Goal: Task Accomplishment & Management: Complete application form

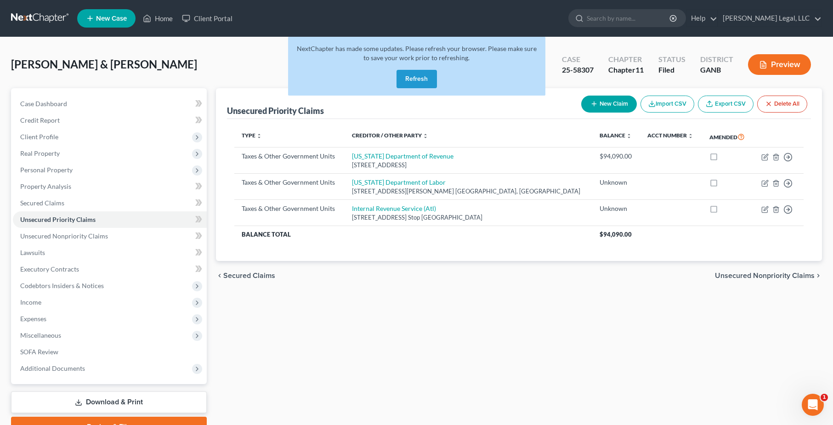
click at [40, 19] on link at bounding box center [40, 18] width 59 height 17
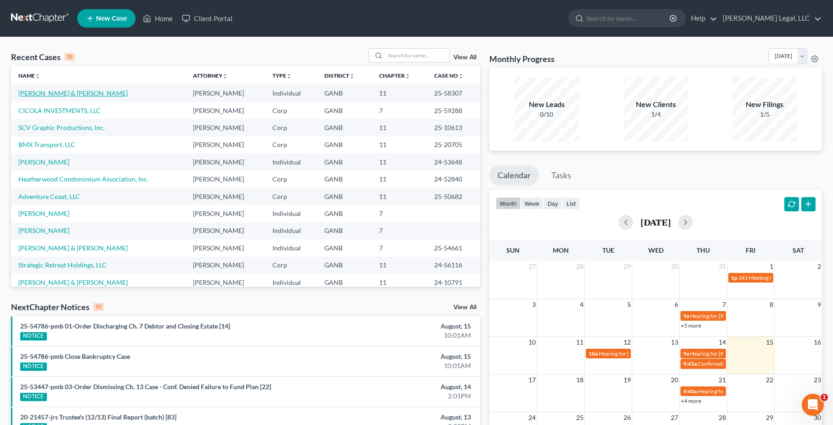
click at [59, 93] on link "[PERSON_NAME] & [PERSON_NAME]" at bounding box center [72, 93] width 109 height 8
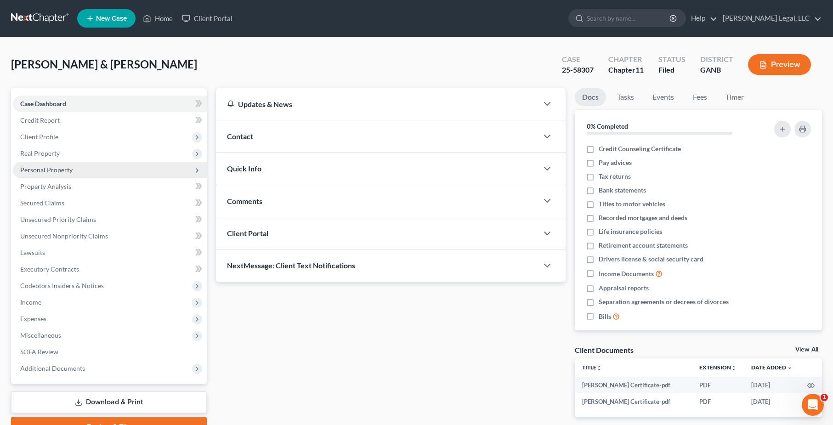
click at [58, 171] on span "Personal Property" at bounding box center [46, 170] width 52 height 8
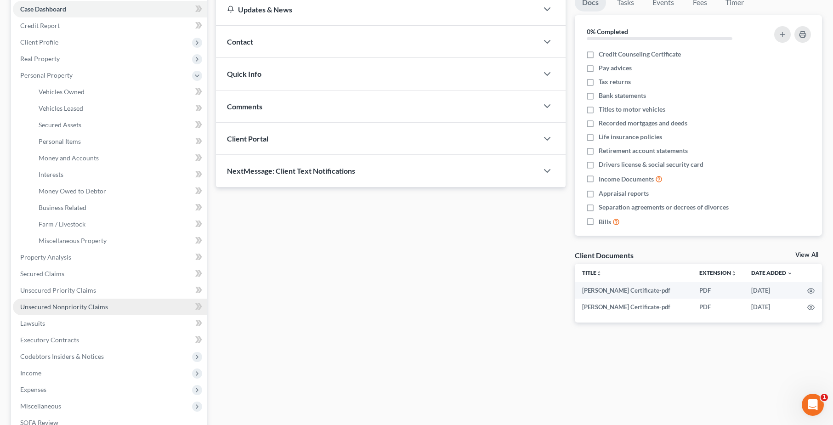
scroll to position [97, 0]
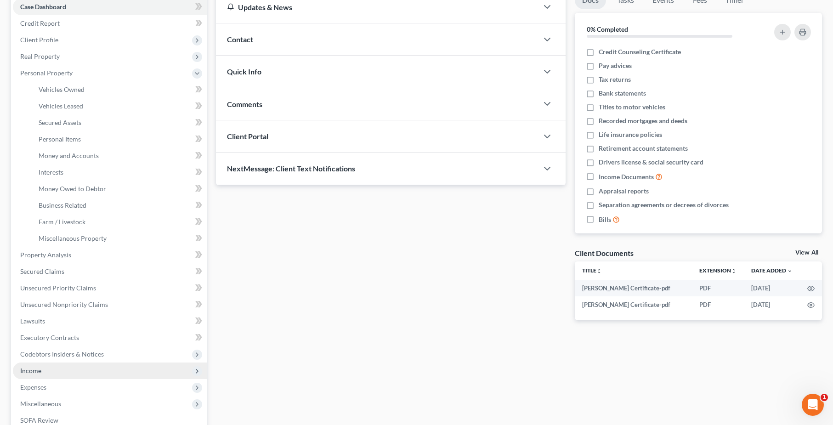
click at [71, 372] on span "Income" at bounding box center [110, 371] width 194 height 17
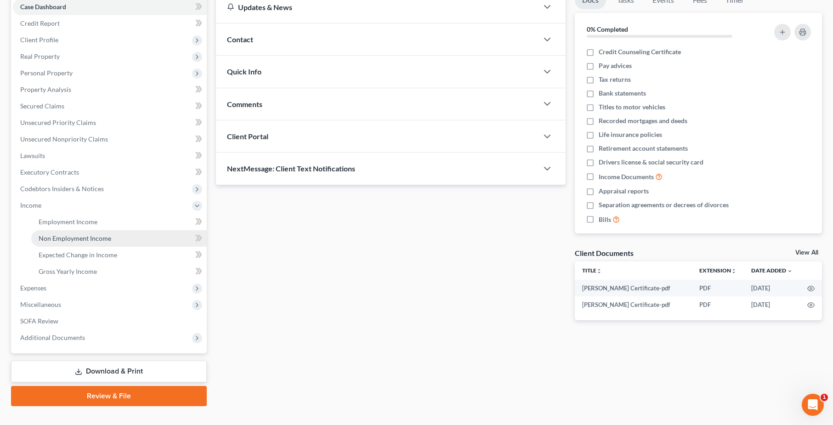
click at [93, 238] on span "Non Employment Income" at bounding box center [75, 238] width 73 height 8
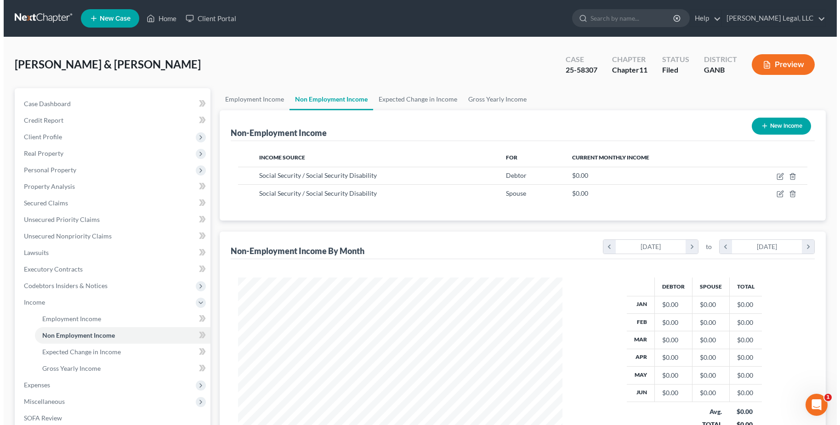
scroll to position [165, 343]
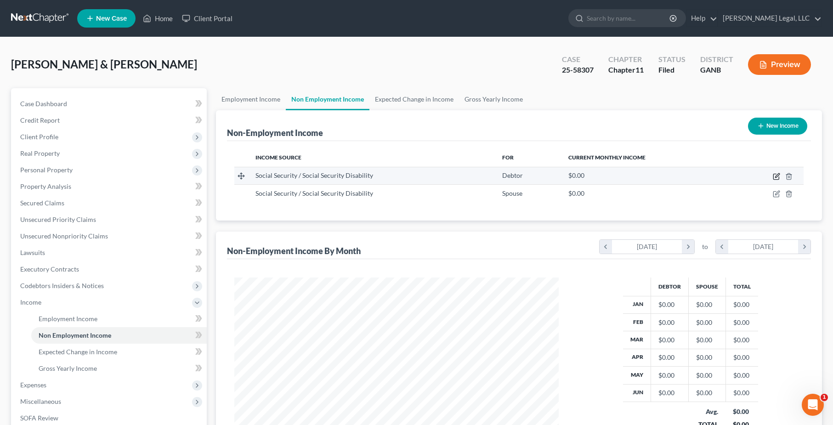
click at [777, 178] on icon "button" at bounding box center [776, 176] width 7 height 7
select select "4"
select select "0"
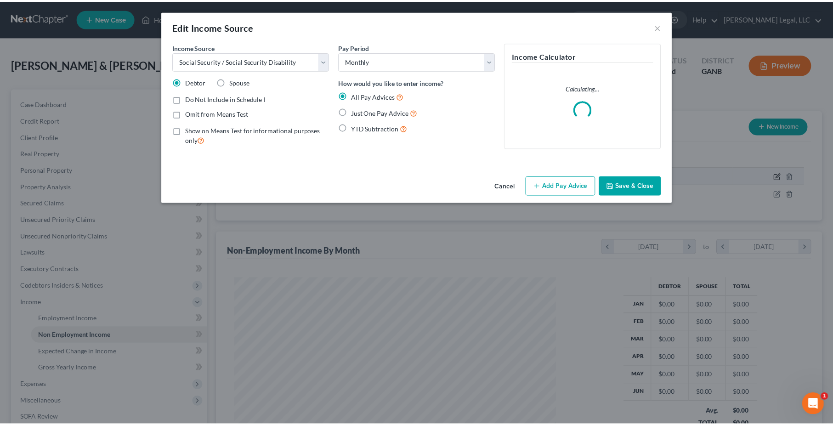
scroll to position [165, 346]
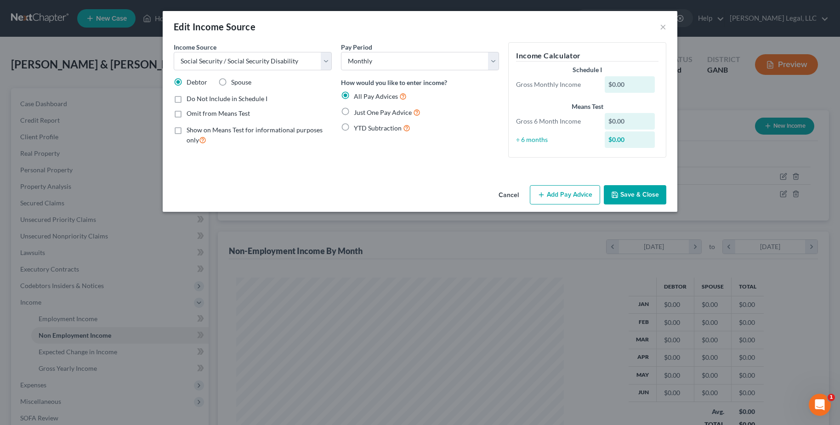
click at [512, 200] on button "Cancel" at bounding box center [508, 195] width 35 height 18
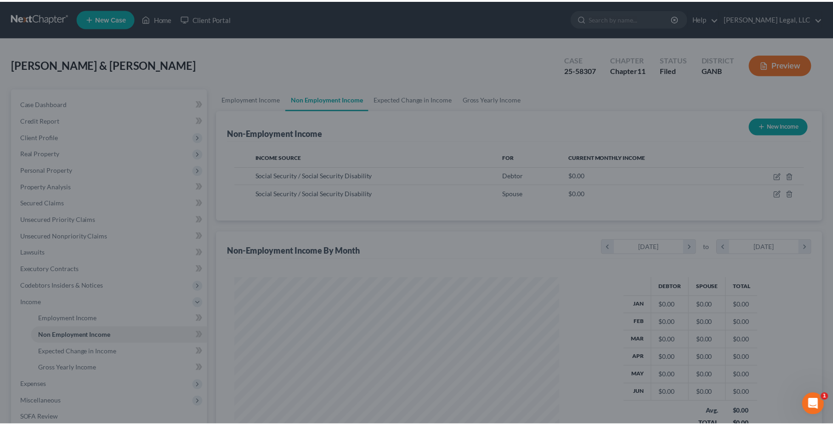
scroll to position [459473, 459295]
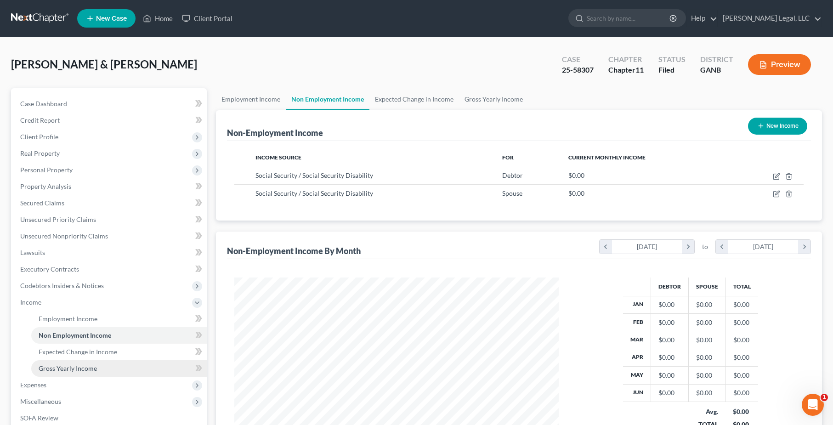
click at [91, 372] on span "Gross Yearly Income" at bounding box center [68, 368] width 58 height 8
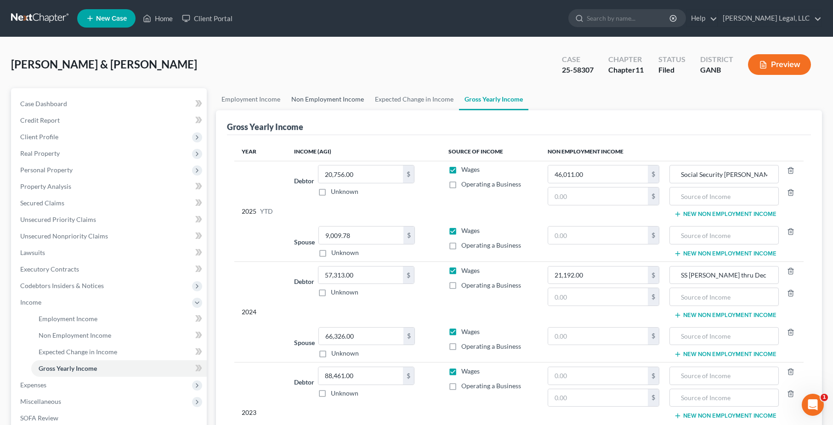
click at [352, 95] on link "Non Employment Income" at bounding box center [328, 99] width 84 height 22
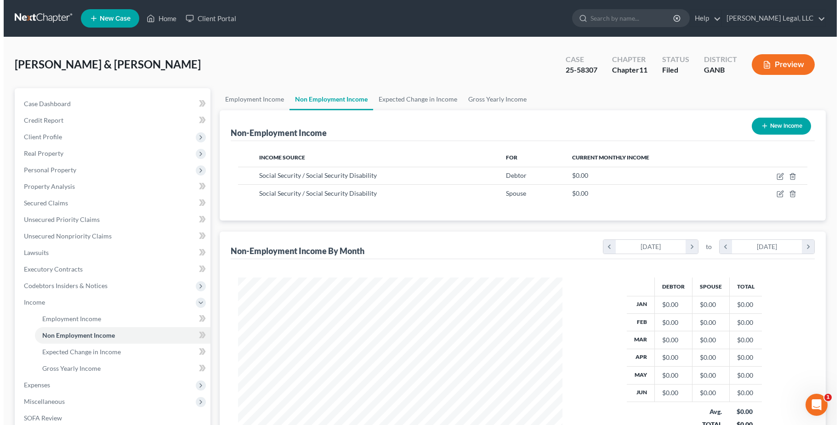
scroll to position [165, 343]
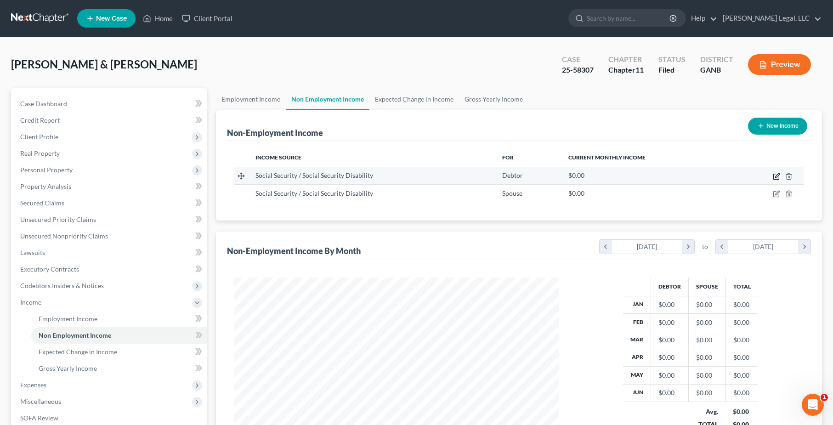
click at [777, 175] on icon "button" at bounding box center [776, 176] width 7 height 7
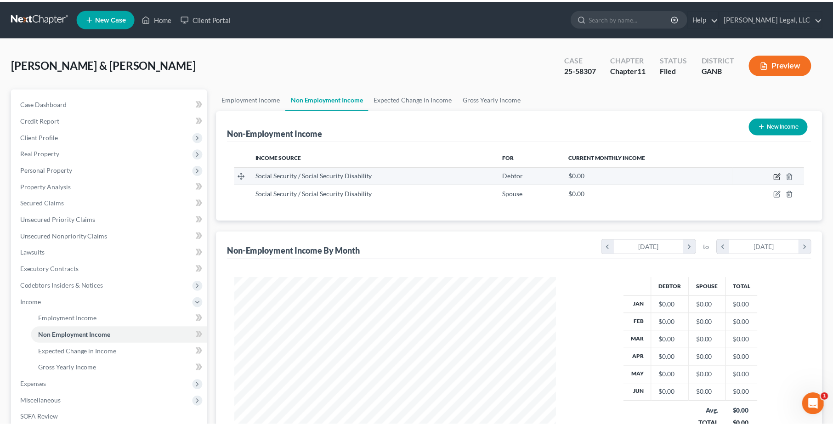
scroll to position [165, 346]
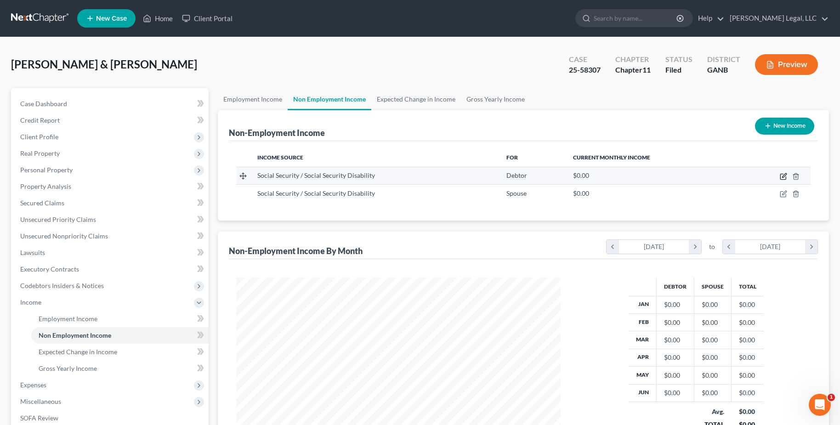
select select "4"
select select "0"
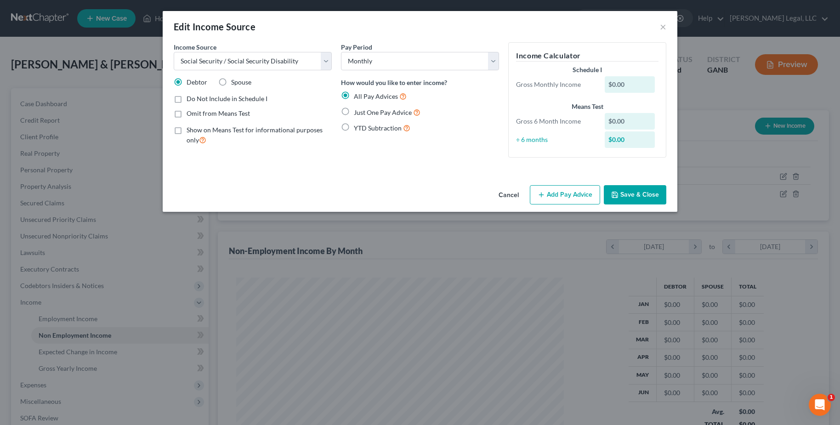
click at [626, 85] on div "$0.00" at bounding box center [630, 84] width 51 height 17
click at [354, 111] on label "Just One Pay Advice" at bounding box center [387, 112] width 67 height 11
click at [358, 111] on input "Just One Pay Advice" at bounding box center [361, 110] width 6 height 6
radio input "true"
click at [587, 196] on button "Add Pay Advice" at bounding box center [565, 194] width 70 height 19
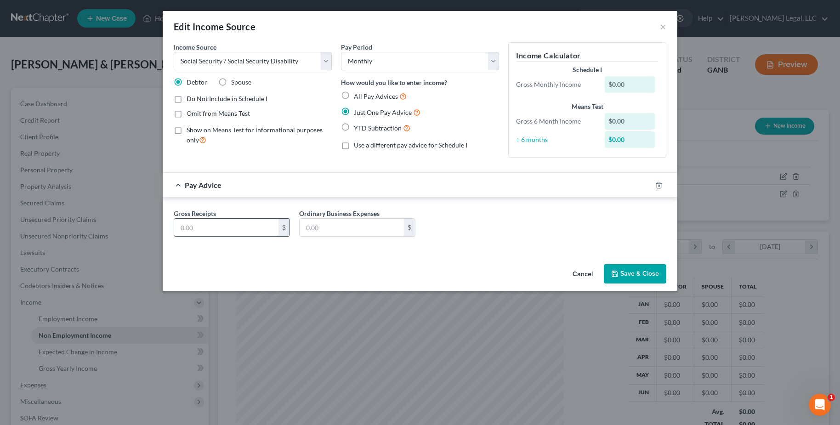
click at [229, 222] on input "text" at bounding box center [226, 227] width 104 height 17
type input "3,357"
click at [621, 272] on button "Save & Close" at bounding box center [635, 273] width 63 height 19
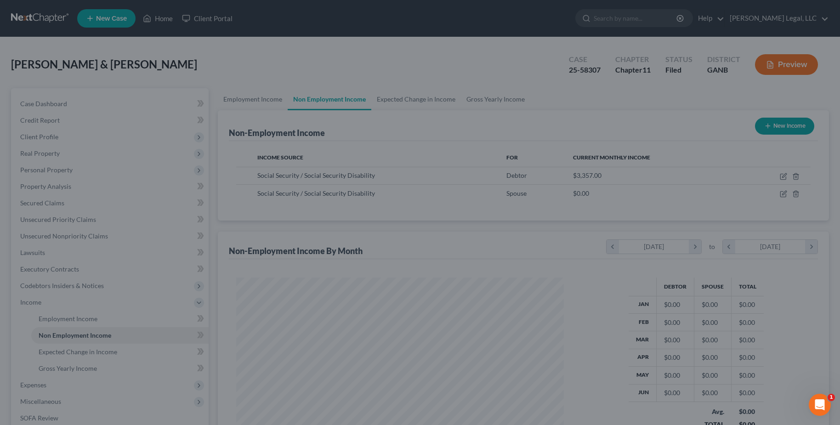
scroll to position [459473, 459295]
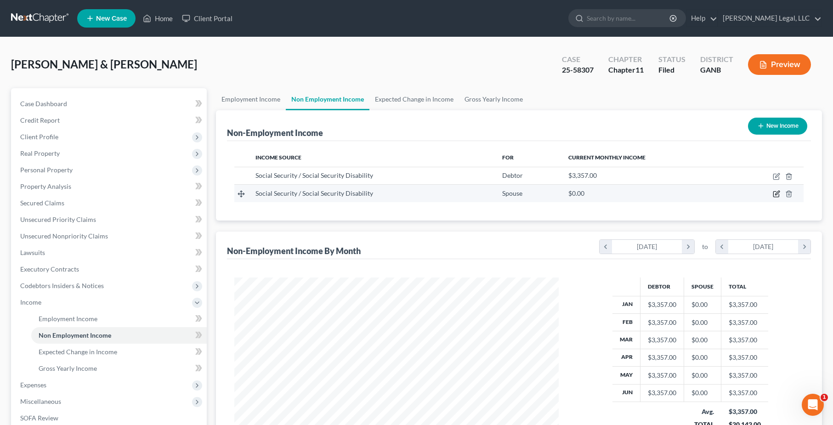
click at [776, 194] on icon "button" at bounding box center [777, 193] width 4 height 4
select select "4"
select select "0"
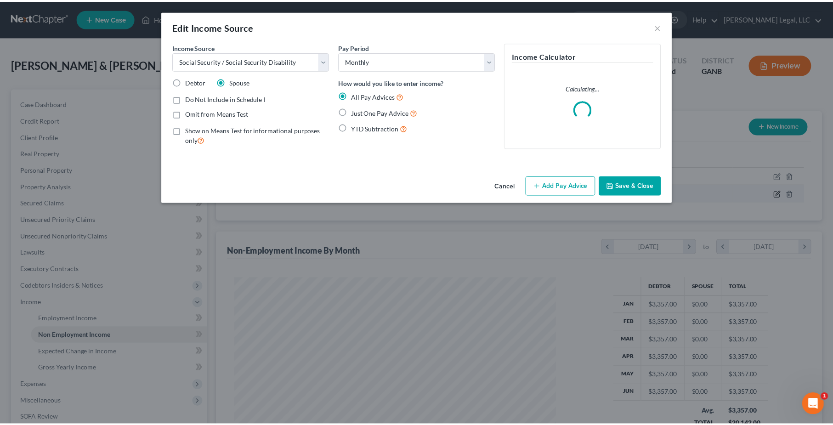
scroll to position [165, 346]
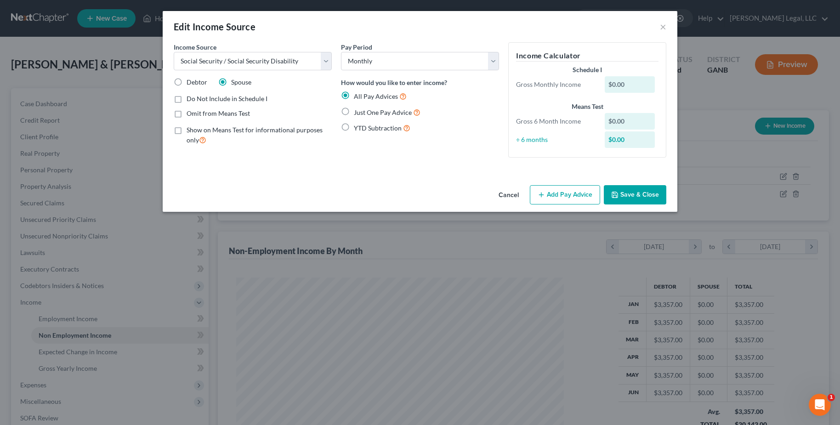
click at [377, 114] on span "Just One Pay Advice" at bounding box center [383, 112] width 58 height 8
click at [364, 113] on input "Just One Pay Advice" at bounding box center [361, 110] width 6 height 6
radio input "true"
click at [553, 193] on button "Add Pay Advice" at bounding box center [565, 194] width 70 height 19
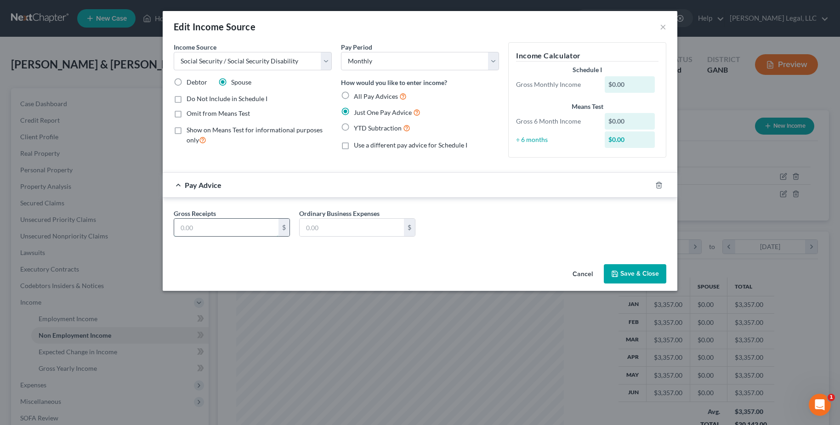
click at [228, 228] on input "text" at bounding box center [226, 227] width 104 height 17
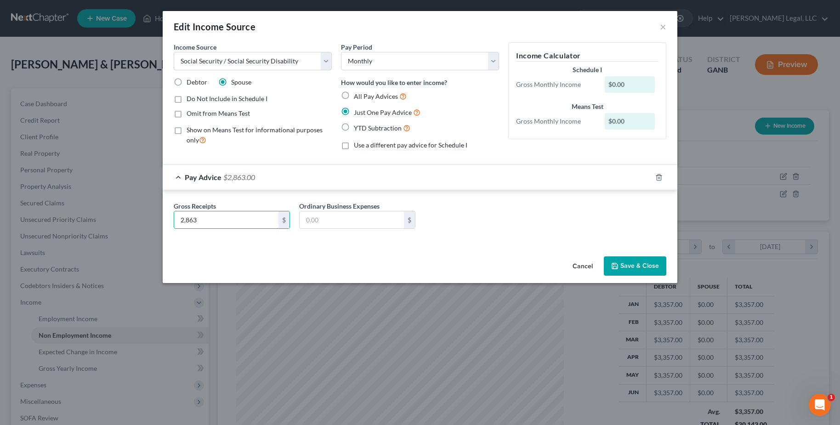
type input "2,863"
click at [647, 261] on button "Save & Close" at bounding box center [635, 265] width 63 height 19
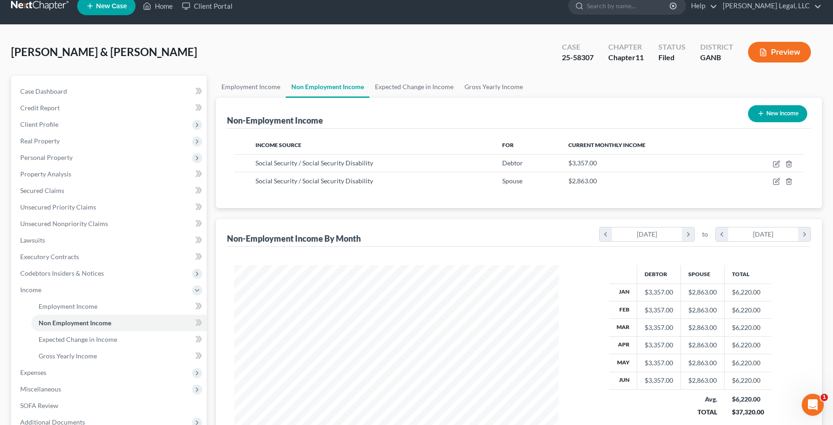
scroll to position [12, 0]
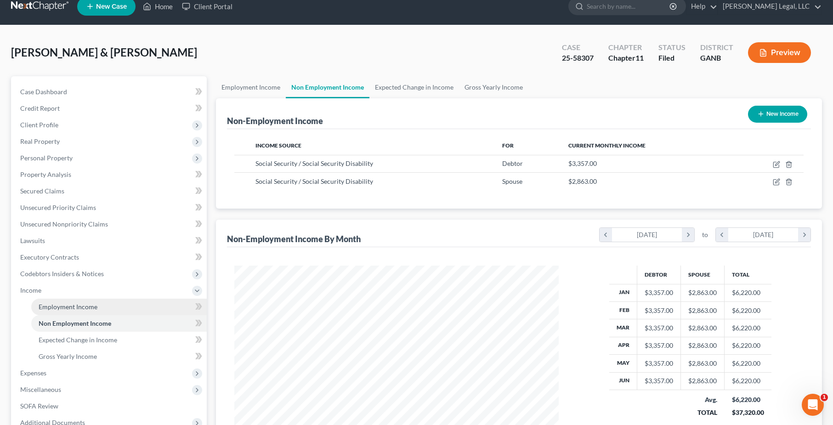
click at [86, 303] on span "Employment Income" at bounding box center [68, 307] width 59 height 8
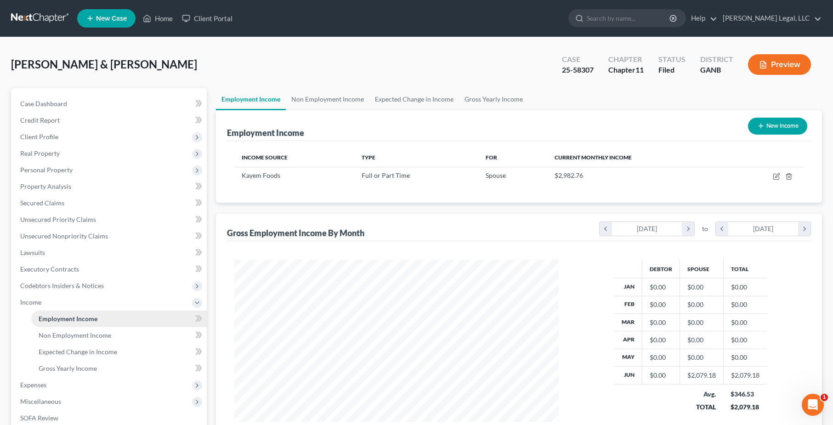
scroll to position [165, 343]
click at [91, 332] on span "Non Employment Income" at bounding box center [75, 335] width 73 height 8
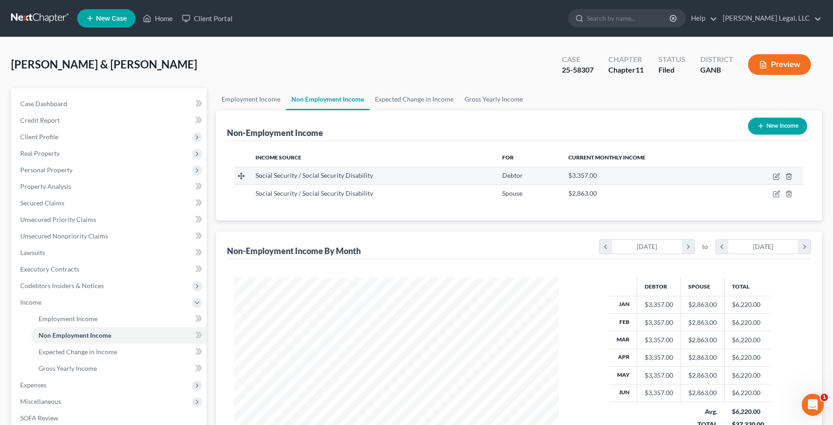
scroll to position [165, 343]
click at [265, 104] on link "Employment Income" at bounding box center [251, 99] width 70 height 22
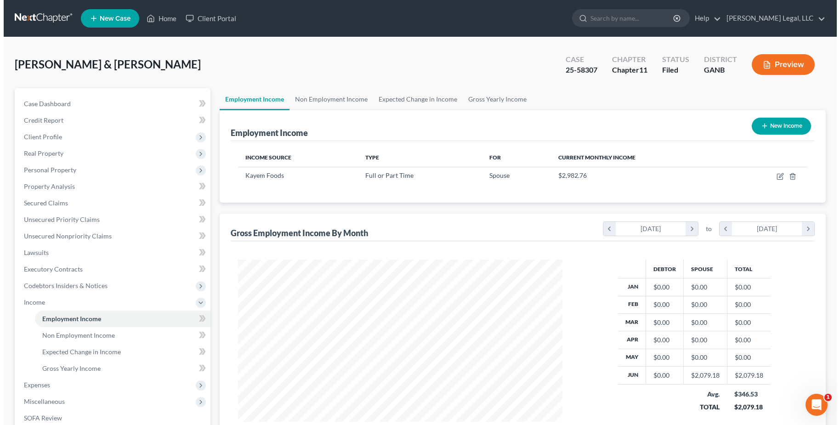
scroll to position [165, 343]
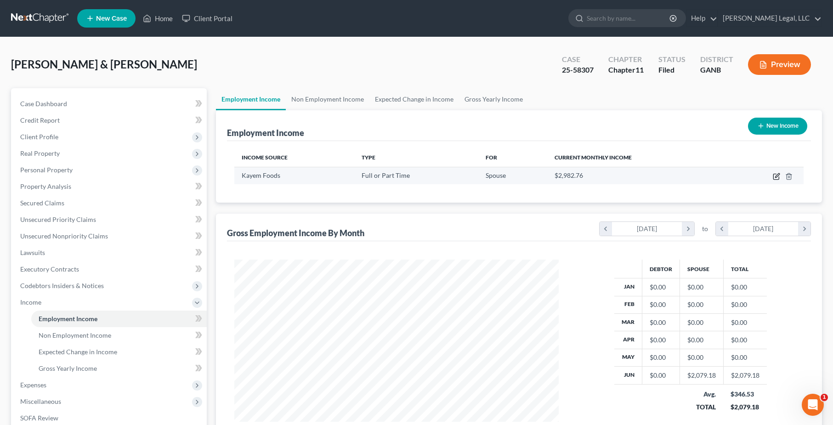
click at [775, 175] on icon "button" at bounding box center [776, 176] width 7 height 7
select select "0"
select select "22"
select select "3"
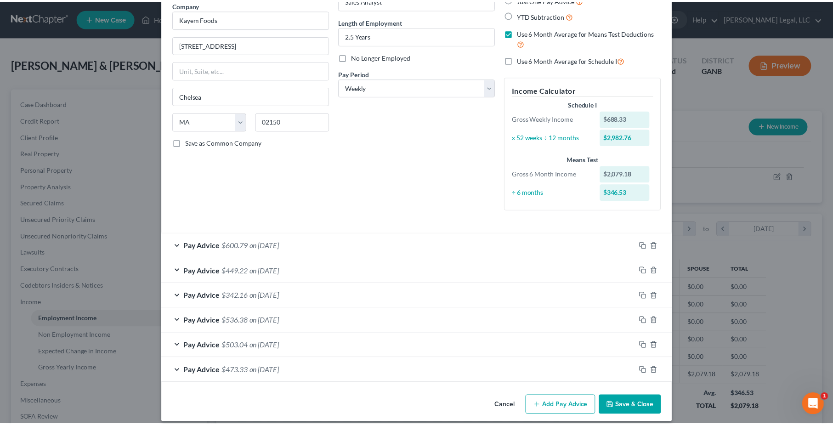
scroll to position [86, 0]
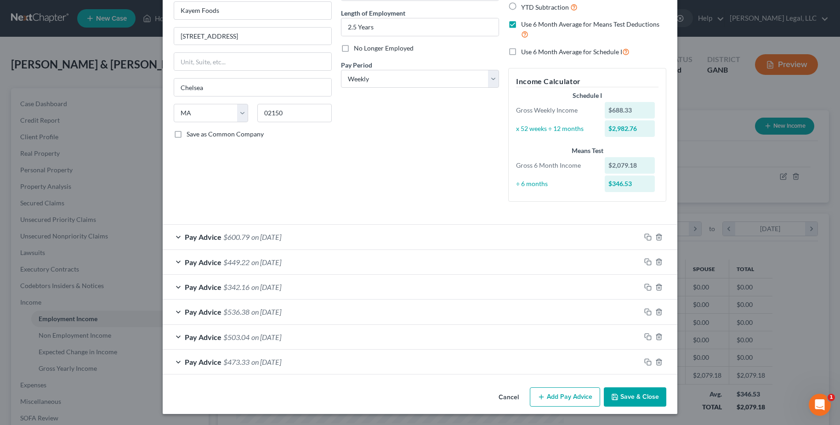
click at [626, 398] on button "Save & Close" at bounding box center [635, 396] width 63 height 19
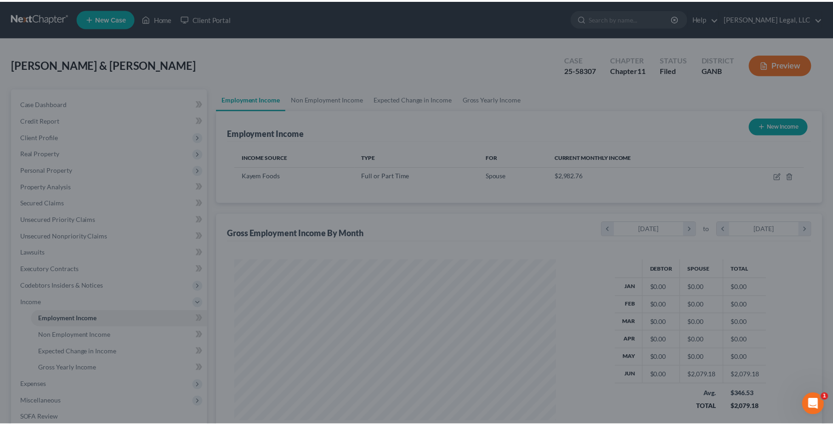
scroll to position [459473, 459295]
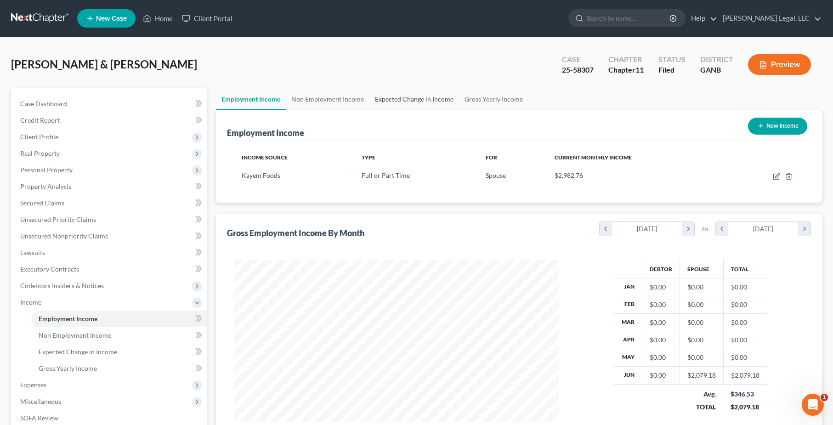
click at [405, 101] on link "Expected Change in Income" at bounding box center [415, 99] width 90 height 22
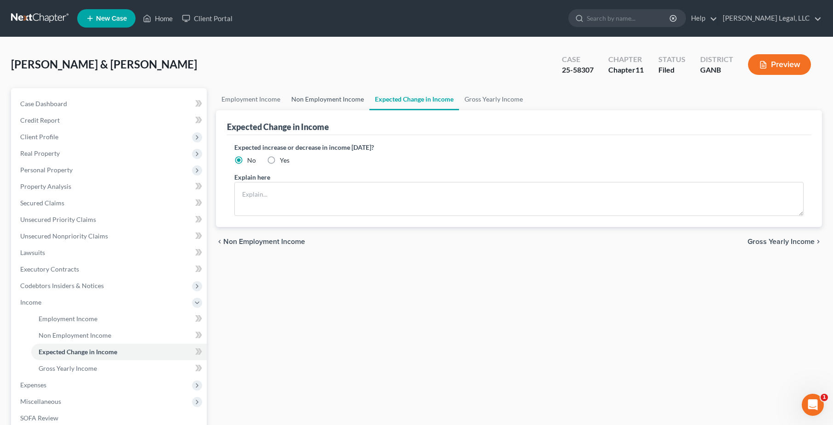
click at [306, 96] on link "Non Employment Income" at bounding box center [328, 99] width 84 height 22
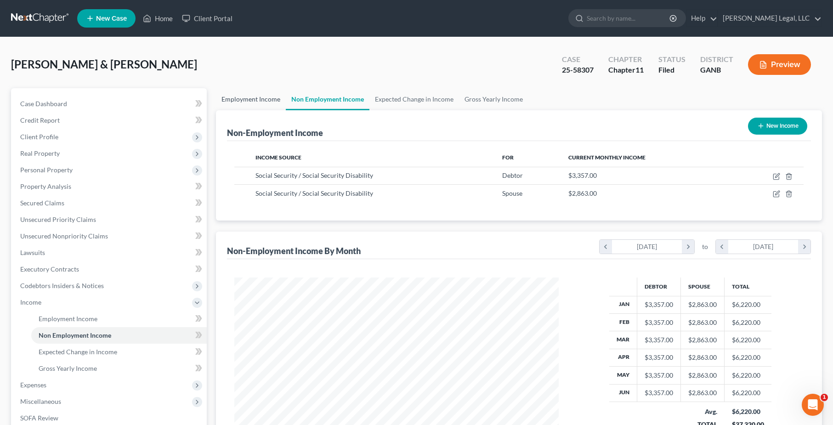
scroll to position [165, 343]
click at [240, 95] on link "Employment Income" at bounding box center [251, 99] width 70 height 22
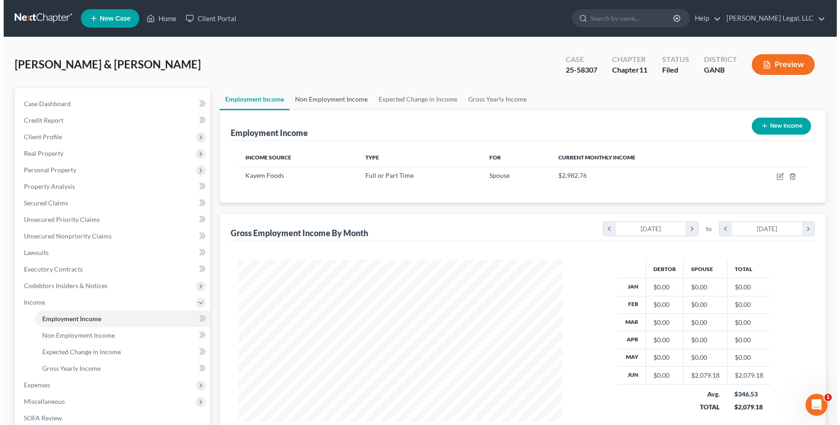
scroll to position [165, 343]
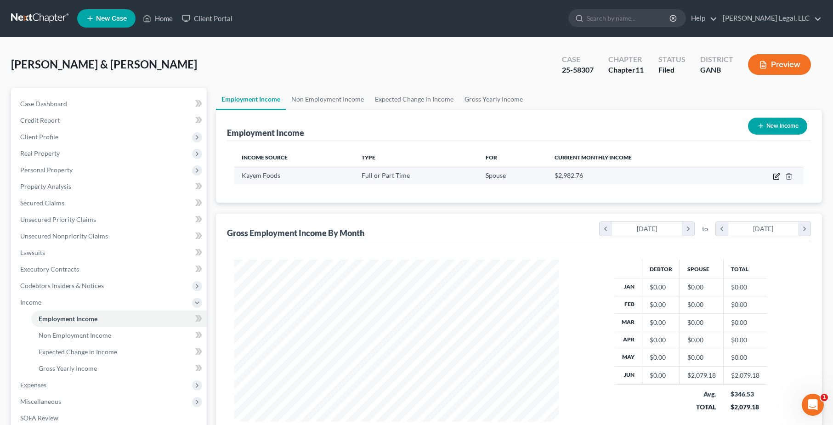
click at [777, 178] on icon "button" at bounding box center [776, 176] width 7 height 7
select select "0"
select select "22"
select select "3"
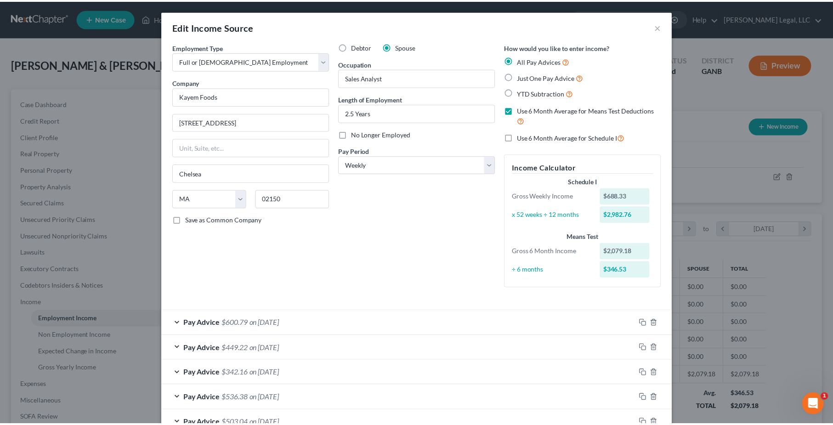
scroll to position [86, 0]
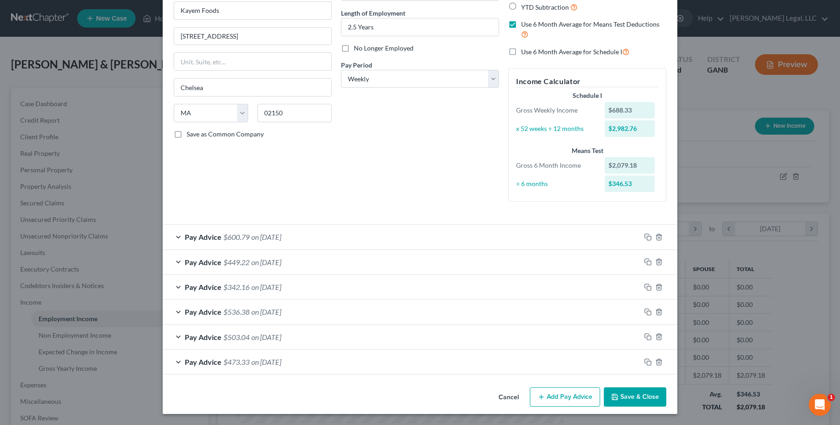
click at [508, 396] on button "Cancel" at bounding box center [508, 397] width 35 height 18
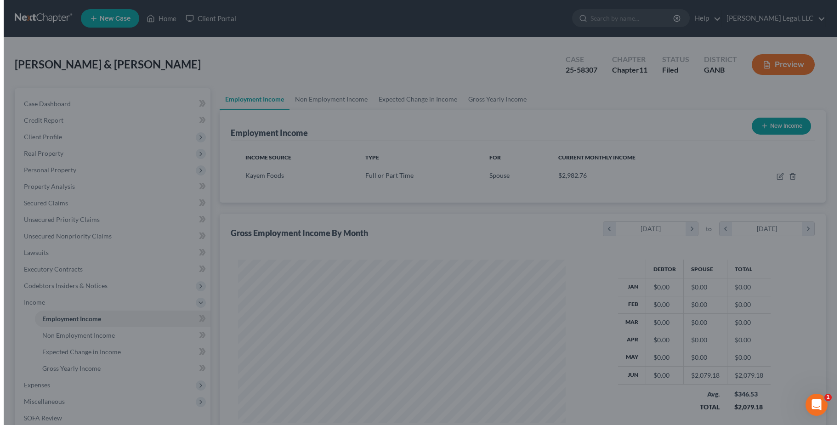
scroll to position [459473, 459295]
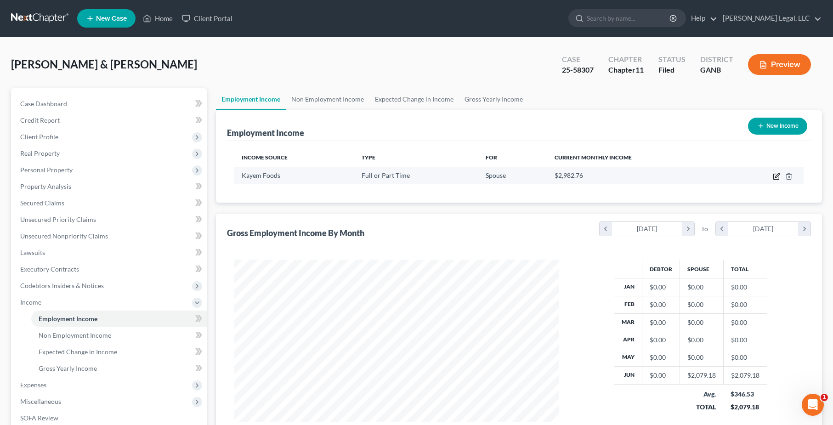
click at [778, 180] on icon "button" at bounding box center [777, 177] width 6 height 6
select select "0"
select select "22"
select select "3"
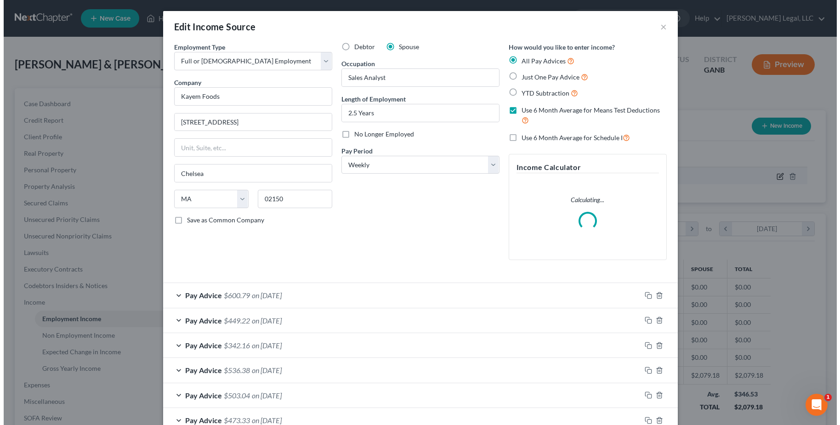
scroll to position [165, 346]
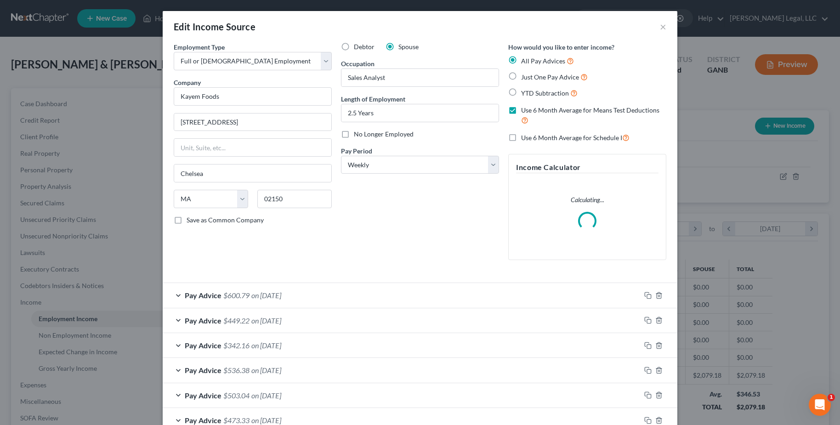
click at [521, 91] on label "YTD Subtraction" at bounding box center [549, 93] width 57 height 11
click at [525, 91] on input "YTD Subtraction" at bounding box center [528, 91] width 6 height 6
radio input "true"
checkbox input "false"
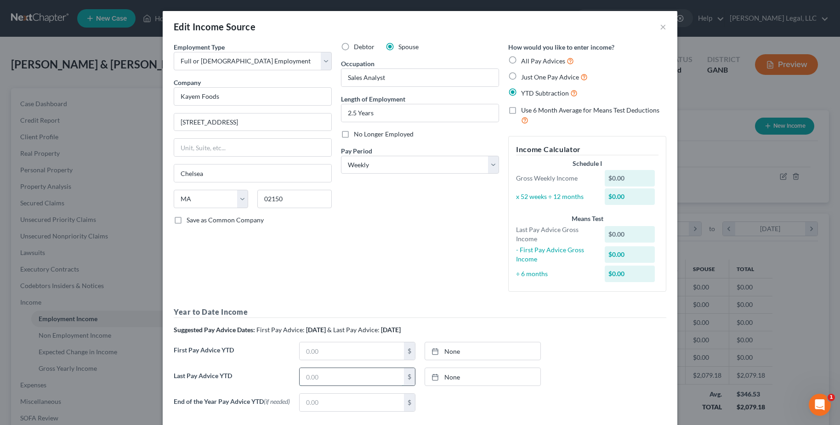
click at [320, 381] on input "text" at bounding box center [352, 376] width 104 height 17
type input "[DATE]"
click at [464, 375] on link "[DATE]" at bounding box center [482, 376] width 115 height 17
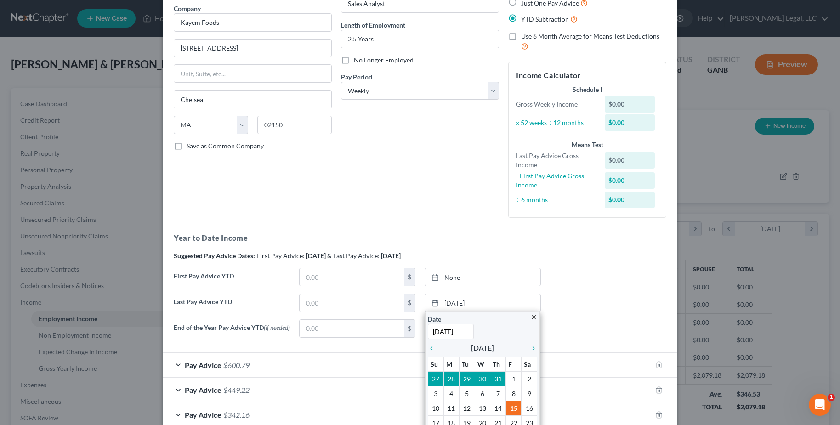
scroll to position [74, 0]
click at [428, 347] on icon "chevron_left" at bounding box center [434, 347] width 12 height 7
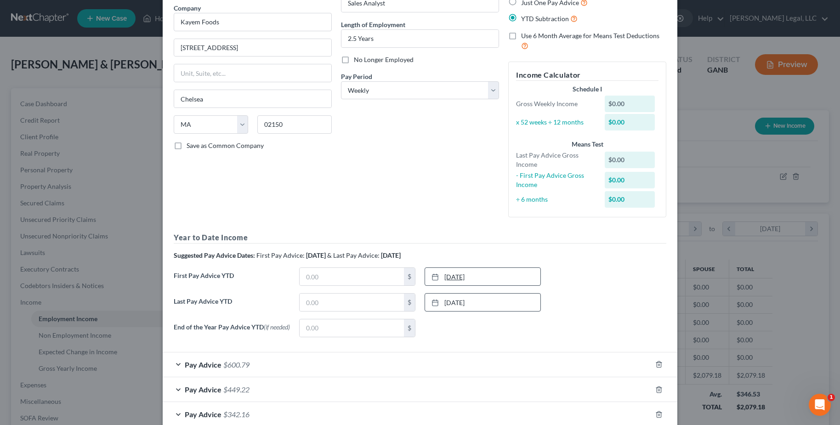
click at [497, 274] on link "[DATE]" at bounding box center [482, 276] width 115 height 17
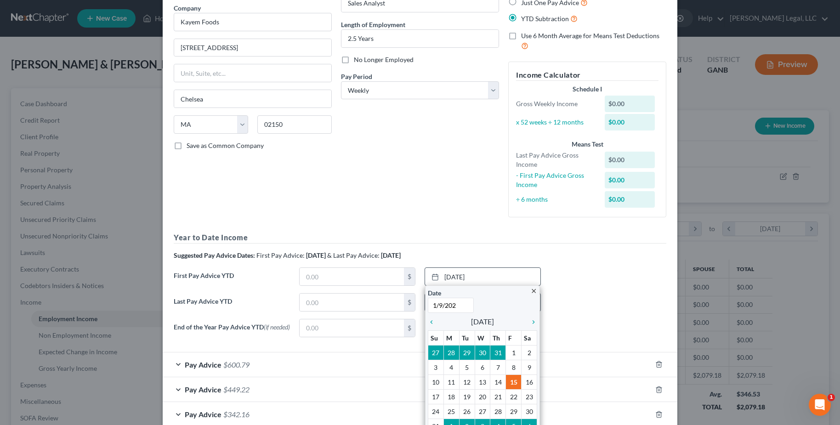
type input "[DATE]"
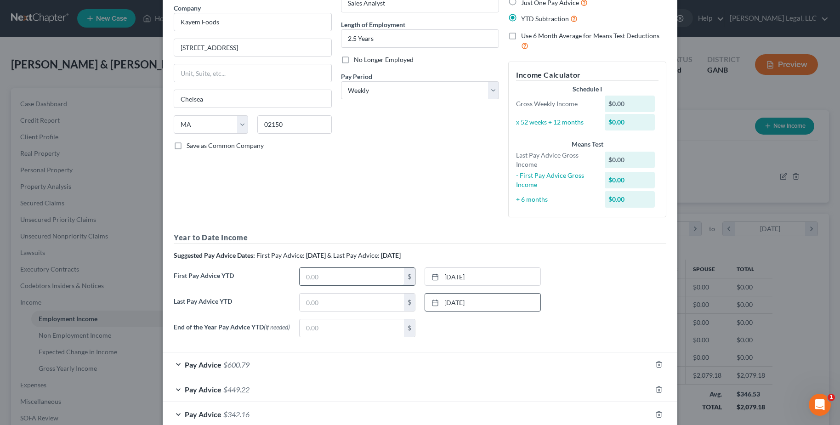
click at [341, 274] on input "text" at bounding box center [352, 276] width 104 height 17
click at [361, 275] on input "text" at bounding box center [352, 276] width 104 height 17
type input "1,610"
click at [339, 306] on input "text" at bounding box center [352, 302] width 104 height 17
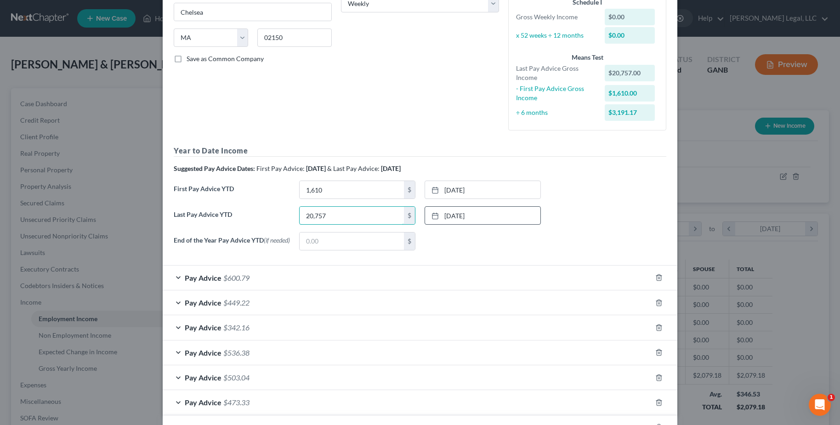
scroll to position [162, 0]
type input "20,757"
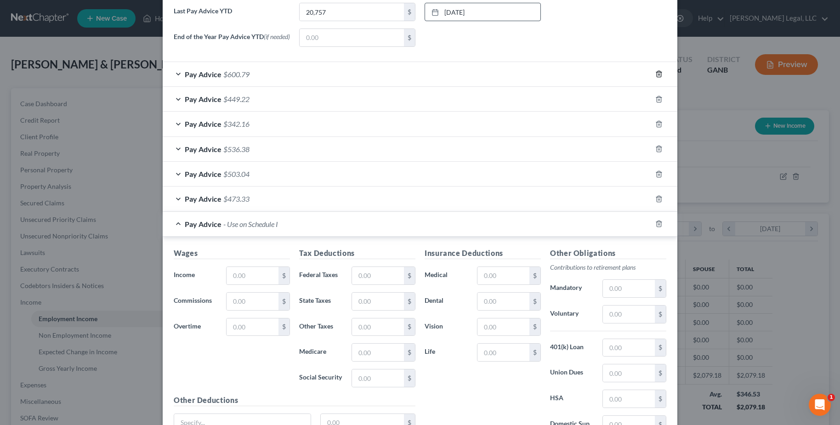
scroll to position [371, 0]
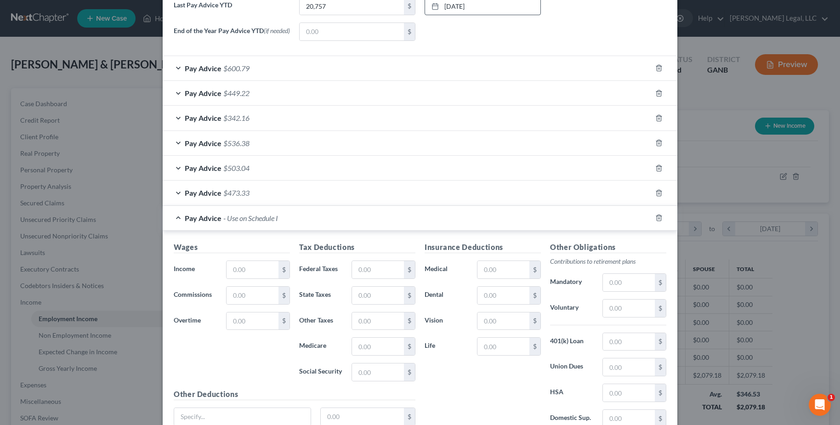
click at [178, 218] on div "Pay Advice - Use on Schedule I" at bounding box center [407, 218] width 489 height 24
click at [175, 218] on div "Pay Advice - Use on Schedule I" at bounding box center [407, 218] width 489 height 24
click at [245, 271] on input "text" at bounding box center [253, 269] width 52 height 17
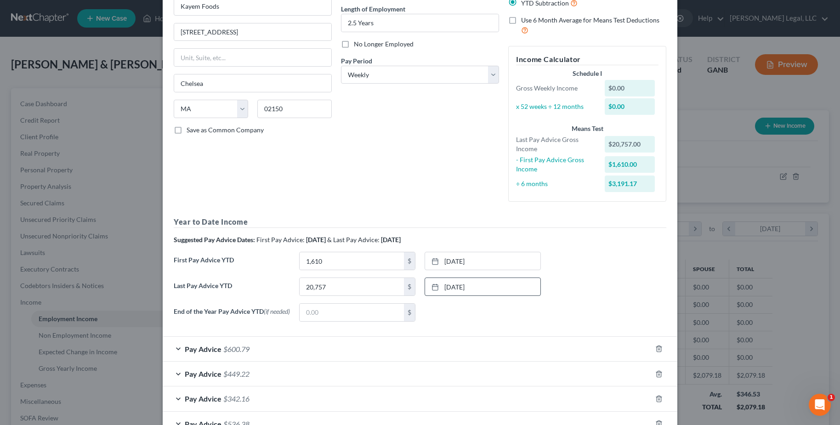
scroll to position [90, 0]
click at [674, 270] on div "Employment Type * Select Full or [DEMOGRAPHIC_DATA] Employment Self Employment …" at bounding box center [420, 349] width 515 height 793
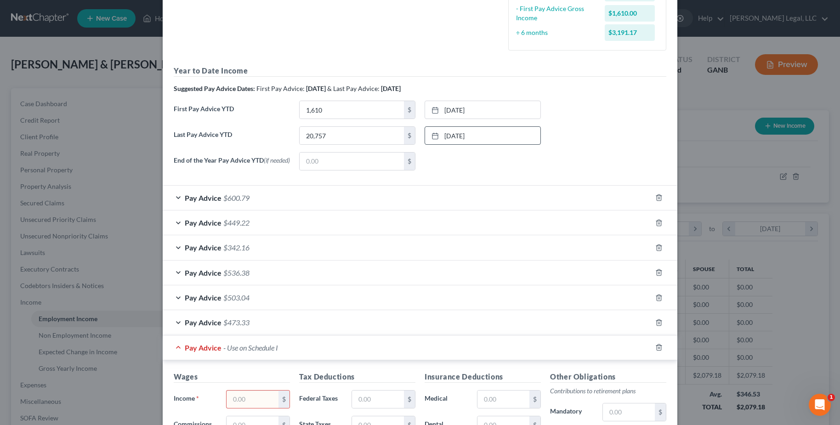
scroll to position [249, 0]
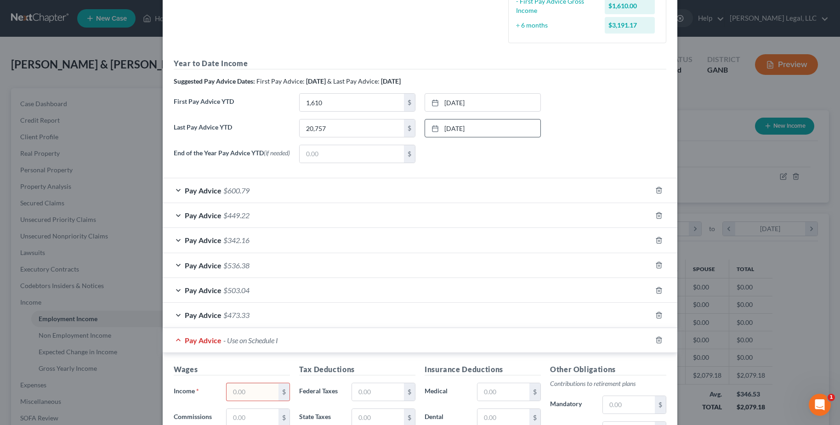
click at [574, 160] on div "End of the Year Pay Advice YTD (if needed) $ None close Date Time chevron_left …" at bounding box center [420, 158] width 502 height 26
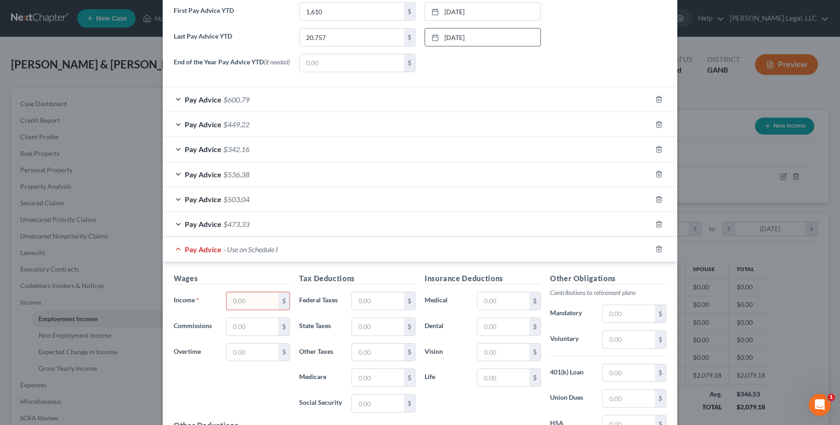
scroll to position [454, 0]
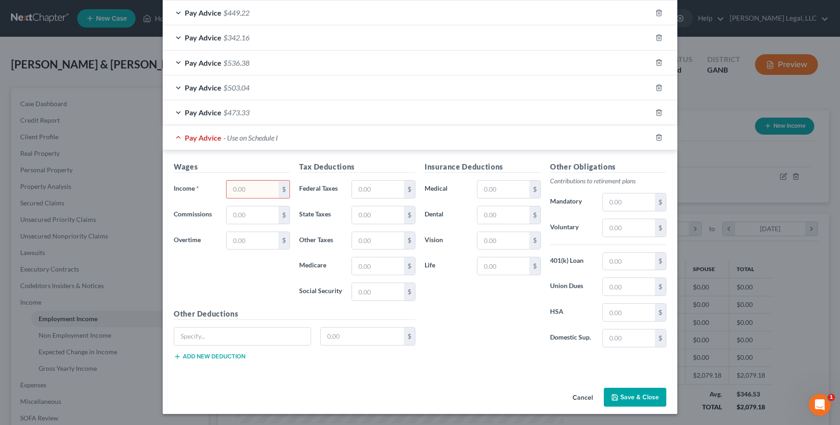
click at [642, 395] on button "Save & Close" at bounding box center [635, 397] width 63 height 19
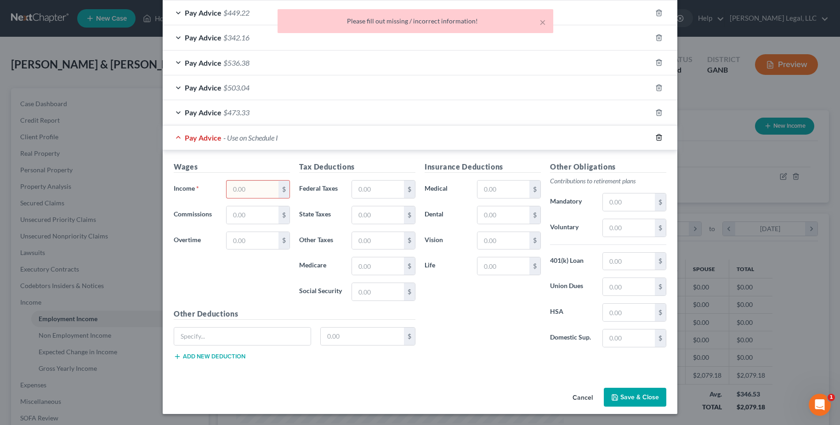
click at [657, 136] on icon "button" at bounding box center [659, 138] width 4 height 6
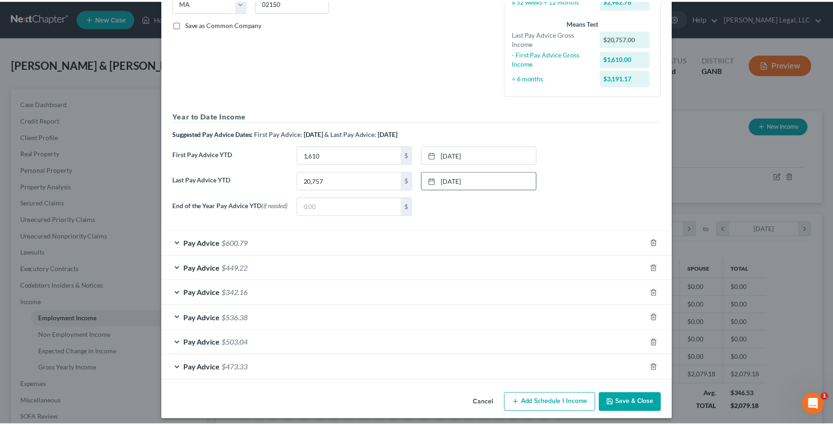
scroll to position [204, 0]
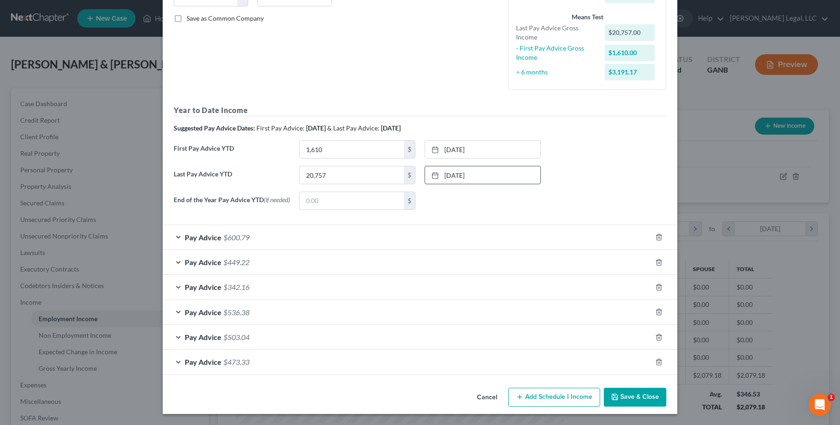
click at [646, 393] on button "Save & Close" at bounding box center [635, 397] width 63 height 19
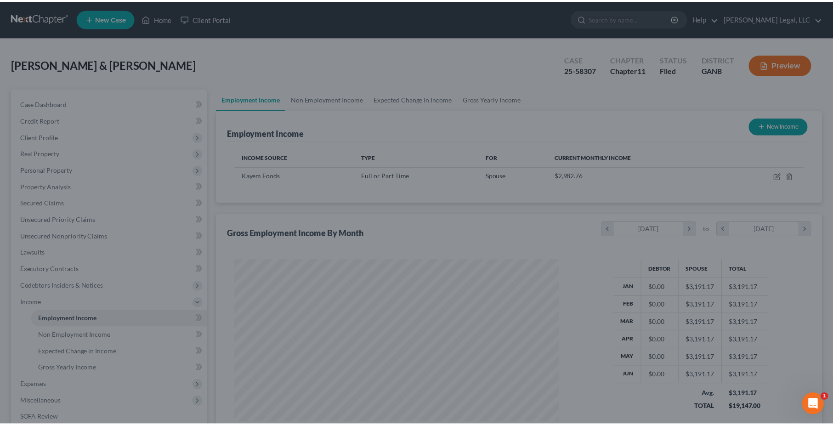
scroll to position [459473, 459295]
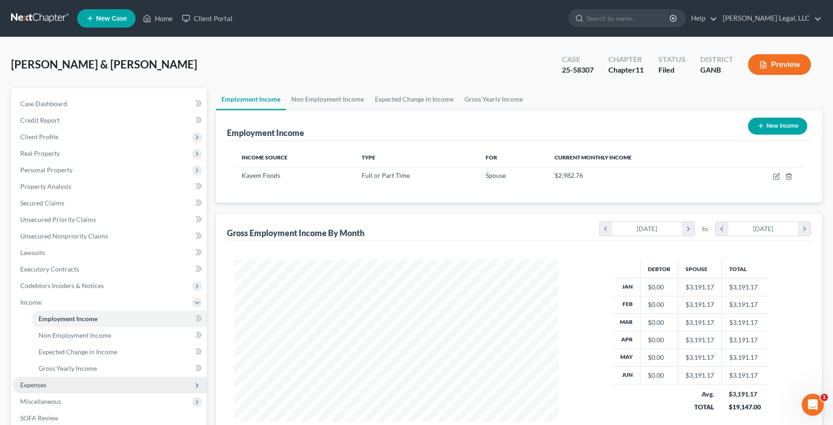
click at [59, 378] on span "Expenses" at bounding box center [110, 385] width 194 height 17
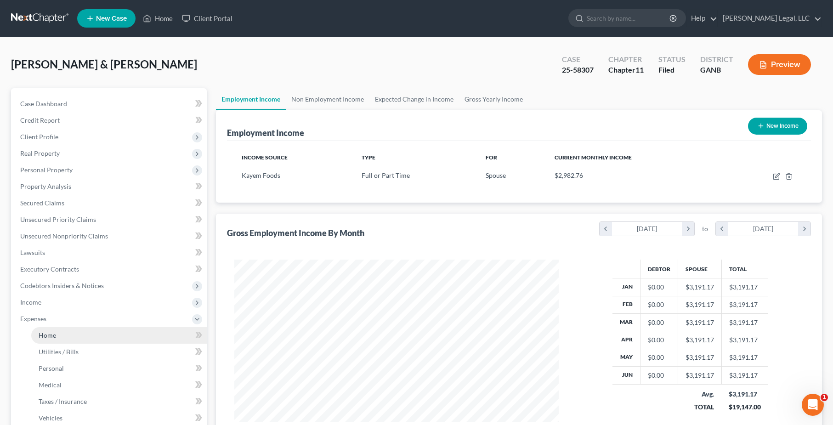
click at [53, 336] on span "Home" at bounding box center [47, 335] width 17 height 8
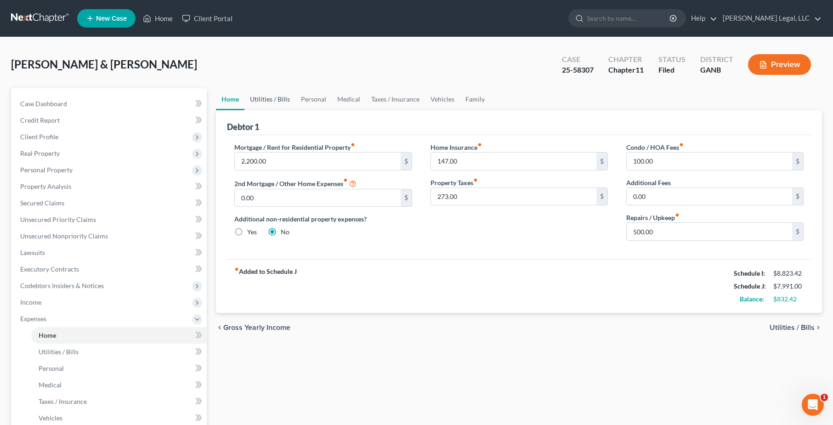
click at [276, 93] on link "Utilities / Bills" at bounding box center [270, 99] width 51 height 22
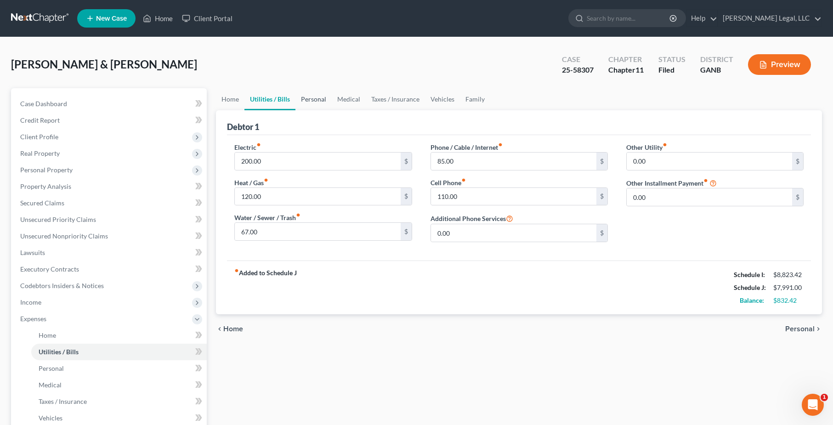
click at [328, 104] on link "Personal" at bounding box center [314, 99] width 36 height 22
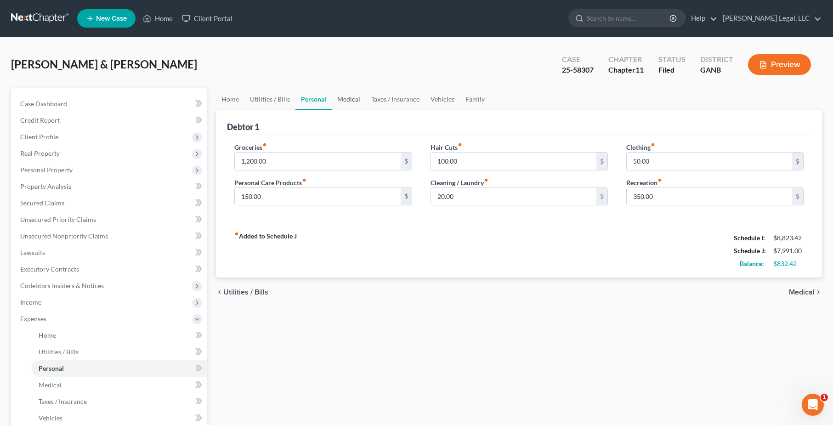
click at [352, 102] on link "Medical" at bounding box center [349, 99] width 34 height 22
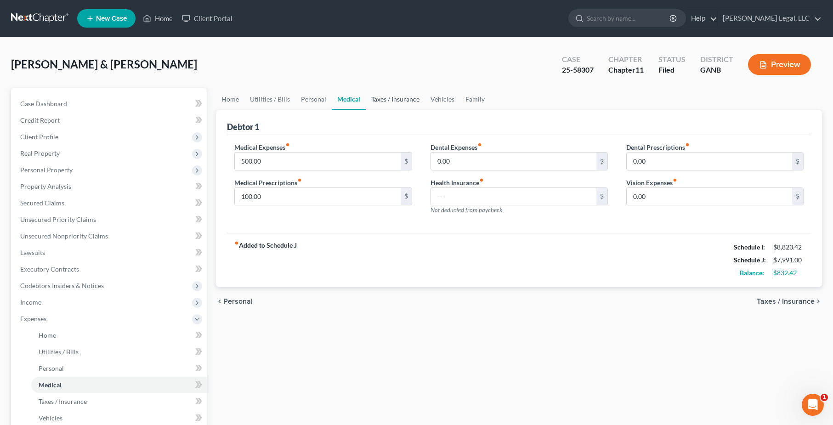
click at [396, 102] on link "Taxes / Insurance" at bounding box center [395, 99] width 59 height 22
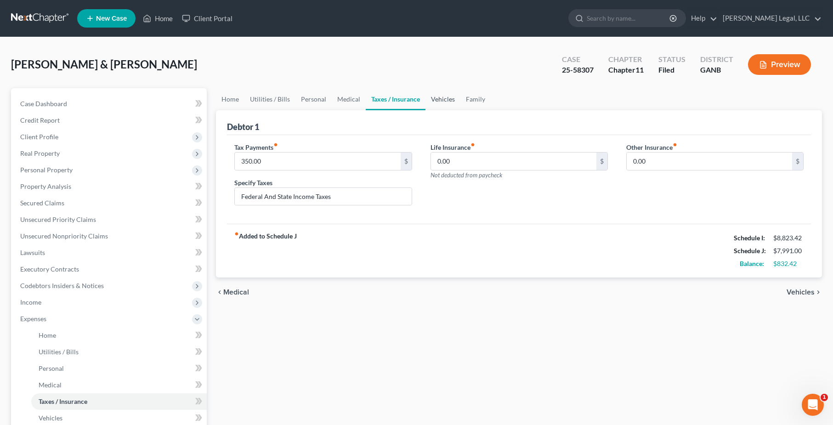
click at [438, 102] on link "Vehicles" at bounding box center [443, 99] width 35 height 22
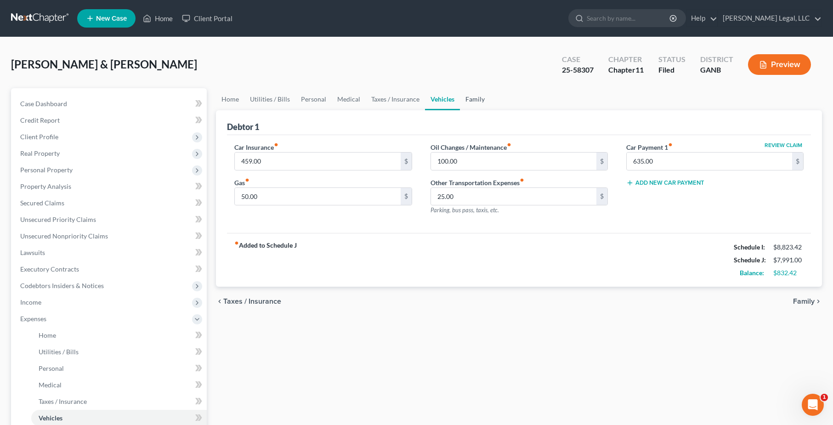
click at [470, 101] on link "Family" at bounding box center [475, 99] width 30 height 22
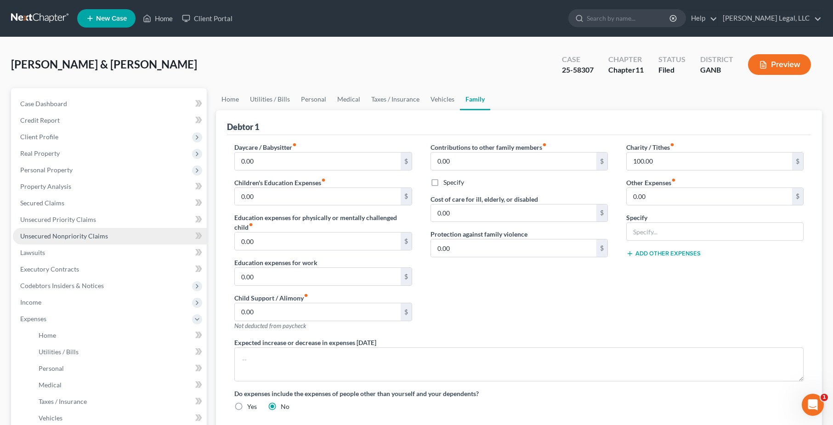
click at [94, 240] on link "Unsecured Nonpriority Claims" at bounding box center [110, 236] width 194 height 17
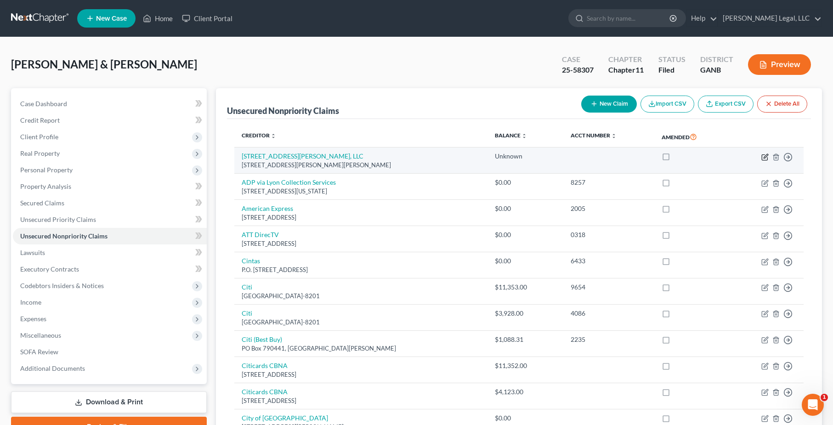
click at [766, 158] on icon "button" at bounding box center [765, 157] width 7 height 7
select select "10"
select select "14"
select select "2"
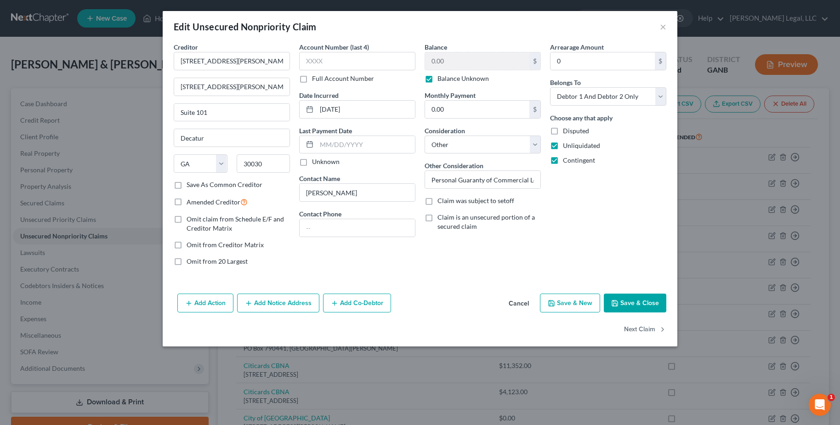
click at [352, 305] on button "Add Co-Debtor" at bounding box center [357, 303] width 68 height 19
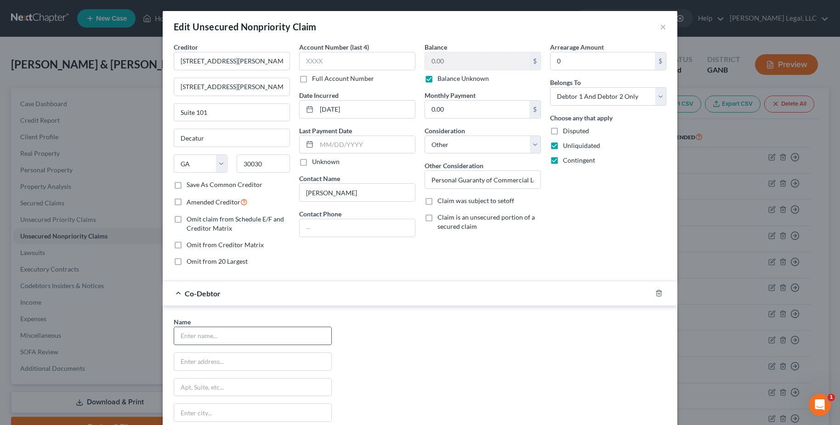
click at [246, 331] on input "text" at bounding box center [252, 335] width 157 height 17
type input "Pizza Bakers on [PERSON_NAME], LLC"
click at [239, 362] on input "text" at bounding box center [252, 361] width 157 height 17
paste input "[STREET_ADDRESS][PERSON_NAME]"
type input "[STREET_ADDRESS][PERSON_NAME]"
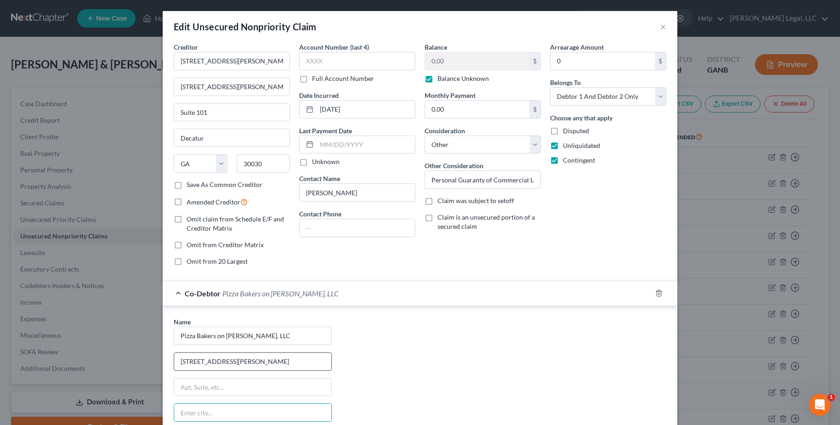
scroll to position [147, 0]
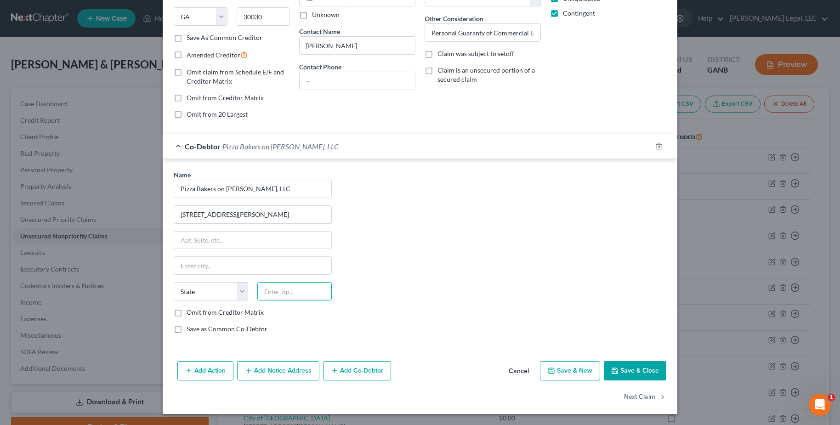
click at [302, 285] on input "text" at bounding box center [294, 291] width 74 height 18
click at [297, 292] on input "text" at bounding box center [294, 291] width 74 height 18
paste input "30115"
type input "30115"
type input "[GEOGRAPHIC_DATA]"
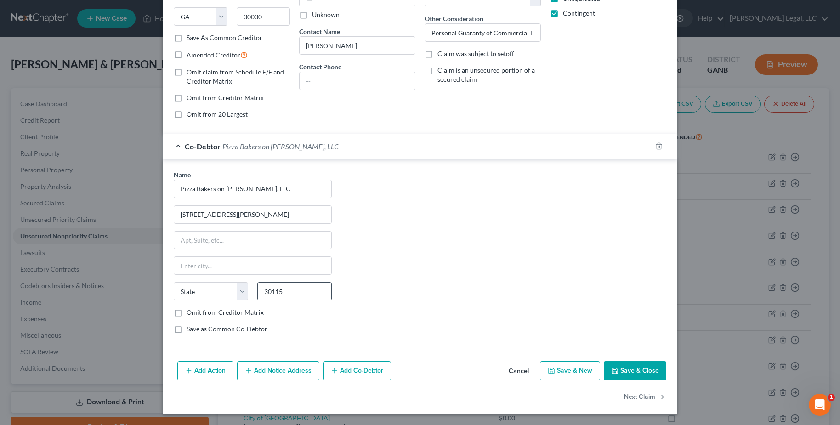
select select "10"
click at [187, 312] on label "Omit from Creditor Matrix" at bounding box center [225, 312] width 77 height 9
click at [190, 312] on input "Omit from Creditor Matrix" at bounding box center [193, 311] width 6 height 6
checkbox input "true"
click at [187, 328] on label "Save as Common Co-Debtor" at bounding box center [227, 329] width 81 height 9
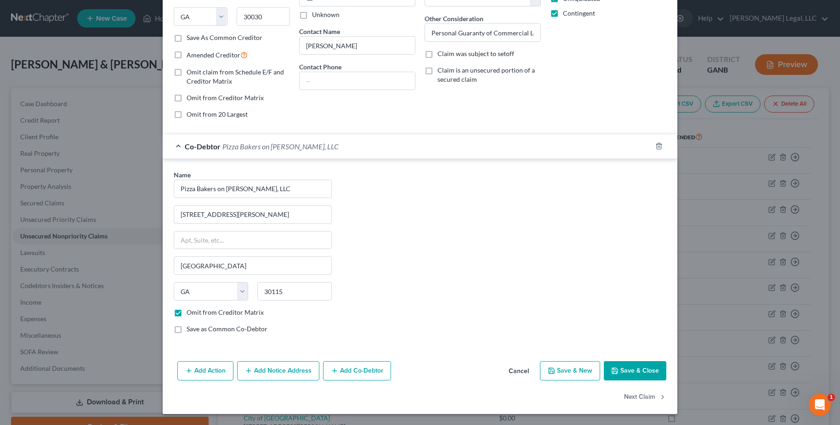
click at [190, 328] on input "Save as Common Co-Debtor" at bounding box center [193, 328] width 6 height 6
checkbox input "true"
click at [638, 370] on button "Save & Close" at bounding box center [635, 370] width 63 height 19
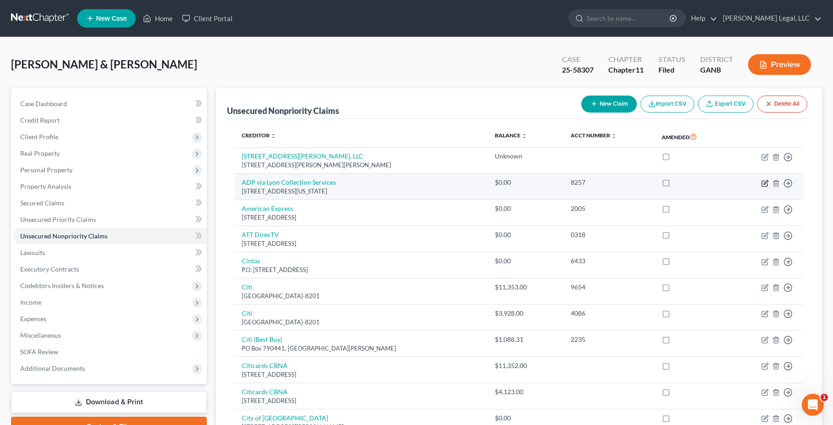
click at [766, 182] on icon "button" at bounding box center [765, 183] width 7 height 7
select select "35"
select select "4"
select select "0"
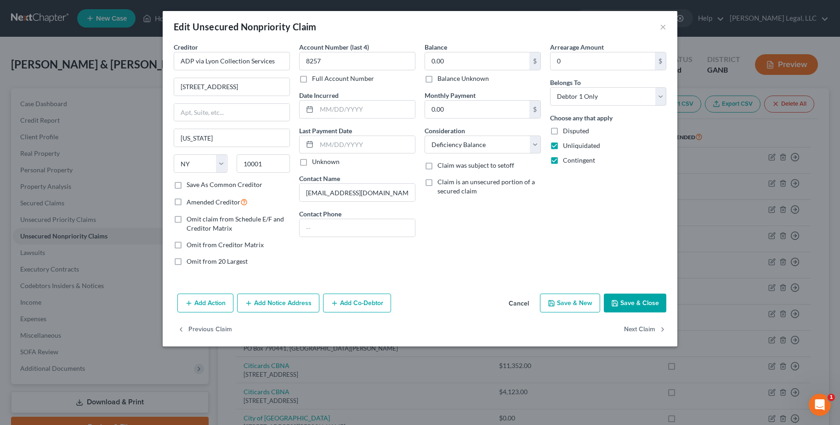
click at [359, 296] on button "Add Co-Debtor" at bounding box center [357, 303] width 68 height 19
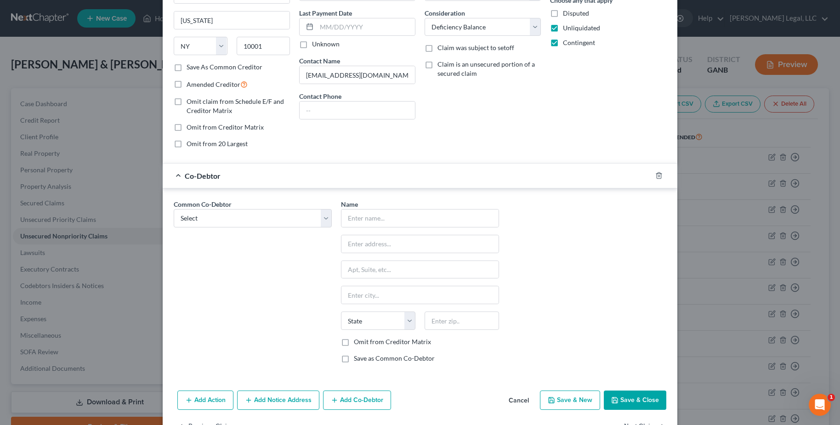
scroll to position [118, 0]
click at [280, 219] on select "Select Pizza Bakers on [PERSON_NAME], LLC" at bounding box center [253, 218] width 158 height 18
select select "0"
click at [174, 209] on select "Select Pizza Bakers on [PERSON_NAME], LLC" at bounding box center [253, 218] width 158 height 18
type input "Pizza Bakers on [PERSON_NAME], LLC"
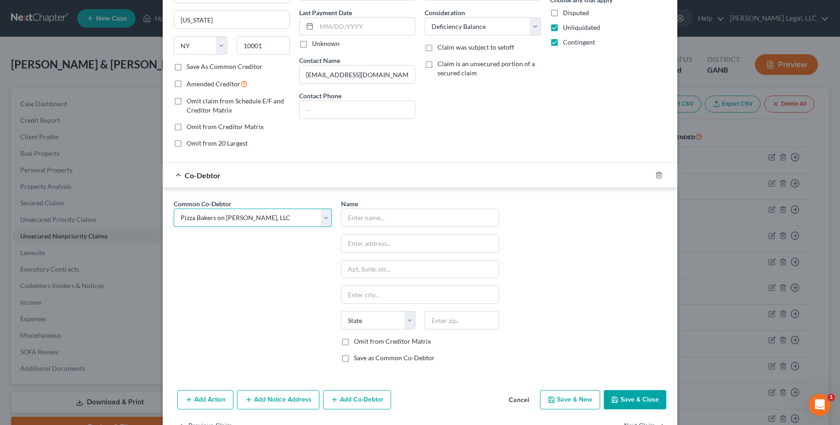
type input "[STREET_ADDRESS][PERSON_NAME]"
type input "[GEOGRAPHIC_DATA]"
select select "10"
type input "30115"
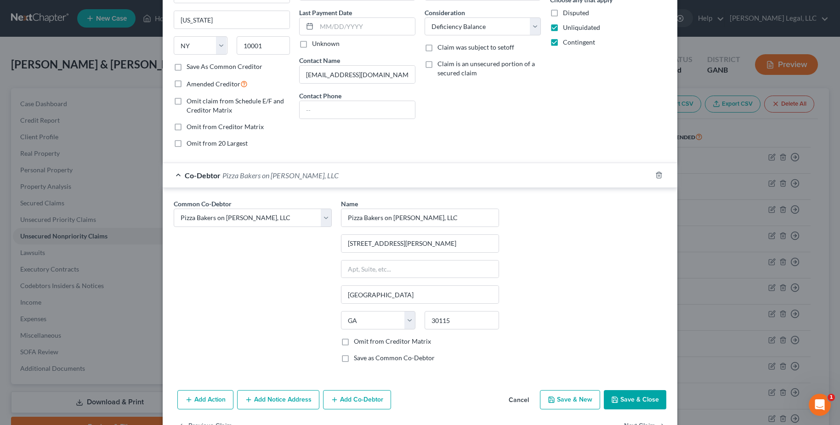
click at [365, 342] on label "Omit from Creditor Matrix" at bounding box center [392, 341] width 77 height 9
click at [364, 342] on input "Omit from Creditor Matrix" at bounding box center [361, 340] width 6 height 6
checkbox input "true"
click at [634, 405] on button "Save & Close" at bounding box center [635, 399] width 63 height 19
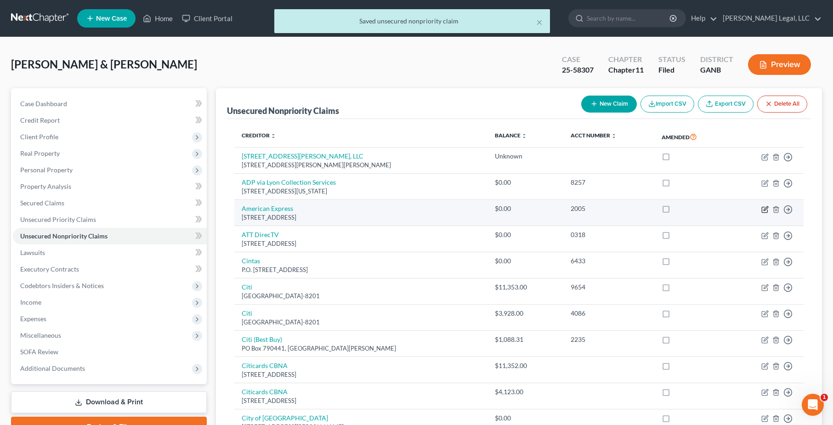
click at [767, 211] on icon "button" at bounding box center [765, 209] width 7 height 7
select select "4"
select select "2"
select select "0"
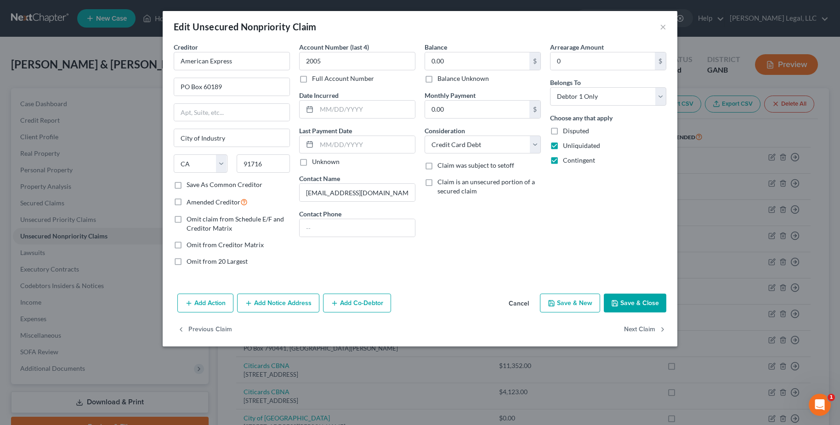
click at [353, 304] on button "Add Co-Debtor" at bounding box center [357, 303] width 68 height 19
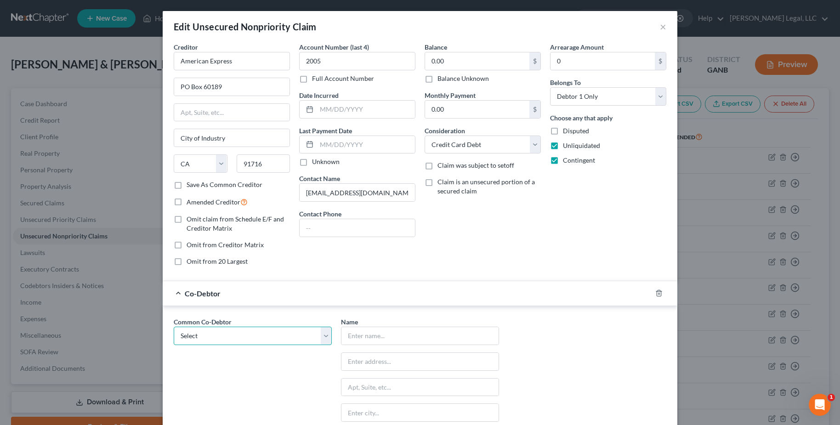
click at [290, 336] on select "Select Pizza Bakers on [PERSON_NAME], LLC" at bounding box center [253, 336] width 158 height 18
select select "0"
click at [174, 327] on select "Select Pizza Bakers on [PERSON_NAME], LLC" at bounding box center [253, 336] width 158 height 18
type input "Pizza Bakers on [PERSON_NAME], LLC"
type input "[STREET_ADDRESS][PERSON_NAME]"
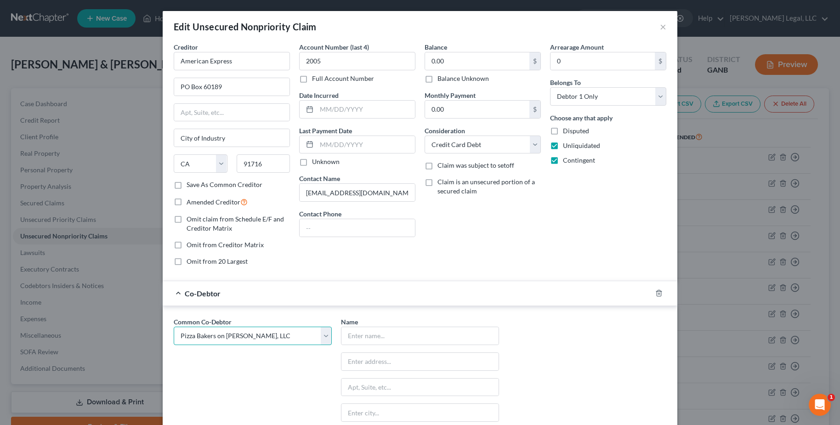
type input "[GEOGRAPHIC_DATA]"
select select "10"
type input "30115"
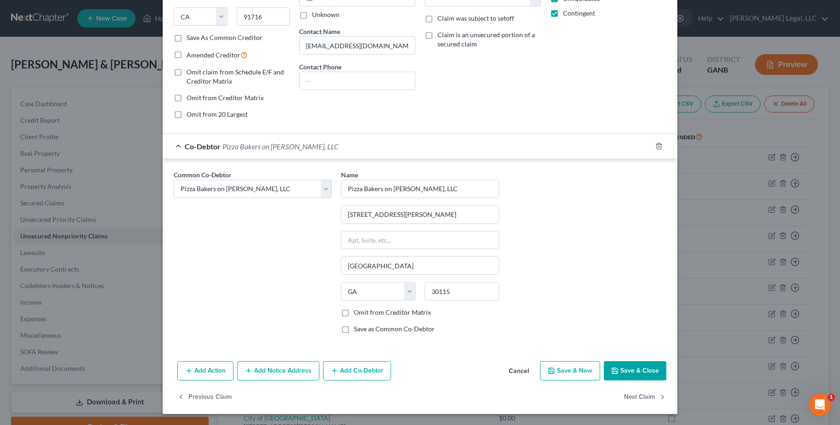
click at [368, 315] on label "Omit from Creditor Matrix" at bounding box center [392, 312] width 77 height 9
click at [364, 314] on input "Omit from Creditor Matrix" at bounding box center [361, 311] width 6 height 6
checkbox input "true"
click at [653, 367] on button "Save & Close" at bounding box center [635, 370] width 63 height 19
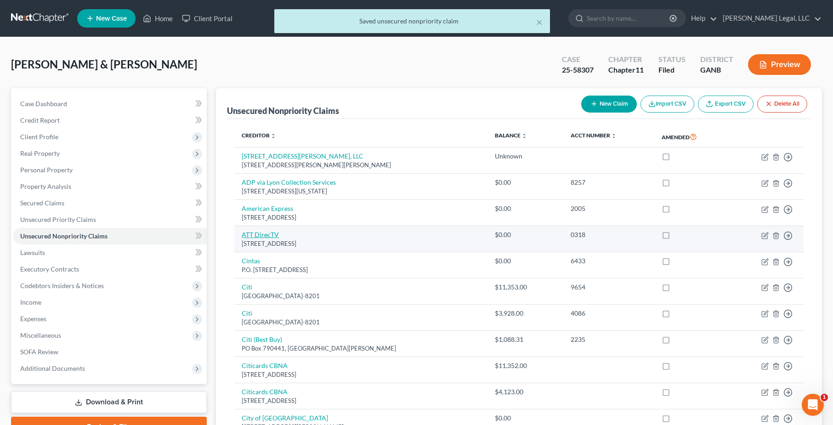
click at [262, 239] on link "ATT DirecTV" at bounding box center [260, 235] width 37 height 8
select select "14"
select select "4"
select select "0"
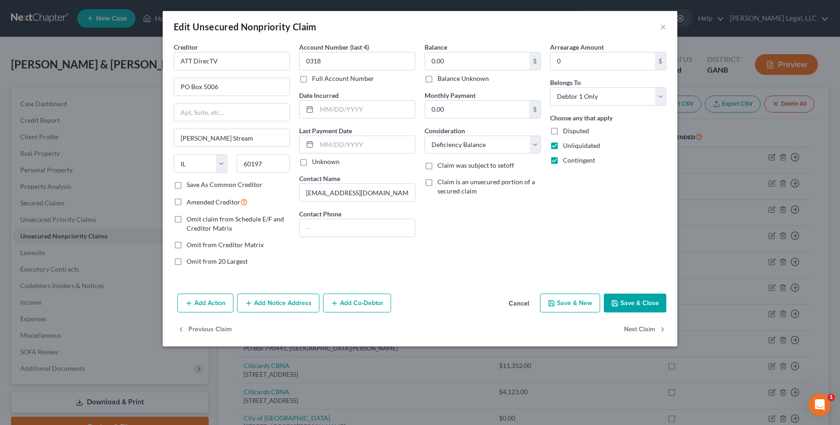
click at [370, 300] on button "Add Co-Debtor" at bounding box center [357, 303] width 68 height 19
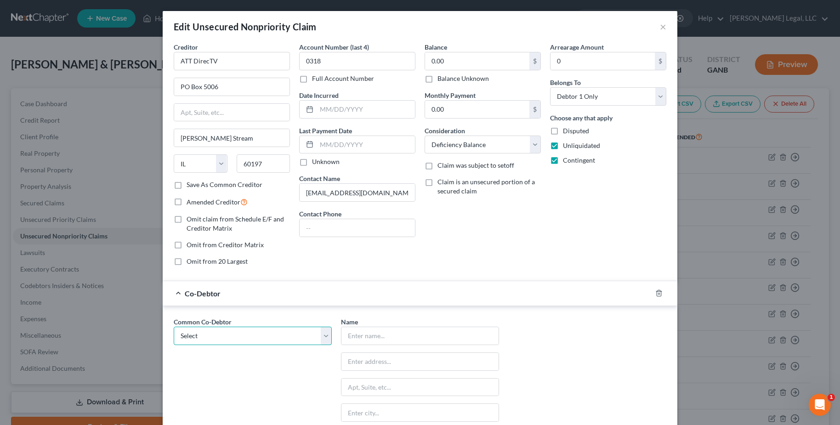
click at [308, 332] on select "Select Pizza Bakers on [PERSON_NAME], LLC" at bounding box center [253, 336] width 158 height 18
select select "0"
click at [174, 327] on select "Select Pizza Bakers on [PERSON_NAME], LLC" at bounding box center [253, 336] width 158 height 18
type input "Pizza Bakers on [PERSON_NAME], LLC"
type input "[STREET_ADDRESS][PERSON_NAME]"
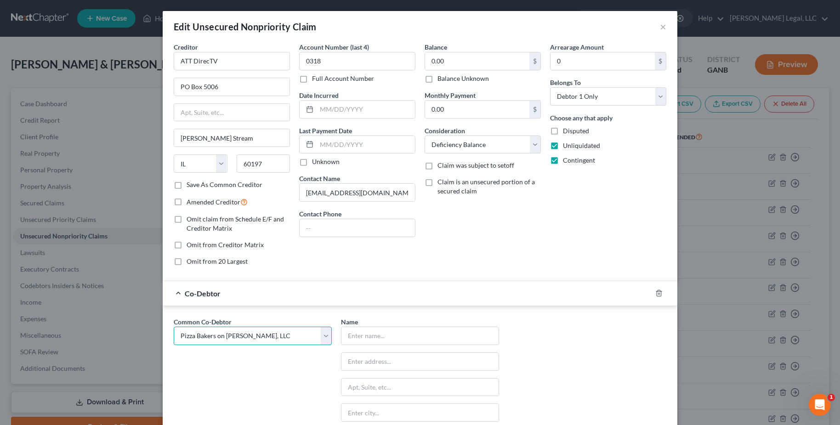
type input "[GEOGRAPHIC_DATA]"
select select "10"
type input "30115"
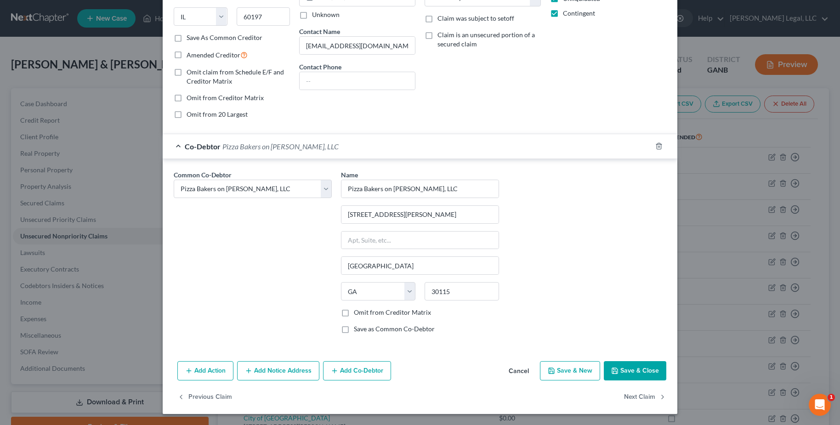
click at [377, 314] on label "Omit from Creditor Matrix" at bounding box center [392, 312] width 77 height 9
click at [364, 314] on input "Omit from Creditor Matrix" at bounding box center [361, 311] width 6 height 6
checkbox input "true"
click at [638, 367] on button "Save & Close" at bounding box center [635, 370] width 63 height 19
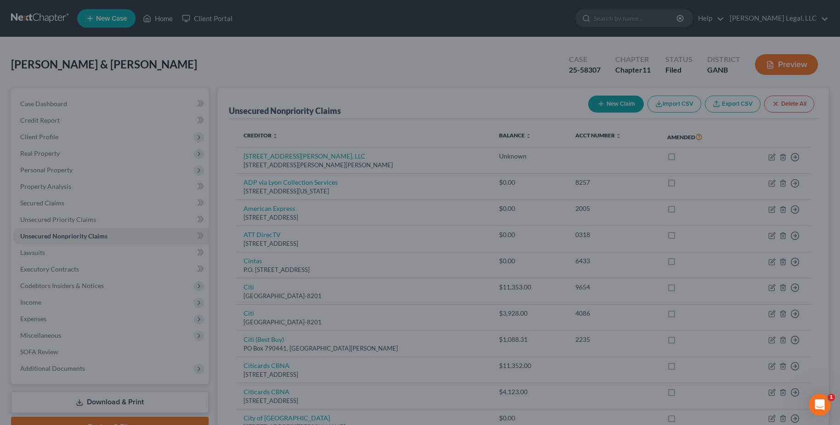
scroll to position [0, 0]
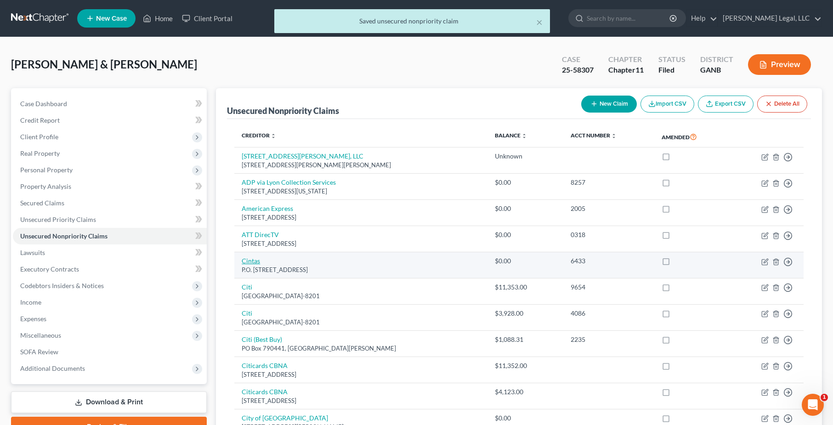
click at [254, 260] on link "Cintas" at bounding box center [251, 261] width 18 height 8
select select "36"
select select "14"
select select "2"
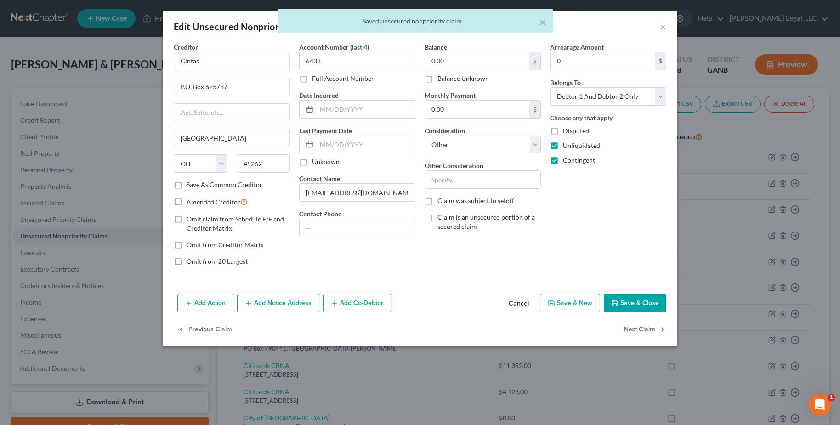
click at [363, 297] on button "Add Co-Debtor" at bounding box center [357, 303] width 68 height 19
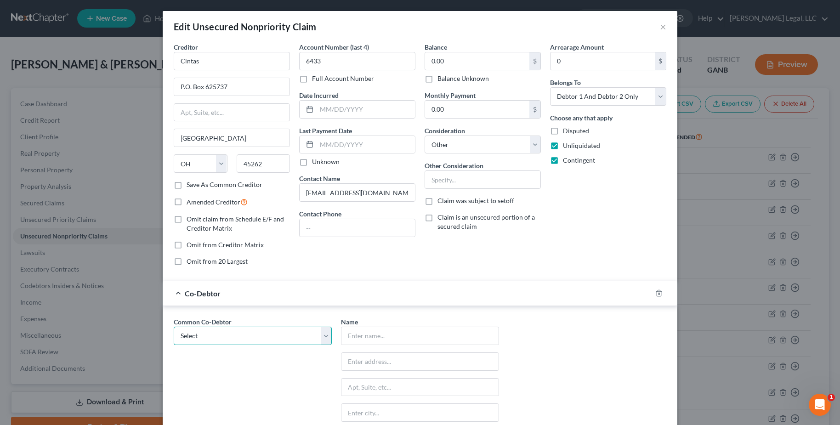
drag, startPoint x: 285, startPoint y: 338, endPoint x: 258, endPoint y: 355, distance: 32.4
click at [258, 355] on div "Common Co-Debtor Select Pizza Bakers on [PERSON_NAME], LLC" at bounding box center [252, 402] width 167 height 171
select select "0"
click at [174, 327] on select "Select Pizza Bakers on [PERSON_NAME], LLC" at bounding box center [253, 336] width 158 height 18
type input "Pizza Bakers on [PERSON_NAME], LLC"
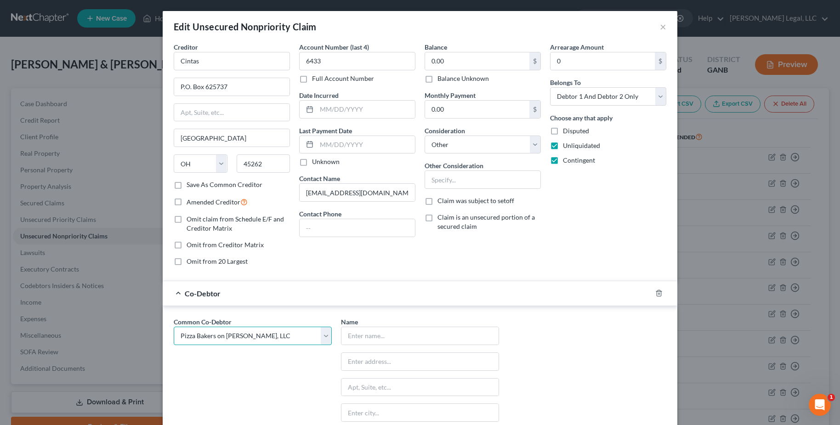
type input "[STREET_ADDRESS][PERSON_NAME]"
type input "[GEOGRAPHIC_DATA]"
select select "10"
type input "30115"
click at [246, 364] on div "Common Co-Debtor Select Pizza Bakers on [PERSON_NAME], LLC" at bounding box center [252, 402] width 167 height 171
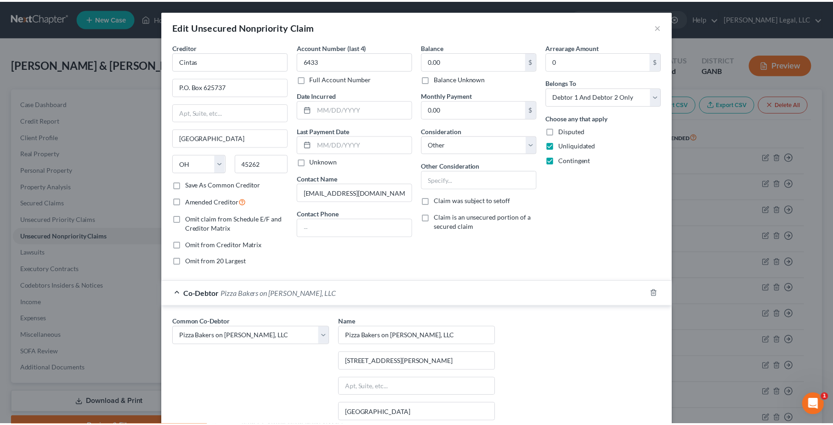
scroll to position [147, 0]
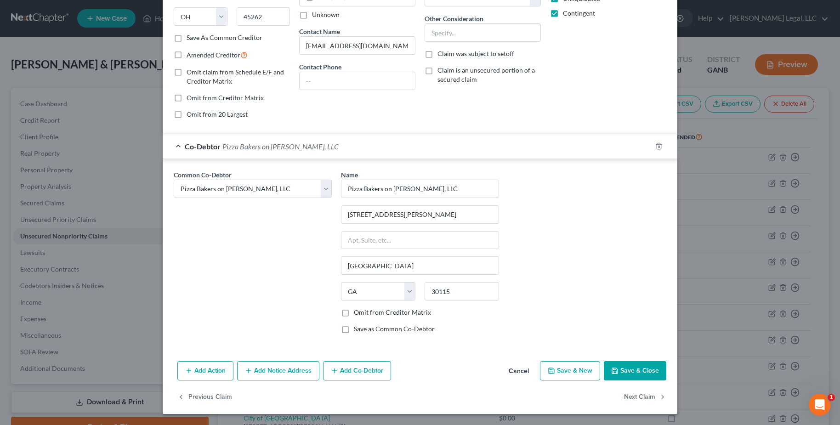
click at [399, 308] on label "Omit from Creditor Matrix" at bounding box center [392, 312] width 77 height 9
click at [364, 308] on input "Omit from Creditor Matrix" at bounding box center [361, 311] width 6 height 6
checkbox input "true"
click at [627, 367] on button "Save & Close" at bounding box center [635, 370] width 63 height 19
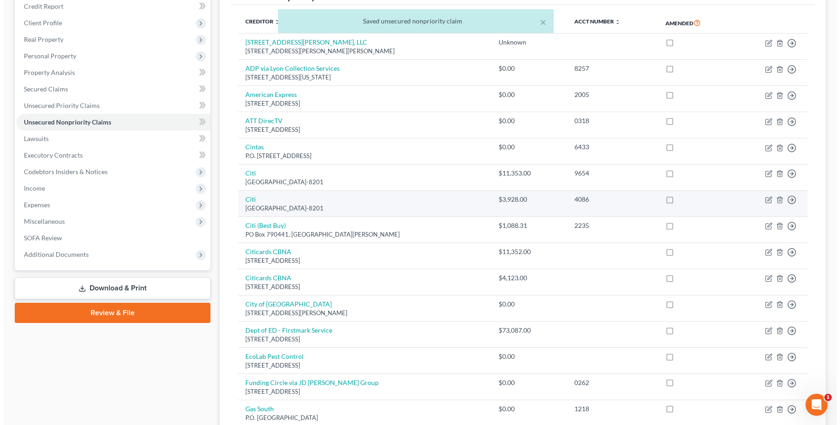
scroll to position [119, 0]
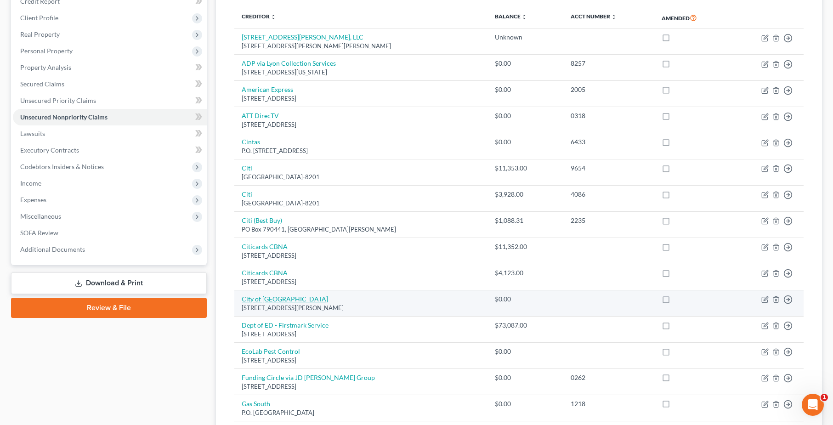
click at [273, 299] on link "City of [GEOGRAPHIC_DATA]" at bounding box center [285, 299] width 86 height 8
select select "10"
select select "4"
select select "0"
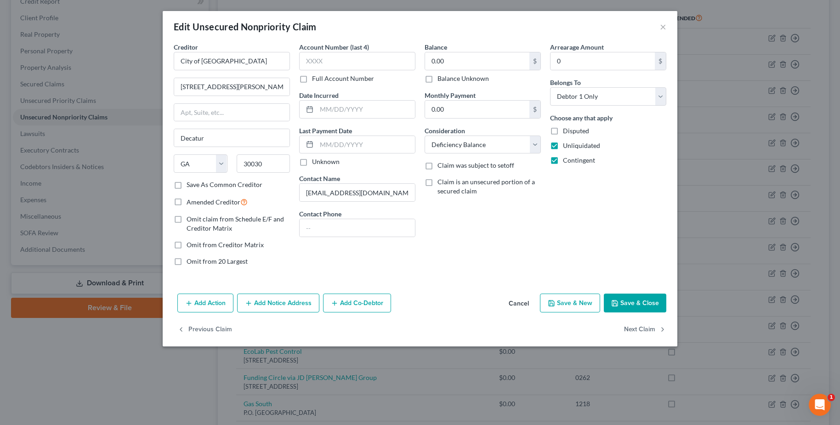
click at [355, 309] on button "Add Co-Debtor" at bounding box center [357, 303] width 68 height 19
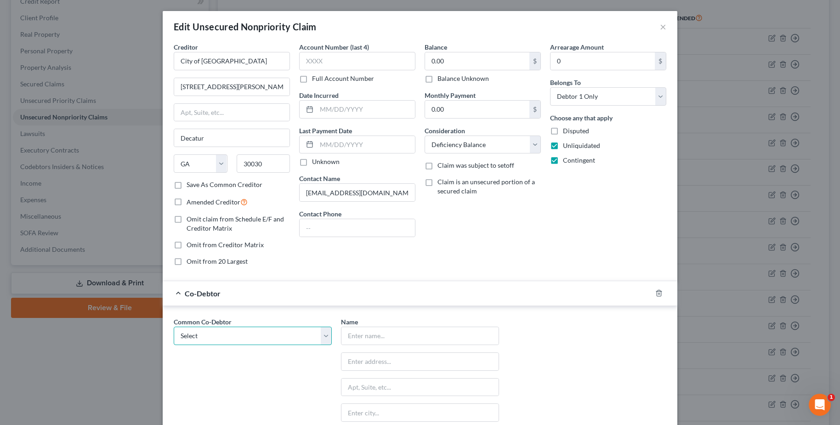
drag, startPoint x: 304, startPoint y: 336, endPoint x: 276, endPoint y: 358, distance: 35.8
click at [276, 358] on div "Common Co-Debtor Select Pizza Bakers on [PERSON_NAME], LLC" at bounding box center [252, 402] width 167 height 171
select select "0"
click at [174, 327] on select "Select Pizza Bakers on [PERSON_NAME], LLC" at bounding box center [253, 336] width 158 height 18
type input "Pizza Bakers on [PERSON_NAME], LLC"
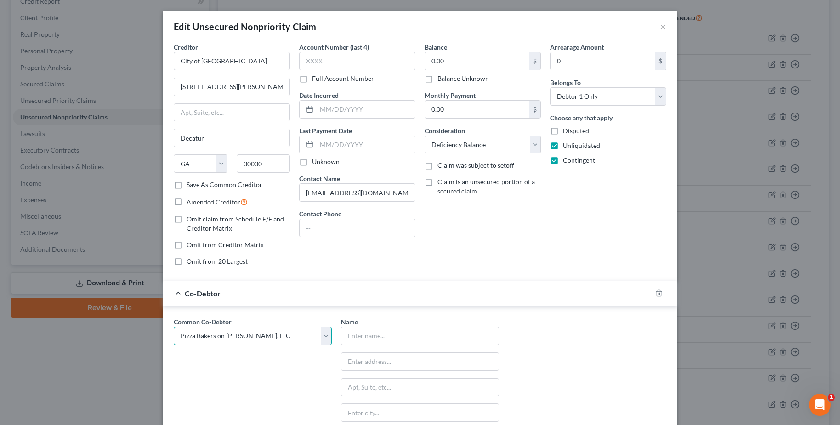
type input "[STREET_ADDRESS][PERSON_NAME]"
type input "[GEOGRAPHIC_DATA]"
select select "10"
type input "30115"
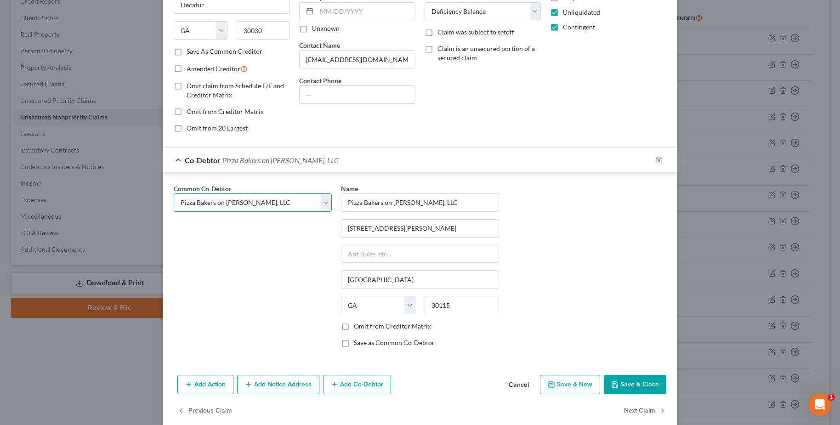
scroll to position [147, 0]
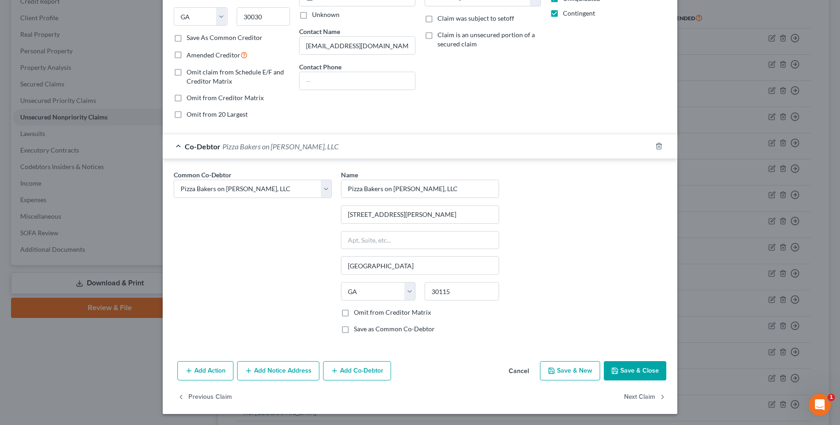
click at [389, 315] on label "Omit from Creditor Matrix" at bounding box center [392, 312] width 77 height 9
click at [364, 314] on input "Omit from Creditor Matrix" at bounding box center [361, 311] width 6 height 6
checkbox input "true"
click at [629, 367] on button "Save & Close" at bounding box center [635, 370] width 63 height 19
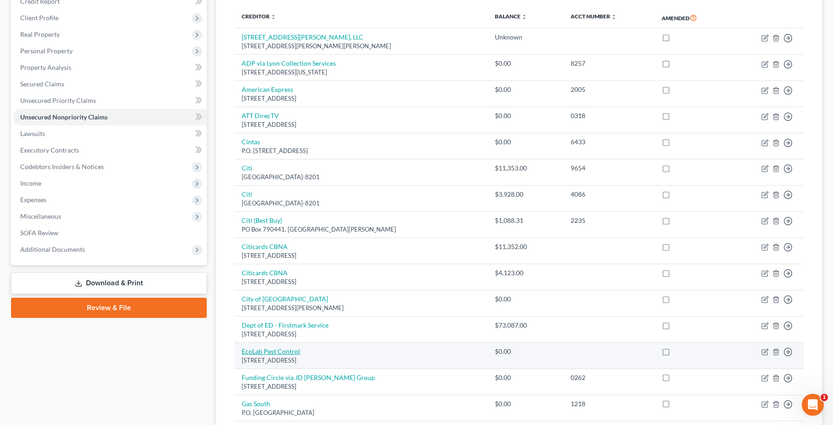
click at [283, 349] on link "EcoLab Pest Control" at bounding box center [271, 351] width 58 height 8
select select "14"
select select "2"
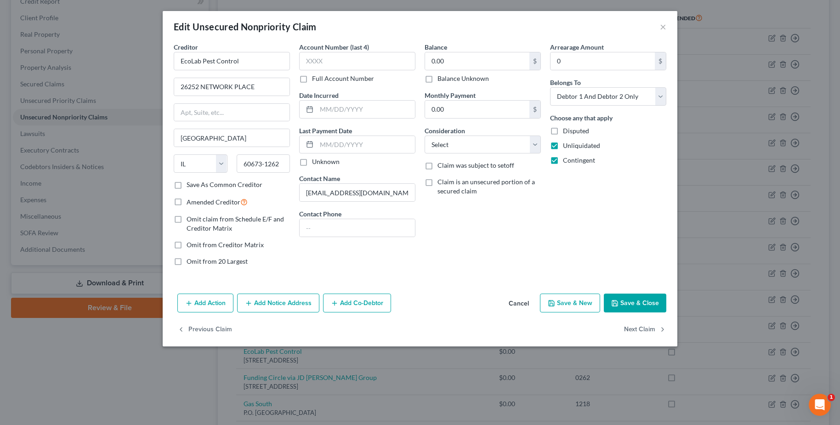
click at [353, 312] on button "Add Co-Debtor" at bounding box center [357, 303] width 68 height 19
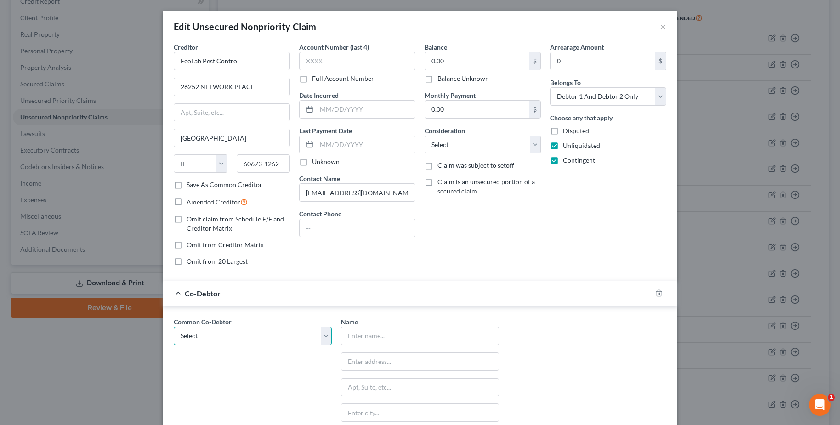
click at [313, 342] on select "Select Pizza Bakers on [PERSON_NAME], LLC" at bounding box center [253, 336] width 158 height 18
select select "0"
click at [174, 327] on select "Select Pizza Bakers on [PERSON_NAME], LLC" at bounding box center [253, 336] width 158 height 18
type input "Pizza Bakers on [PERSON_NAME], LLC"
type input "[STREET_ADDRESS][PERSON_NAME]"
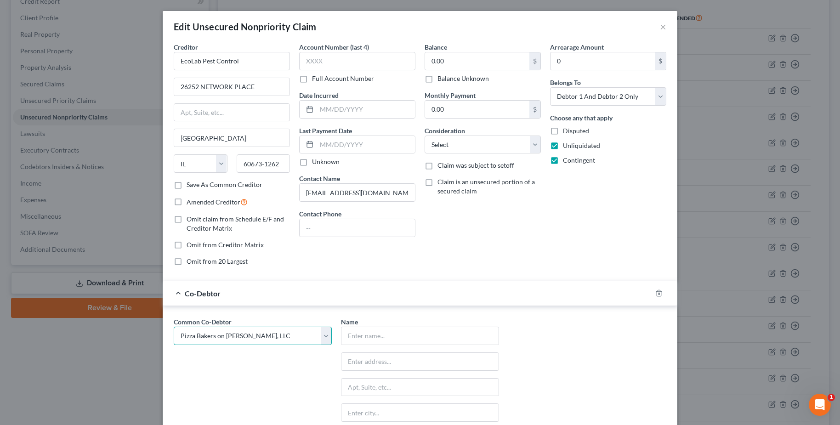
type input "[GEOGRAPHIC_DATA]"
select select "10"
type input "30115"
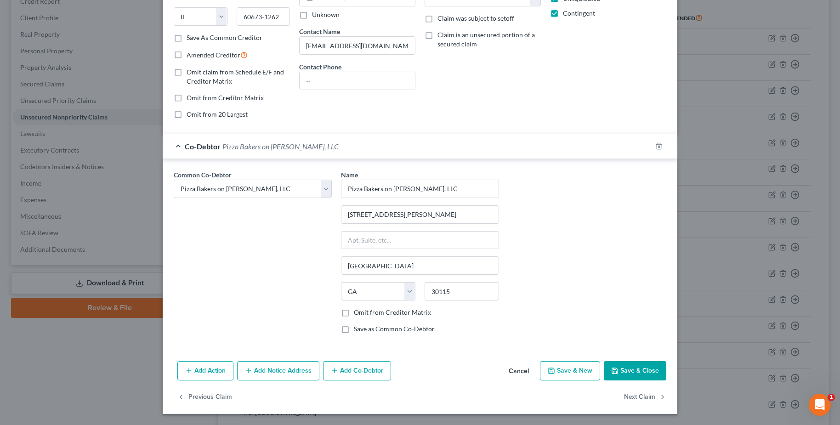
click at [404, 314] on label "Omit from Creditor Matrix" at bounding box center [392, 312] width 77 height 9
click at [364, 314] on input "Omit from Creditor Matrix" at bounding box center [361, 311] width 6 height 6
checkbox input "true"
click at [645, 370] on button "Save & Close" at bounding box center [635, 370] width 63 height 19
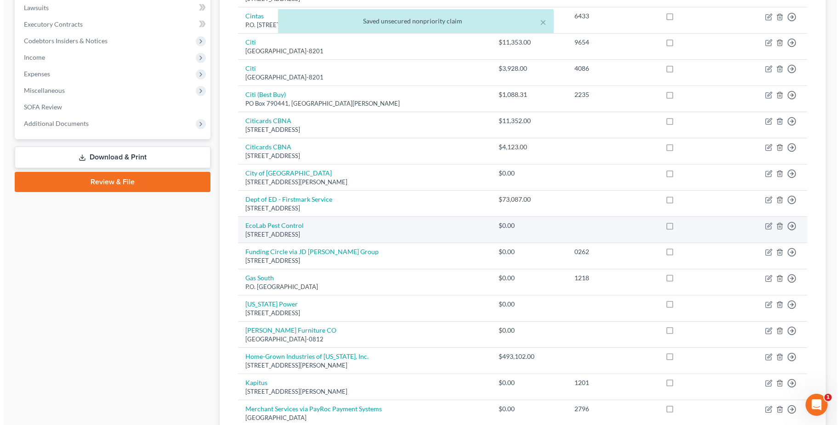
scroll to position [245, 0]
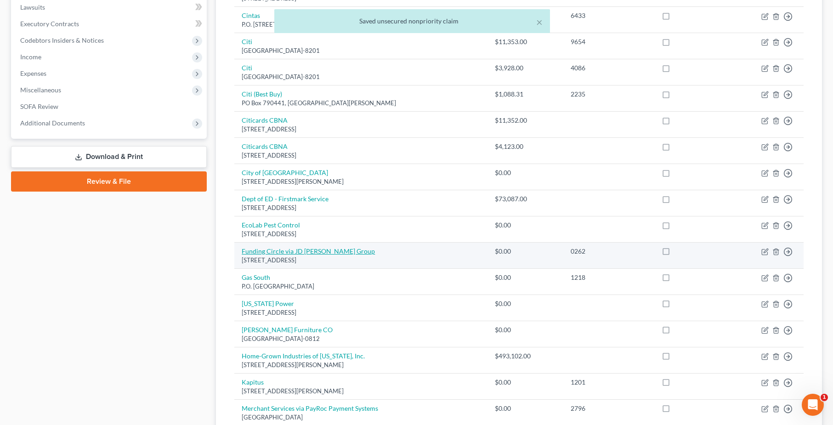
click at [276, 252] on link "Funding Circle via JD [PERSON_NAME] Group" at bounding box center [308, 251] width 133 height 8
select select "5"
select select "14"
select select "0"
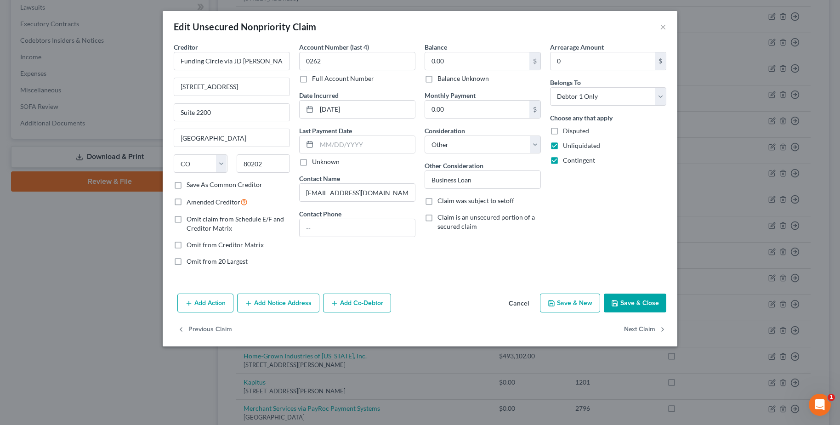
click at [371, 300] on button "Add Co-Debtor" at bounding box center [357, 303] width 68 height 19
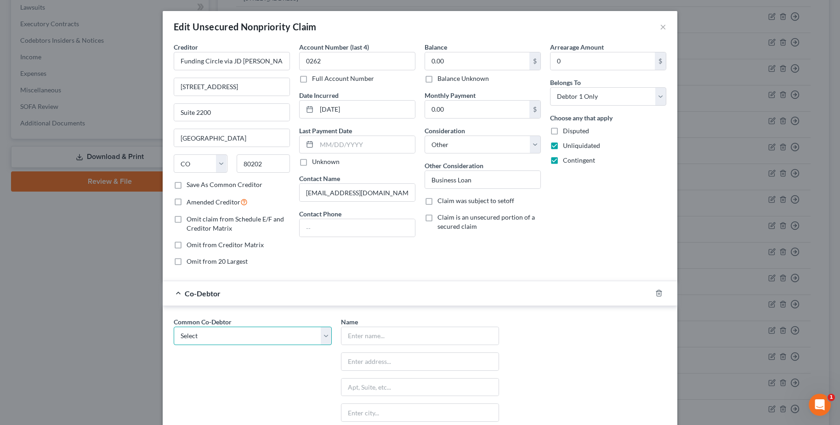
click at [308, 335] on select "Select Pizza Bakers on [PERSON_NAME], LLC" at bounding box center [253, 336] width 158 height 18
select select "0"
click at [174, 327] on select "Select Pizza Bakers on [PERSON_NAME], LLC" at bounding box center [253, 336] width 158 height 18
type input "Pizza Bakers on [PERSON_NAME], LLC"
type input "[STREET_ADDRESS][PERSON_NAME]"
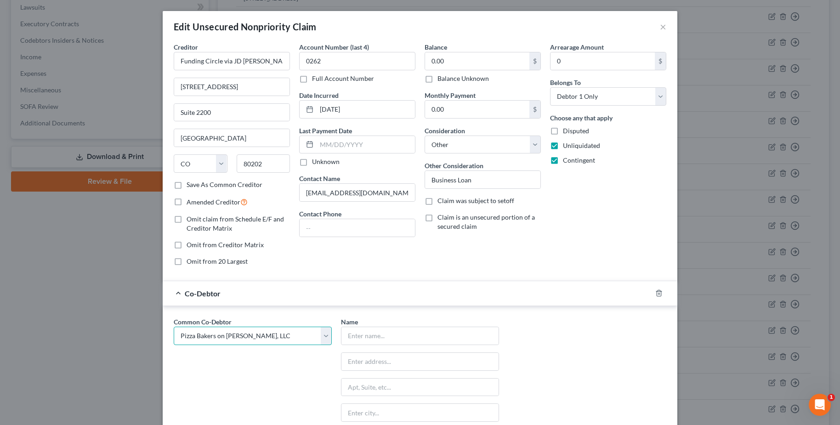
type input "[GEOGRAPHIC_DATA]"
select select "10"
type input "30115"
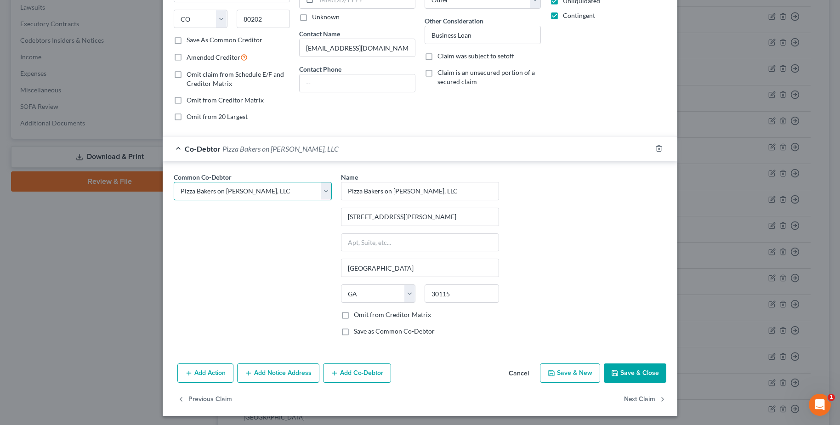
scroll to position [147, 0]
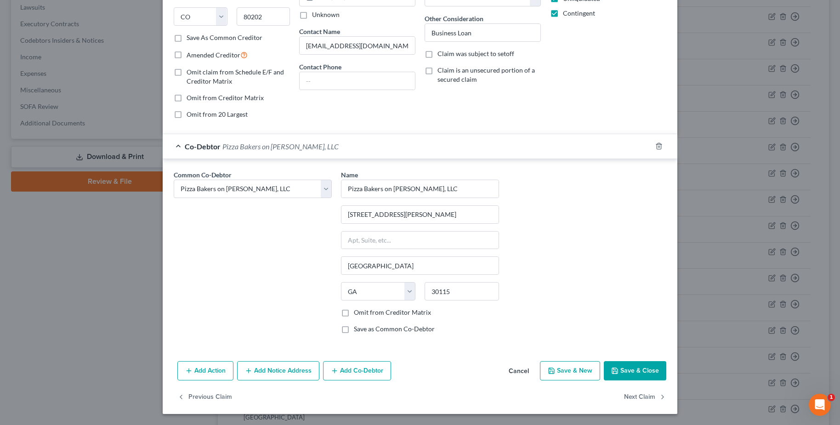
click at [389, 313] on label "Omit from Creditor Matrix" at bounding box center [392, 312] width 77 height 9
click at [364, 313] on input "Omit from Creditor Matrix" at bounding box center [361, 311] width 6 height 6
checkbox input "true"
click at [625, 364] on button "Save & Close" at bounding box center [635, 370] width 63 height 19
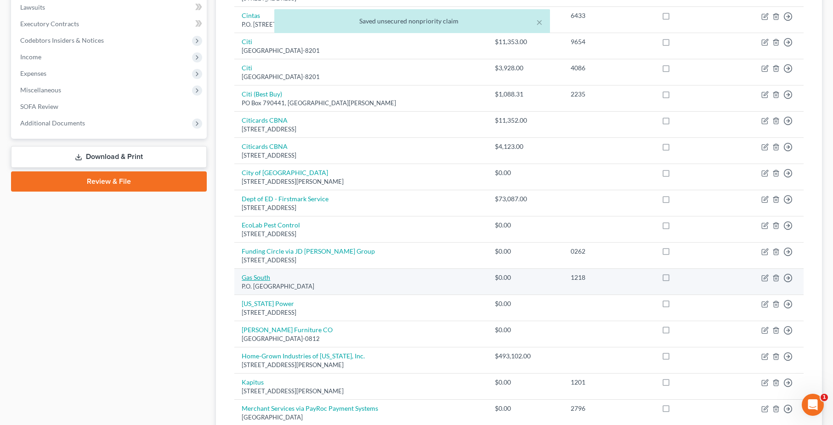
click at [257, 277] on link "Gas South" at bounding box center [256, 277] width 28 height 8
select select "10"
select select "20"
select select "0"
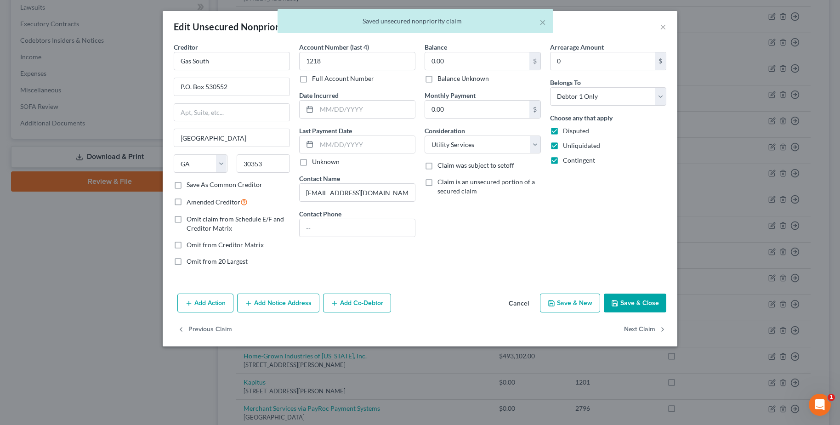
click at [379, 299] on button "Add Co-Debtor" at bounding box center [357, 303] width 68 height 19
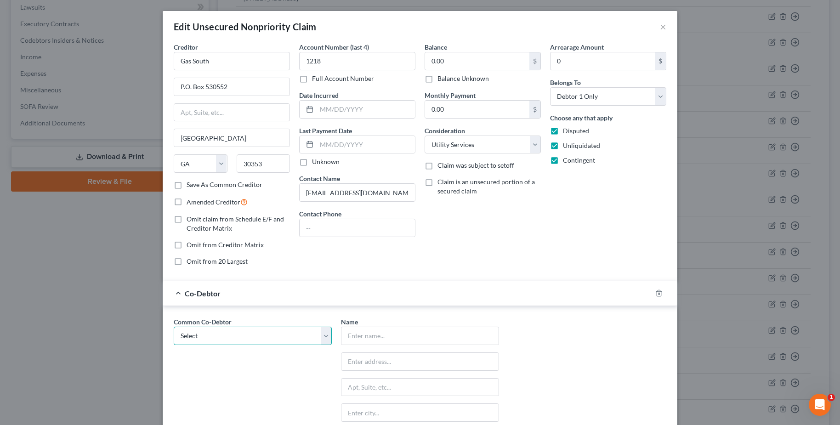
click at [316, 345] on select "Select Pizza Bakers on [PERSON_NAME], LLC" at bounding box center [253, 336] width 158 height 18
select select "0"
click at [174, 327] on select "Select Pizza Bakers on [PERSON_NAME], LLC" at bounding box center [253, 336] width 158 height 18
type input "Pizza Bakers on [PERSON_NAME], LLC"
type input "[STREET_ADDRESS][PERSON_NAME]"
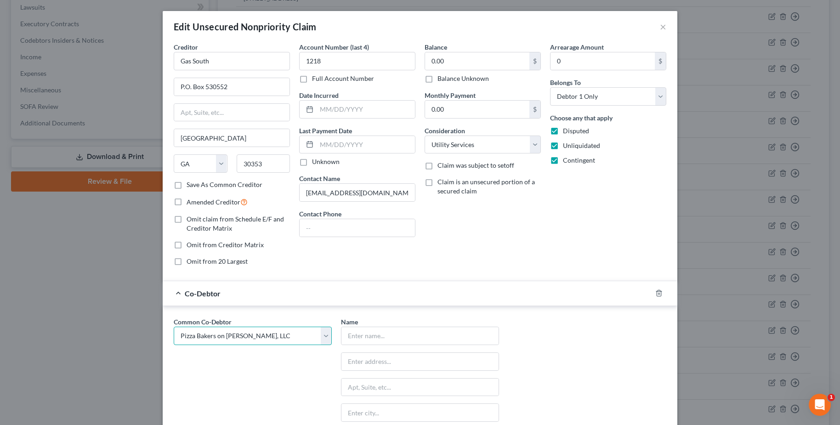
type input "[GEOGRAPHIC_DATA]"
select select "10"
type input "30115"
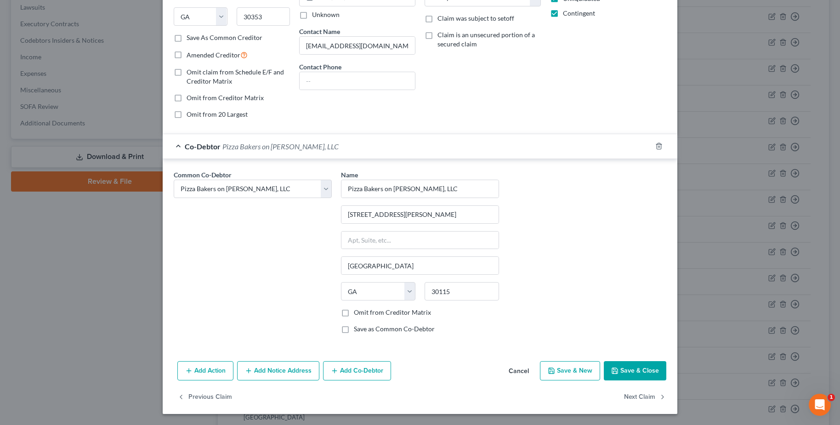
click at [388, 309] on label "Omit from Creditor Matrix" at bounding box center [392, 312] width 77 height 9
click at [364, 309] on input "Omit from Creditor Matrix" at bounding box center [361, 311] width 6 height 6
checkbox input "true"
click at [651, 366] on button "Save & Close" at bounding box center [635, 370] width 63 height 19
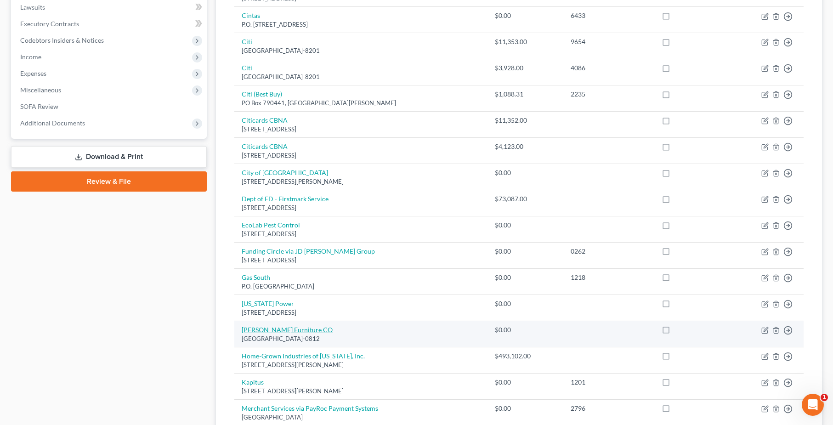
click at [289, 330] on link "[PERSON_NAME] Furniture CO" at bounding box center [287, 330] width 91 height 8
select select "48"
select select "2"
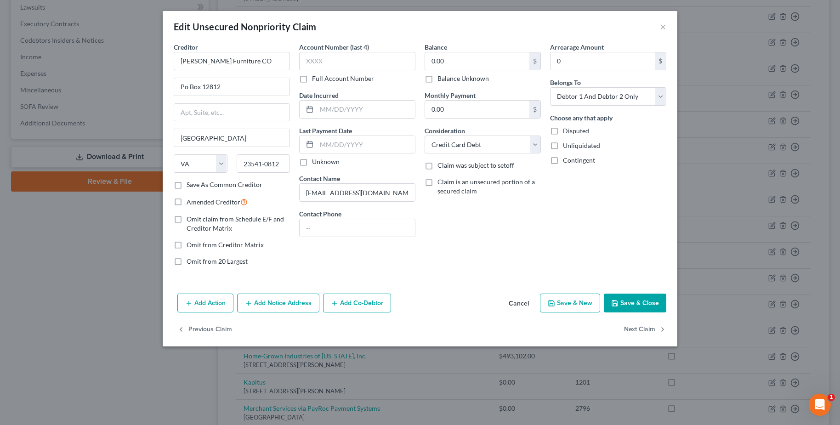
click at [364, 304] on button "Add Co-Debtor" at bounding box center [357, 303] width 68 height 19
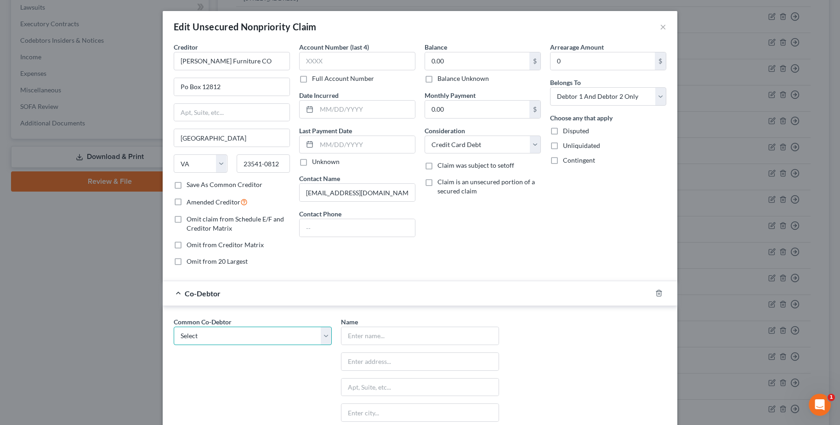
drag, startPoint x: 309, startPoint y: 338, endPoint x: 249, endPoint y: 365, distance: 66.2
click at [249, 365] on div "Common Co-Debtor Select Pizza Bakers on [PERSON_NAME], LLC" at bounding box center [252, 402] width 167 height 171
select select "0"
click at [174, 327] on select "Select Pizza Bakers on [PERSON_NAME], LLC" at bounding box center [253, 336] width 158 height 18
type input "Pizza Bakers on [PERSON_NAME], LLC"
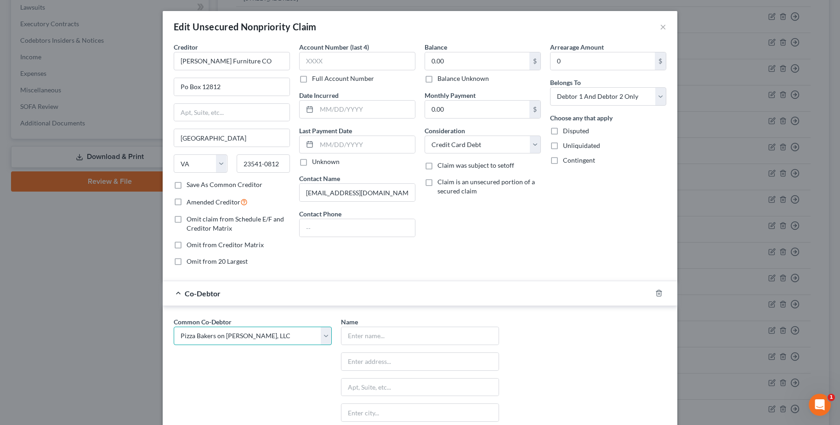
type input "[STREET_ADDRESS][PERSON_NAME]"
type input "[GEOGRAPHIC_DATA]"
select select "10"
type input "30115"
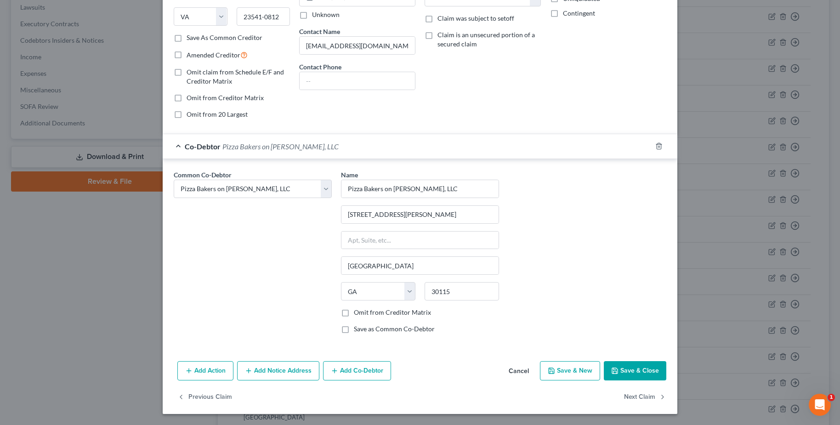
click at [374, 316] on label "Omit from Creditor Matrix" at bounding box center [392, 312] width 77 height 9
click at [364, 314] on input "Omit from Creditor Matrix" at bounding box center [361, 311] width 6 height 6
checkbox input "true"
click at [621, 372] on button "Save & Close" at bounding box center [635, 370] width 63 height 19
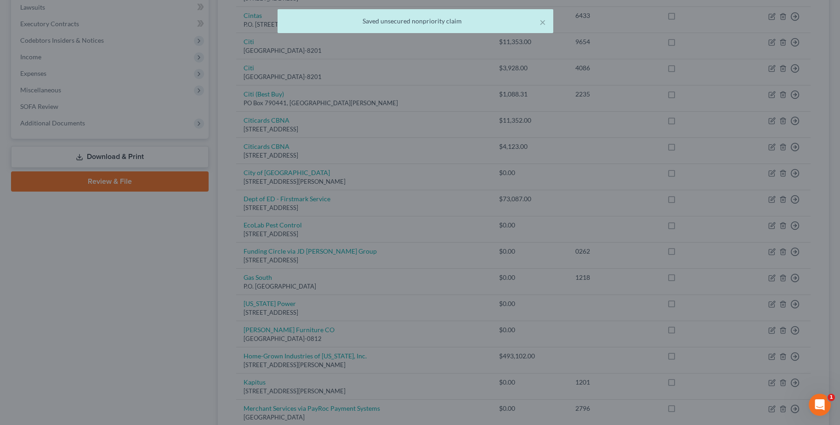
scroll to position [0, 0]
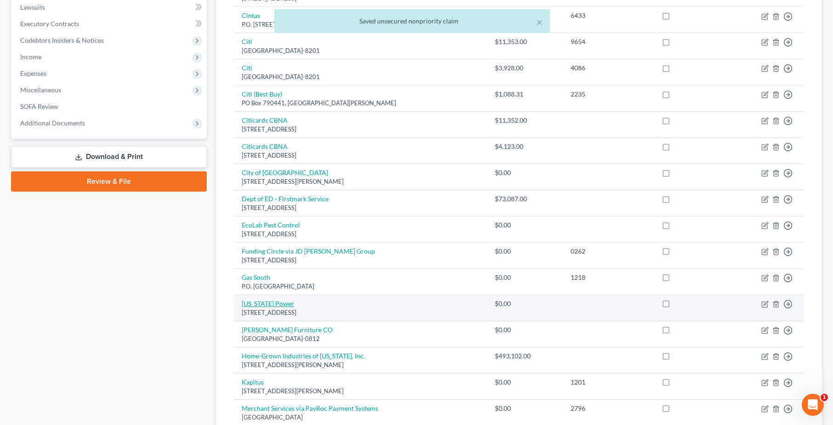
click at [274, 302] on link "[US_STATE] Power" at bounding box center [268, 304] width 52 height 8
select select "10"
select select "20"
select select "2"
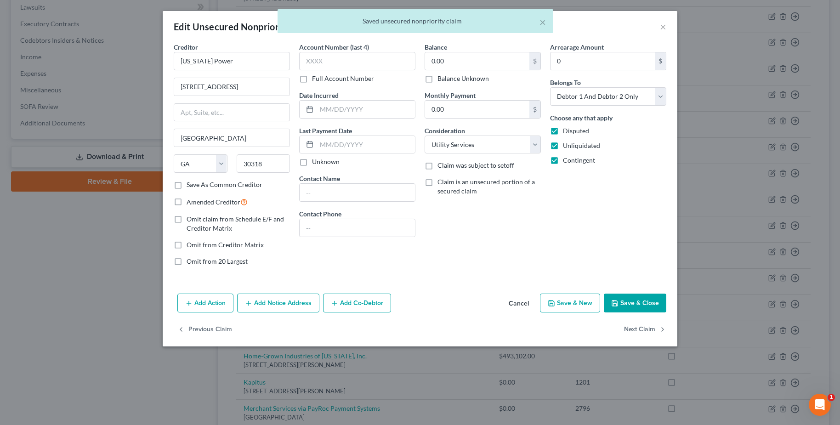
click at [342, 301] on button "Add Co-Debtor" at bounding box center [357, 303] width 68 height 19
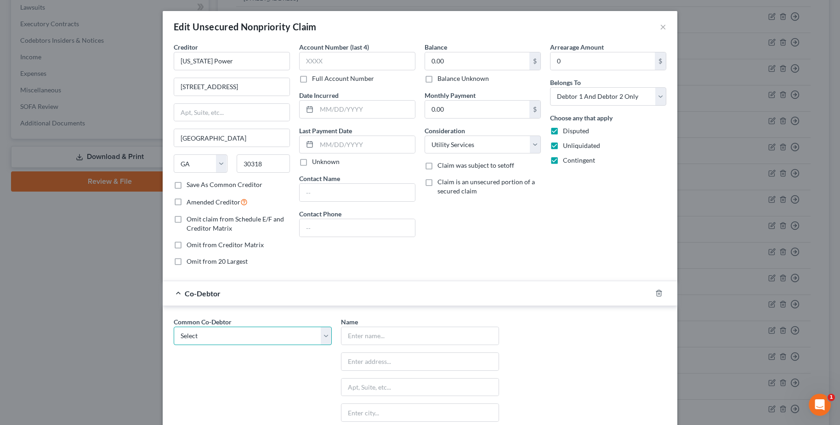
drag, startPoint x: 321, startPoint y: 330, endPoint x: 255, endPoint y: 356, distance: 71.2
click at [255, 356] on div "Common Co-Debtor Select Pizza Bakers on [PERSON_NAME], LLC" at bounding box center [252, 402] width 167 height 171
select select "0"
click at [174, 327] on select "Select Pizza Bakers on [PERSON_NAME], LLC" at bounding box center [253, 336] width 158 height 18
type input "Pizza Bakers on [PERSON_NAME], LLC"
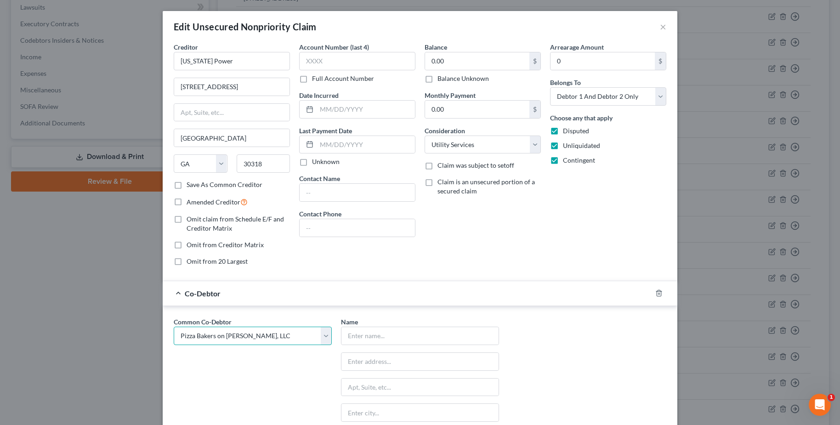
type input "[STREET_ADDRESS][PERSON_NAME]"
type input "[GEOGRAPHIC_DATA]"
select select "10"
type input "30115"
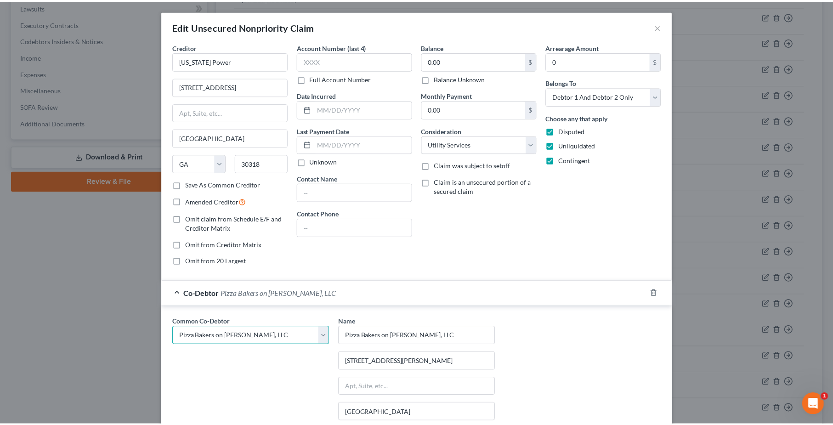
scroll to position [147, 0]
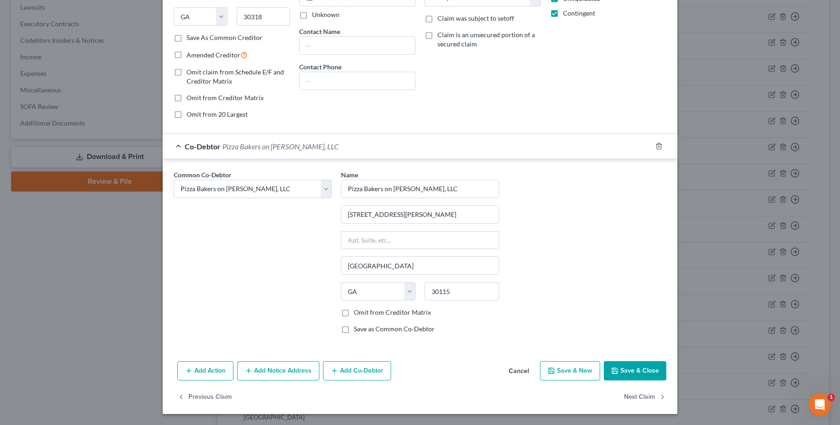
click at [416, 312] on label "Omit from Creditor Matrix" at bounding box center [392, 312] width 77 height 9
click at [364, 312] on input "Omit from Creditor Matrix" at bounding box center [361, 311] width 6 height 6
checkbox input "true"
click at [644, 366] on button "Save & Close" at bounding box center [635, 370] width 63 height 19
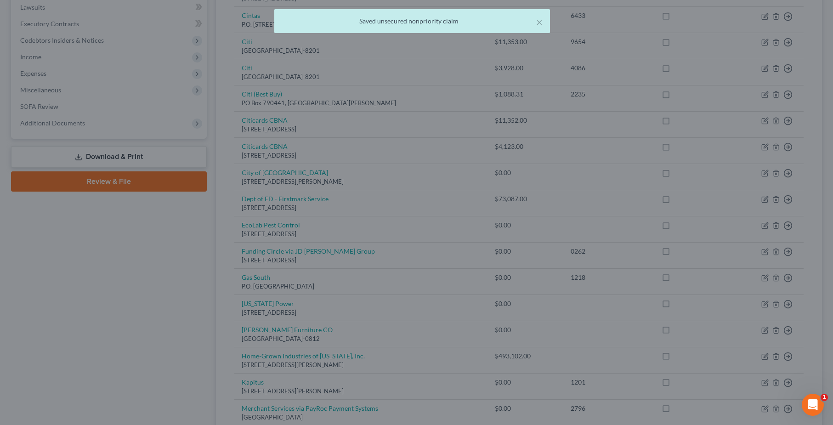
scroll to position [0, 0]
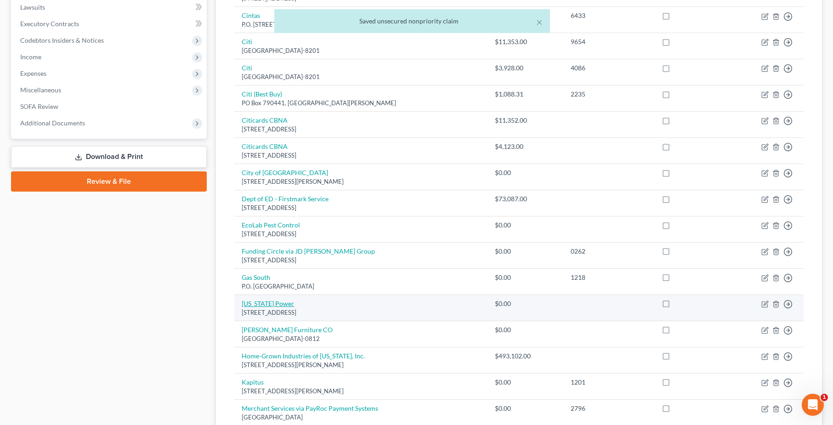
click at [260, 303] on link "[US_STATE] Power" at bounding box center [268, 304] width 52 height 8
select select "10"
select select "20"
select select "2"
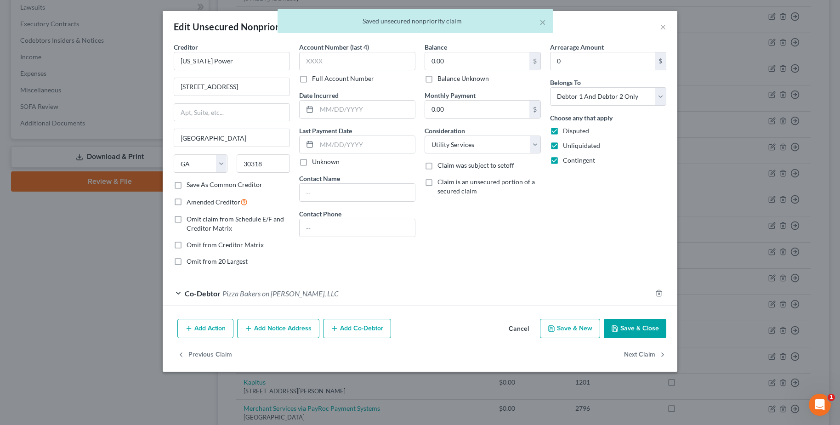
click at [518, 332] on button "Cancel" at bounding box center [518, 329] width 35 height 18
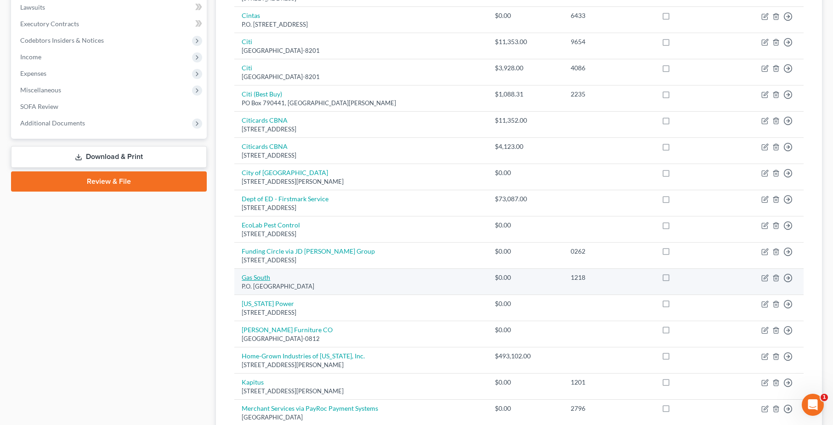
click at [262, 275] on link "Gas South" at bounding box center [256, 277] width 28 height 8
select select "10"
select select "20"
select select "0"
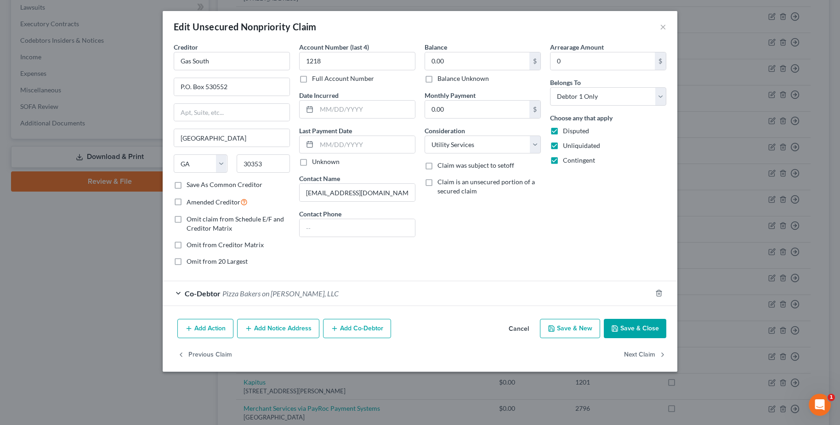
click at [516, 328] on button "Cancel" at bounding box center [518, 329] width 35 height 18
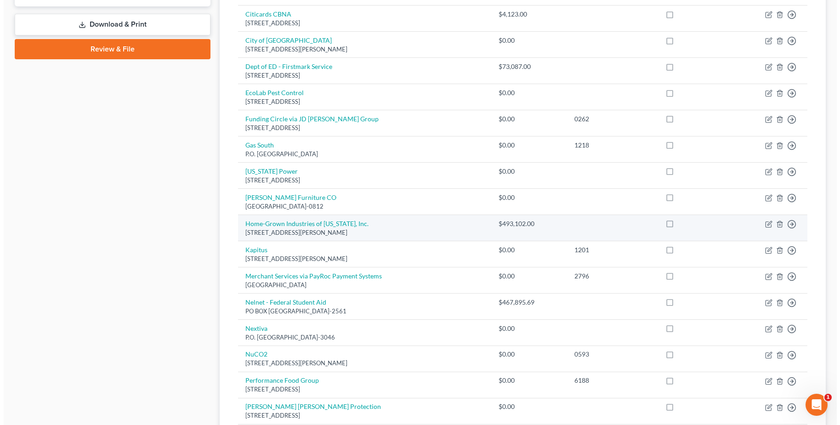
scroll to position [388, 0]
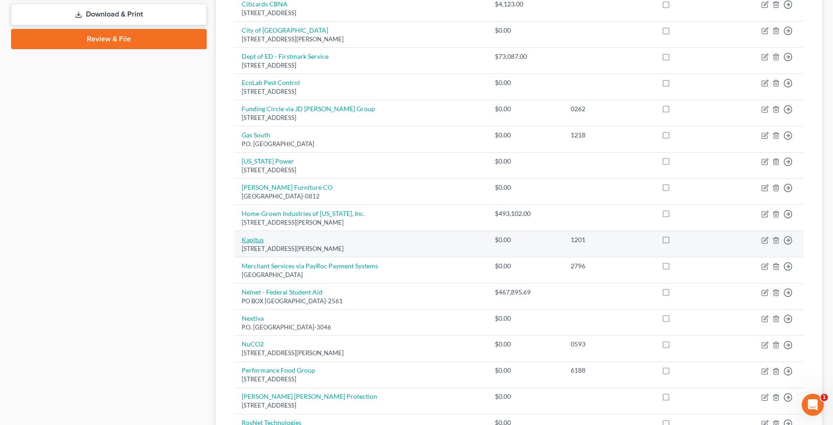
click at [250, 238] on link "Kapitus" at bounding box center [253, 240] width 22 height 8
select select "48"
select select "14"
select select "0"
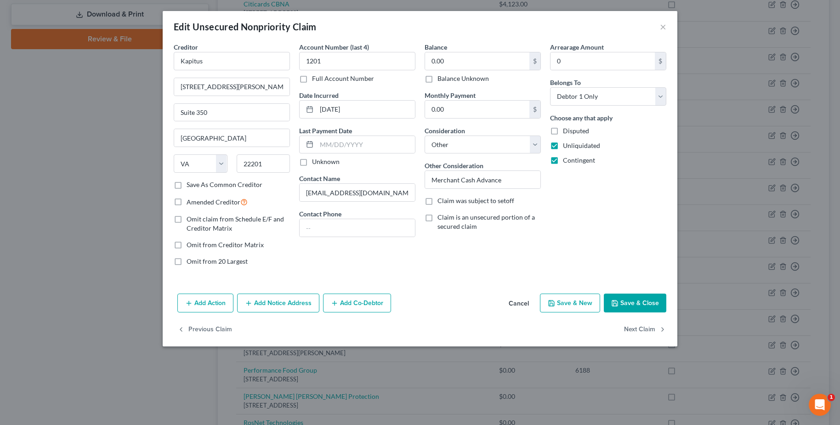
click at [367, 302] on button "Add Co-Debtor" at bounding box center [357, 303] width 68 height 19
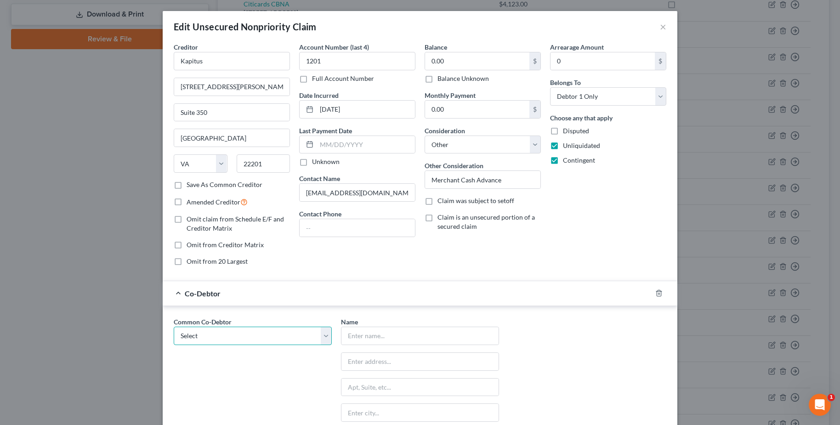
click at [304, 338] on select "Select Pizza Bakers on [PERSON_NAME], LLC" at bounding box center [253, 336] width 158 height 18
select select "0"
click at [174, 327] on select "Select Pizza Bakers on [PERSON_NAME], LLC" at bounding box center [253, 336] width 158 height 18
type input "Pizza Bakers on [PERSON_NAME], LLC"
type input "[STREET_ADDRESS][PERSON_NAME]"
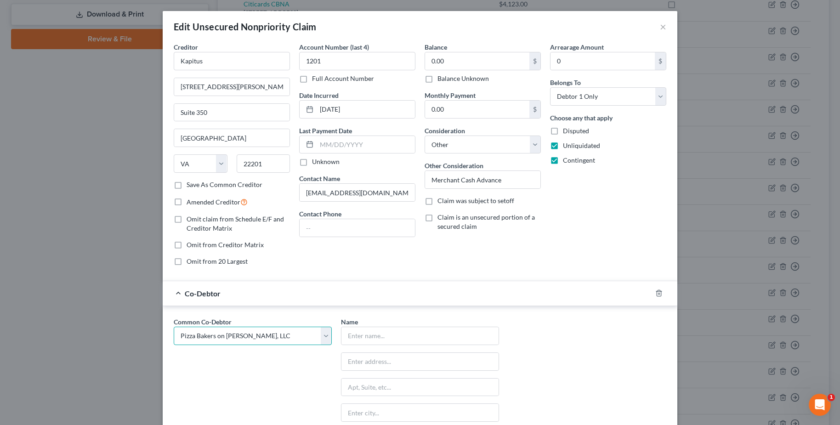
type input "[GEOGRAPHIC_DATA]"
select select "10"
type input "30115"
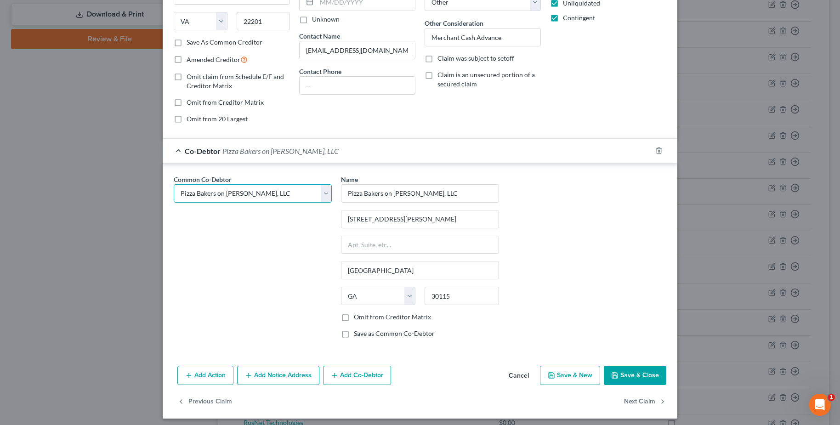
scroll to position [147, 0]
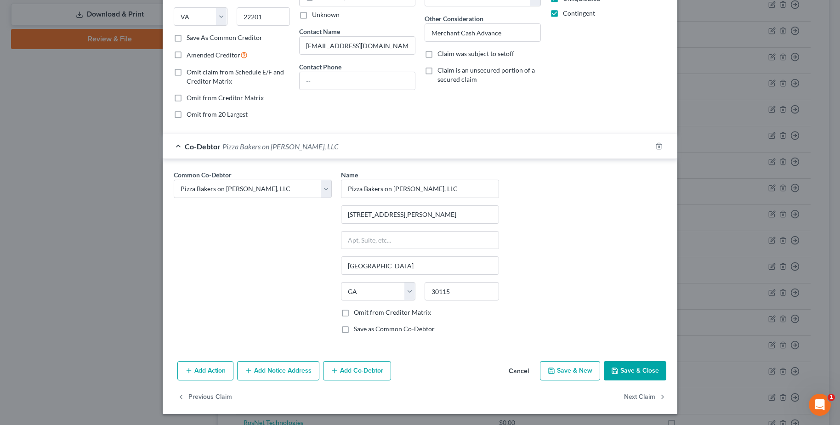
click at [373, 312] on label "Omit from Creditor Matrix" at bounding box center [392, 312] width 77 height 9
click at [364, 312] on input "Omit from Creditor Matrix" at bounding box center [361, 311] width 6 height 6
checkbox input "true"
click at [648, 377] on button "Save & Close" at bounding box center [635, 370] width 63 height 19
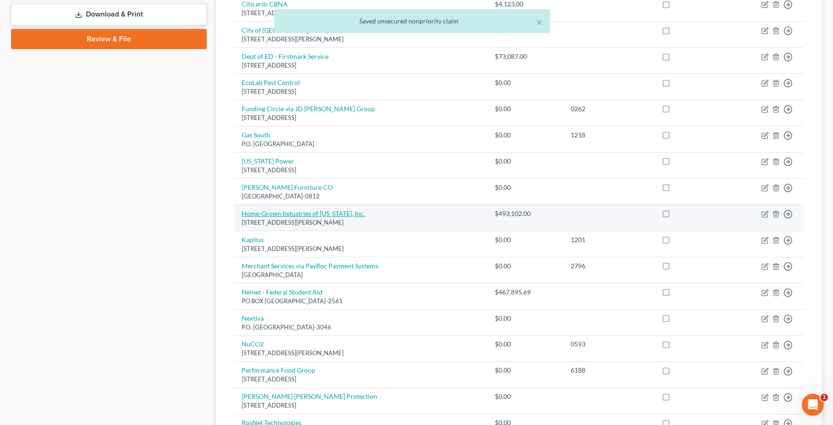
click at [338, 216] on link "Home-Grown Industries of [US_STATE], Inc." at bounding box center [303, 214] width 123 height 8
select select "10"
select select "14"
select select "2"
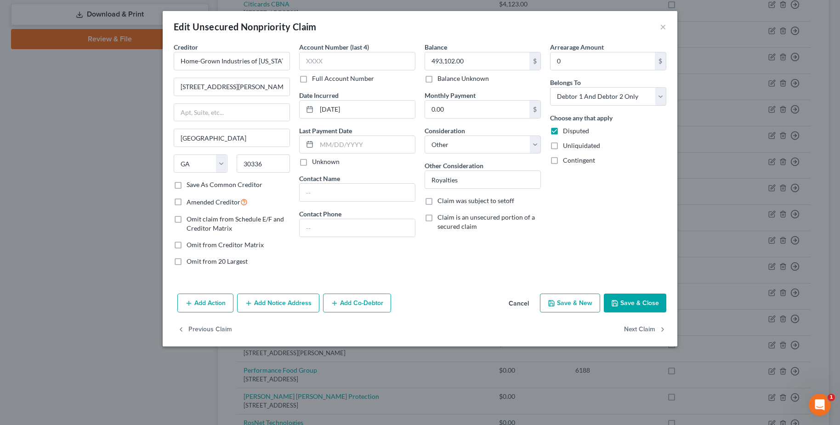
click at [355, 306] on button "Add Co-Debtor" at bounding box center [357, 303] width 68 height 19
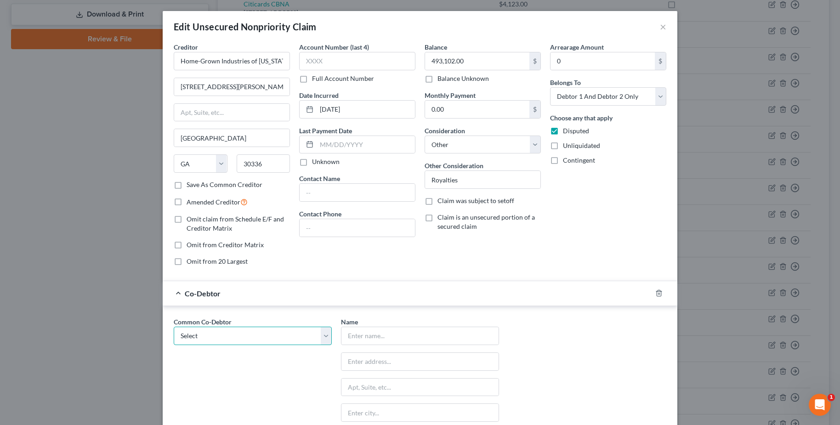
click at [302, 334] on select "Select Pizza Bakers on [PERSON_NAME], LLC" at bounding box center [253, 336] width 158 height 18
select select "0"
click at [174, 327] on select "Select Pizza Bakers on [PERSON_NAME], LLC" at bounding box center [253, 336] width 158 height 18
type input "Pizza Bakers on [PERSON_NAME], LLC"
type input "[STREET_ADDRESS][PERSON_NAME]"
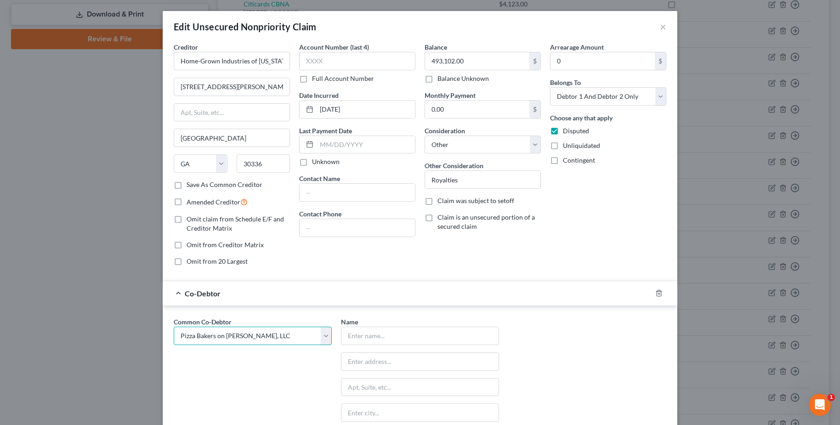
type input "[GEOGRAPHIC_DATA]"
select select "10"
type input "30115"
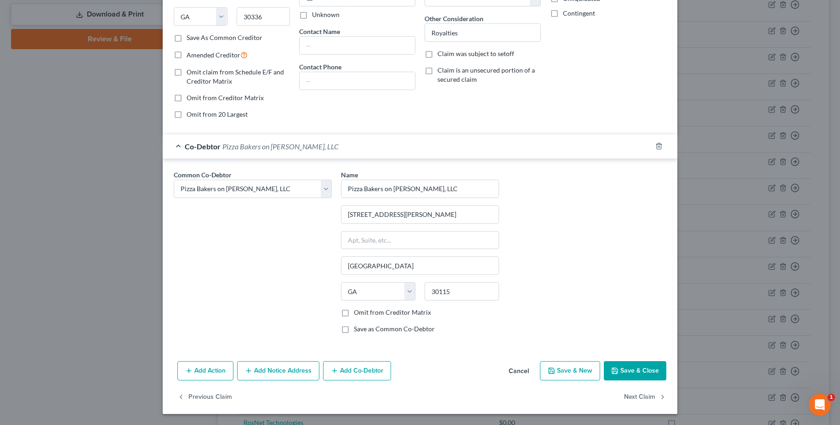
click at [396, 311] on label "Omit from Creditor Matrix" at bounding box center [392, 312] width 77 height 9
click at [364, 311] on input "Omit from Creditor Matrix" at bounding box center [361, 311] width 6 height 6
checkbox input "true"
click at [644, 372] on button "Save & Close" at bounding box center [635, 370] width 63 height 19
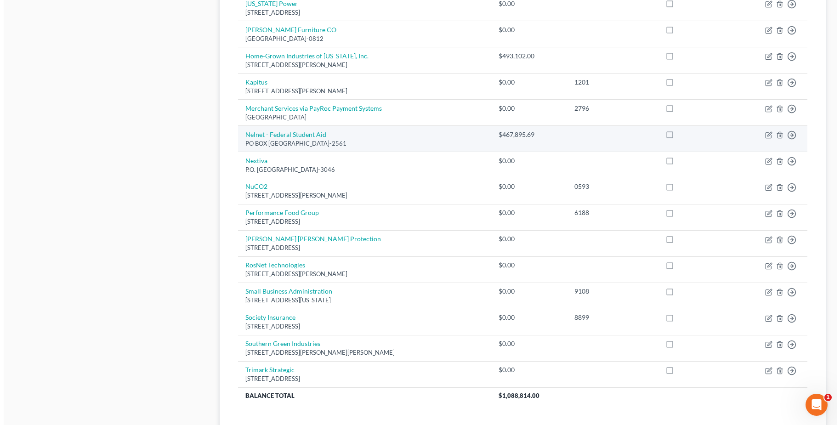
scroll to position [546, 0]
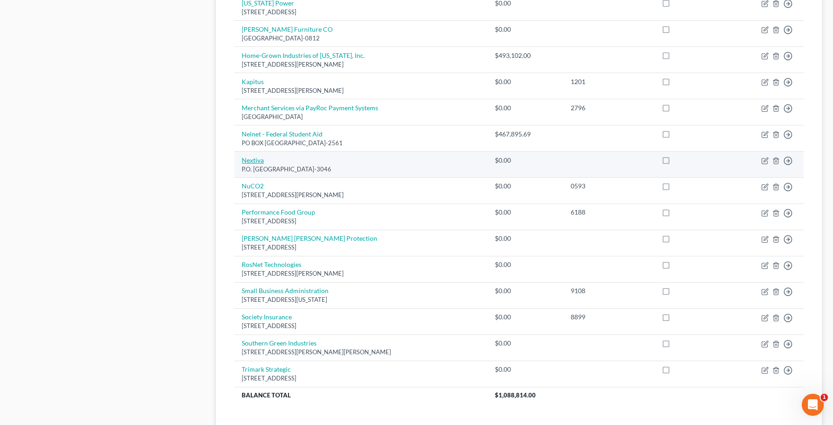
click at [251, 160] on link "Nextiva" at bounding box center [253, 160] width 22 height 8
select select "9"
select select "20"
select select "2"
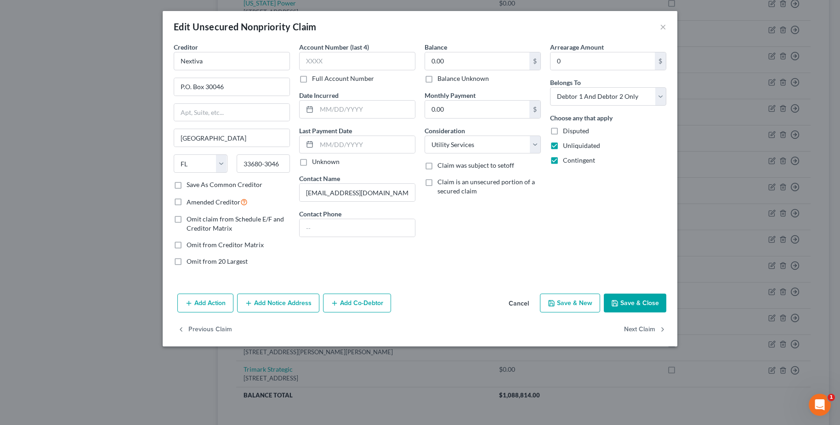
click at [359, 302] on button "Add Co-Debtor" at bounding box center [357, 303] width 68 height 19
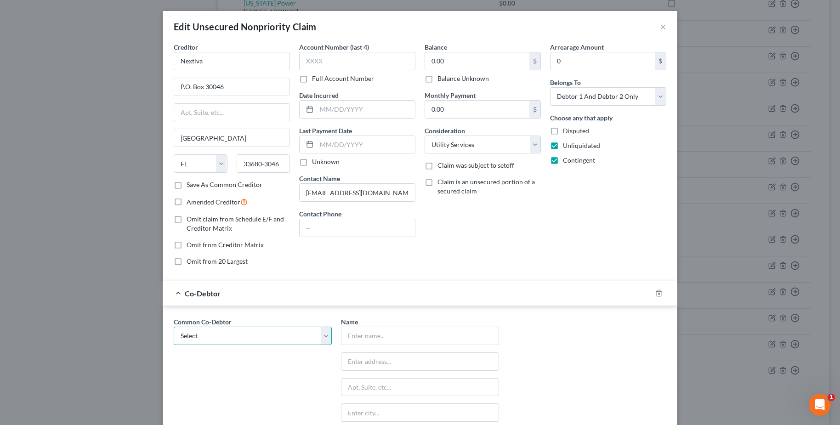
drag, startPoint x: 290, startPoint y: 332, endPoint x: 255, endPoint y: 361, distance: 45.8
click at [255, 361] on div "Common Co-Debtor Select Pizza Bakers on [PERSON_NAME], LLC" at bounding box center [252, 402] width 167 height 171
select select "0"
click at [174, 327] on select "Select Pizza Bakers on [PERSON_NAME], LLC" at bounding box center [253, 336] width 158 height 18
type input "Pizza Bakers on [PERSON_NAME], LLC"
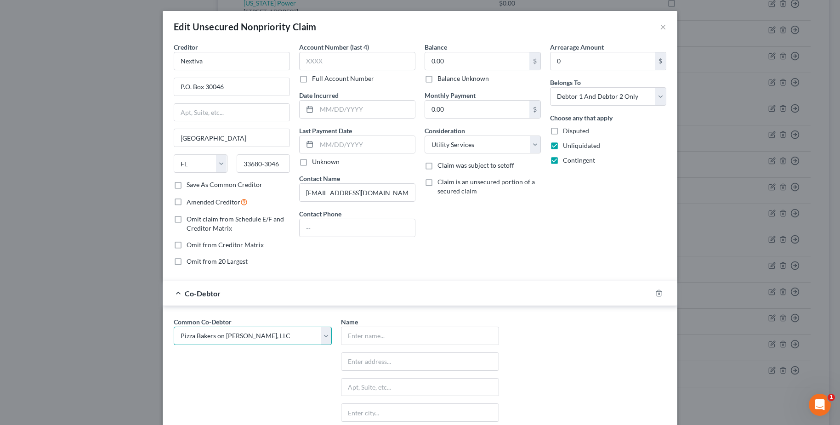
type input "[STREET_ADDRESS][PERSON_NAME]"
type input "[GEOGRAPHIC_DATA]"
select select "10"
type input "30115"
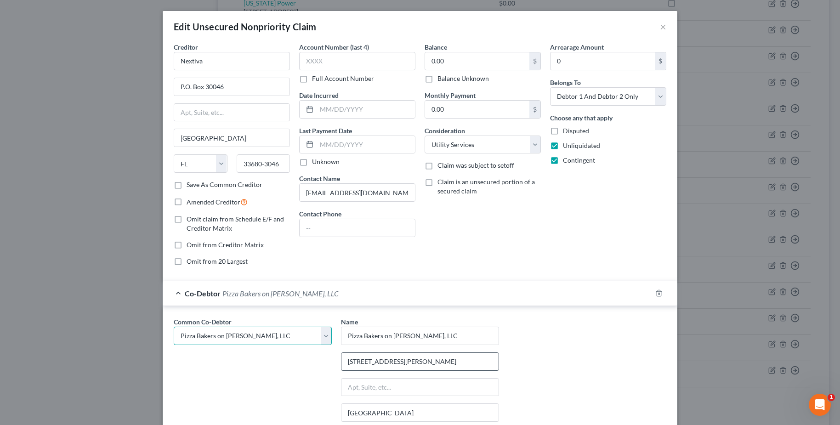
scroll to position [147, 0]
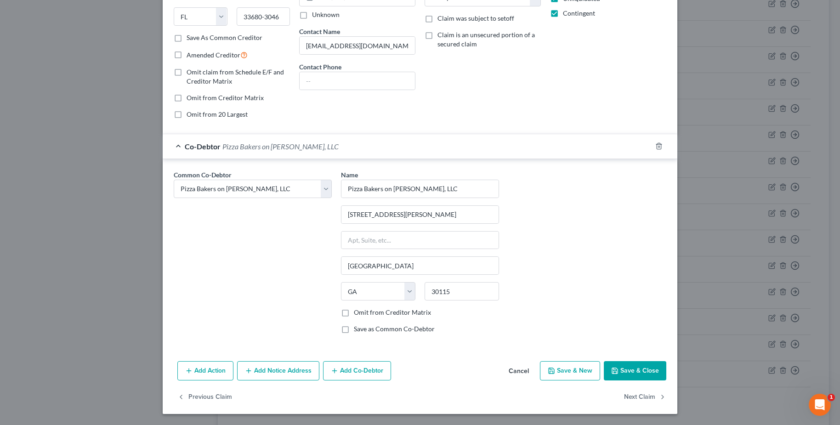
click at [387, 309] on label "Omit from Creditor Matrix" at bounding box center [392, 312] width 77 height 9
click at [364, 309] on input "Omit from Creditor Matrix" at bounding box center [361, 311] width 6 height 6
checkbox input "true"
click at [649, 373] on button "Save & Close" at bounding box center [635, 370] width 63 height 19
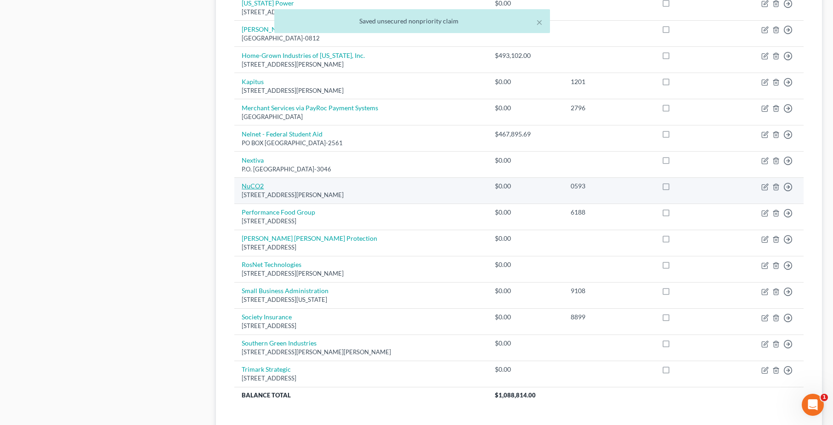
click at [259, 188] on link "NuCO2" at bounding box center [253, 186] width 22 height 8
select select "9"
select select "4"
select select "0"
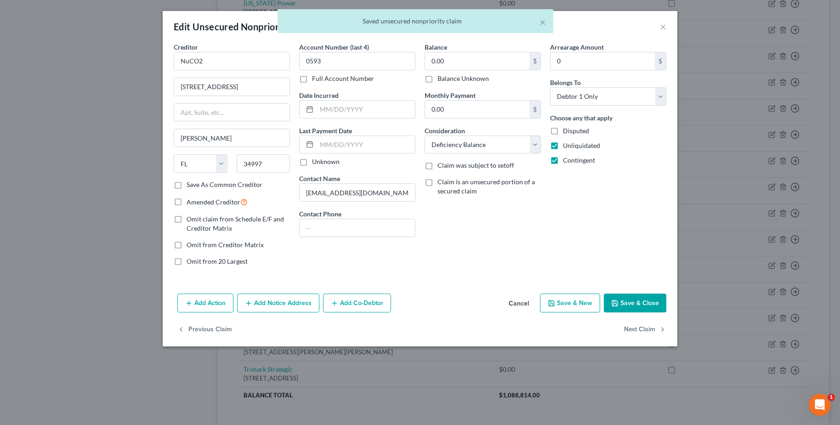
click at [364, 306] on button "Add Co-Debtor" at bounding box center [357, 303] width 68 height 19
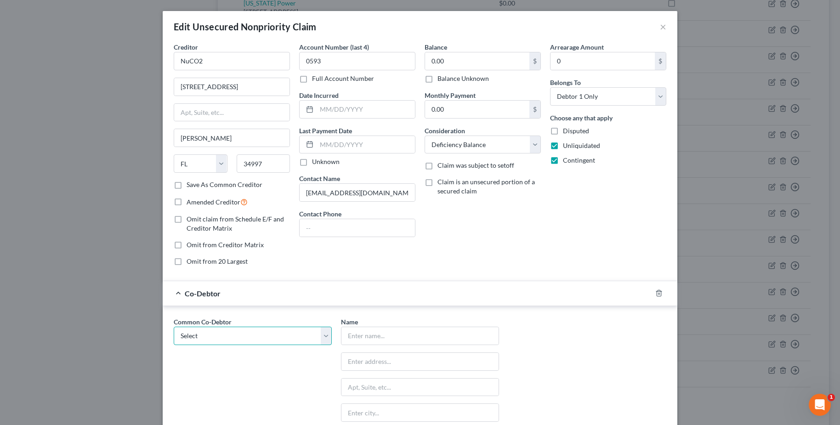
click at [307, 337] on select "Select Pizza Bakers on [PERSON_NAME], LLC" at bounding box center [253, 336] width 158 height 18
select select "0"
click at [174, 327] on select "Select Pizza Bakers on [PERSON_NAME], LLC" at bounding box center [253, 336] width 158 height 18
type input "Pizza Bakers on [PERSON_NAME], LLC"
type input "[STREET_ADDRESS][PERSON_NAME]"
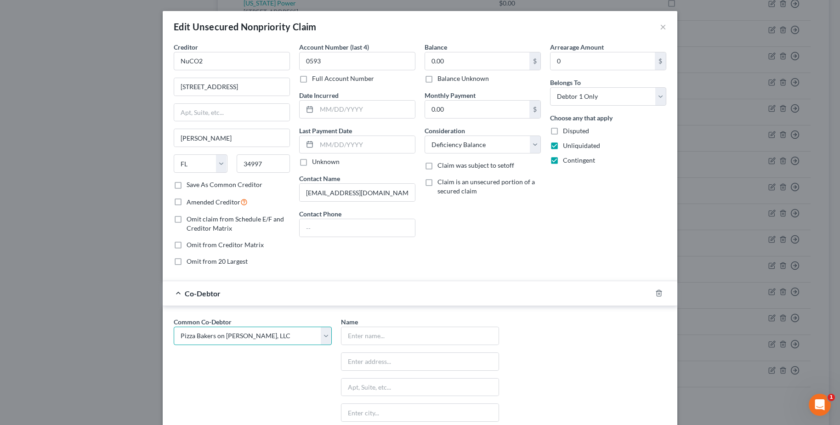
type input "[GEOGRAPHIC_DATA]"
select select "10"
type input "30115"
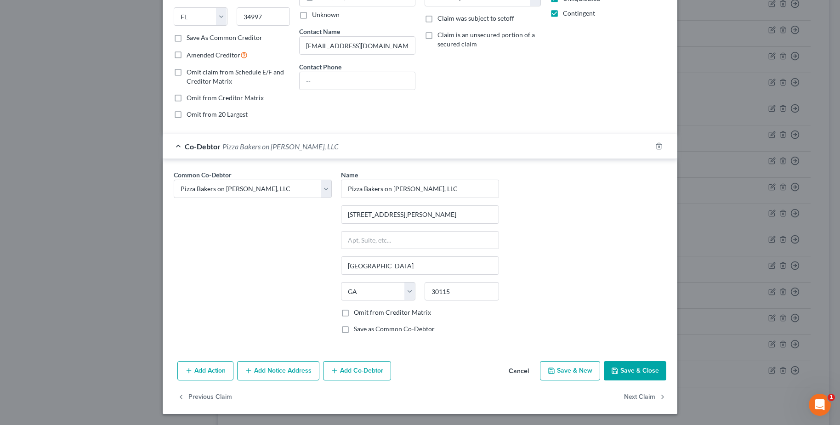
click at [356, 313] on label "Omit from Creditor Matrix" at bounding box center [392, 312] width 77 height 9
click at [358, 313] on input "Omit from Creditor Matrix" at bounding box center [361, 311] width 6 height 6
checkbox input "true"
click at [617, 373] on button "Save & Close" at bounding box center [635, 370] width 63 height 19
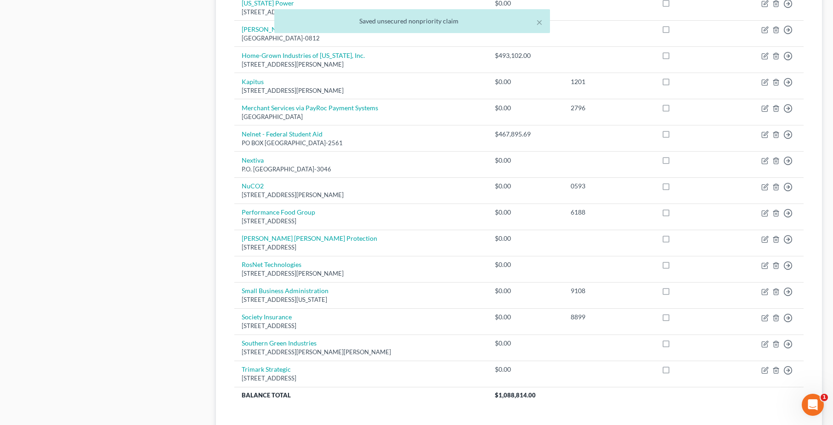
click at [617, 373] on td at bounding box center [609, 374] width 91 height 26
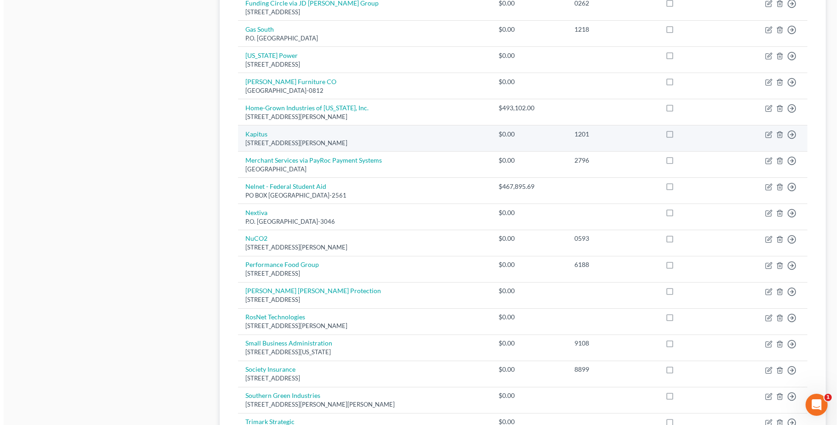
scroll to position [493, 0]
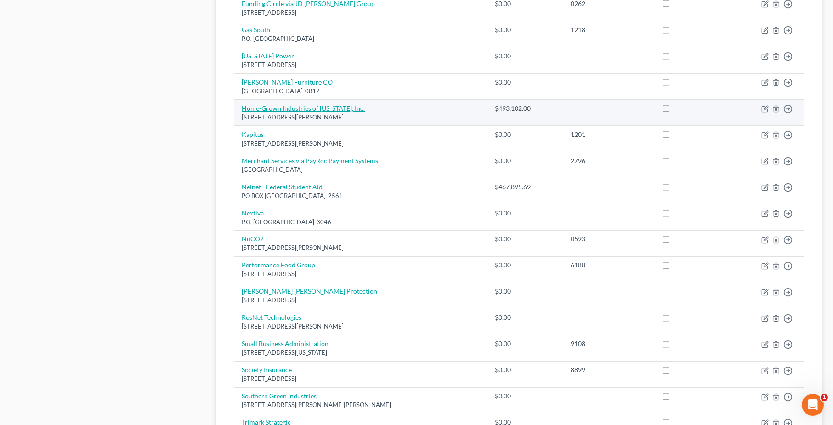
click at [328, 111] on link "Home-Grown Industries of [US_STATE], Inc." at bounding box center [303, 108] width 123 height 8
select select "10"
select select "14"
select select "2"
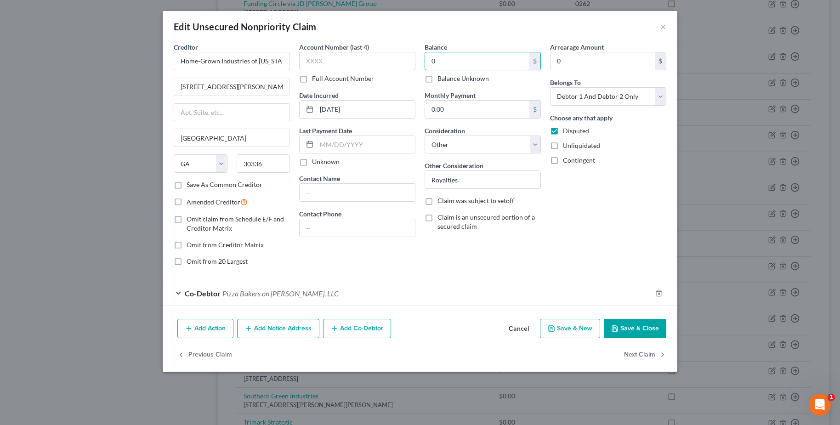
type input "0"
click at [467, 176] on input "Royalties" at bounding box center [482, 179] width 115 height 17
type input "Contingent liability on corporate debt"
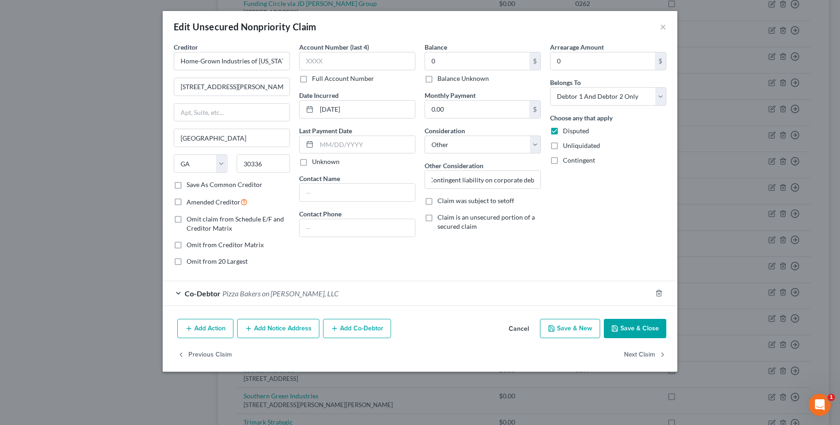
scroll to position [0, 0]
click at [580, 163] on span "Contingent" at bounding box center [579, 160] width 32 height 8
click at [573, 162] on input "Contingent" at bounding box center [570, 159] width 6 height 6
checkbox input "true"
click at [653, 331] on button "Save & Close" at bounding box center [635, 328] width 63 height 19
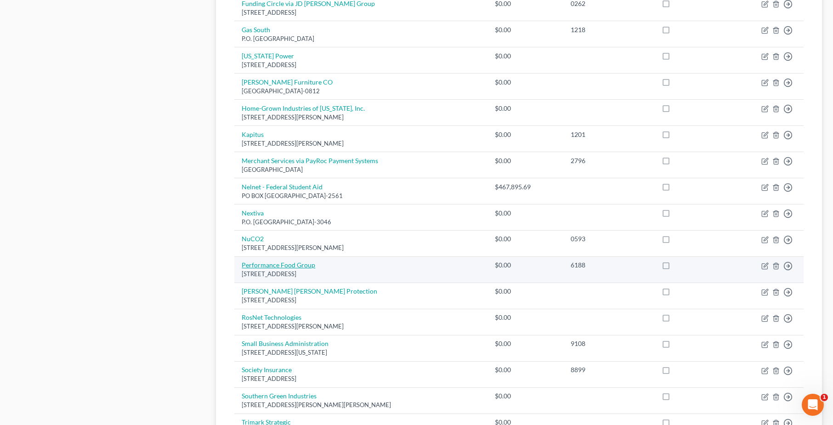
click at [313, 264] on link "Performance Food Group" at bounding box center [279, 265] width 74 height 8
select select "10"
select select "4"
select select "2"
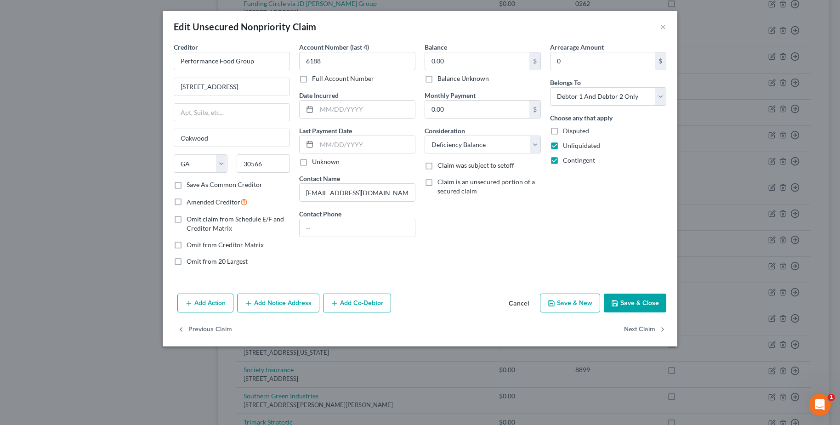
click at [365, 304] on button "Add Co-Debtor" at bounding box center [357, 303] width 68 height 19
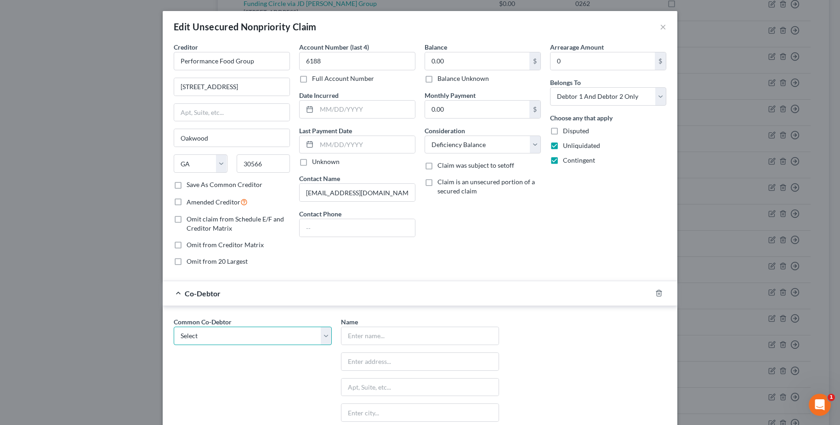
click at [308, 335] on select "Select Pizza Bakers on [PERSON_NAME], LLC" at bounding box center [253, 336] width 158 height 18
select select "0"
click at [174, 327] on select "Select Pizza Bakers on [PERSON_NAME], LLC" at bounding box center [253, 336] width 158 height 18
type input "Pizza Bakers on [PERSON_NAME], LLC"
type input "[STREET_ADDRESS][PERSON_NAME]"
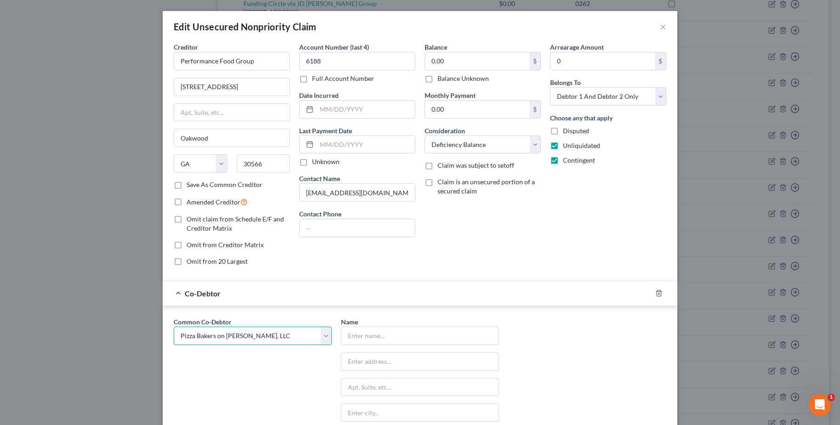
type input "[GEOGRAPHIC_DATA]"
select select "10"
type input "30115"
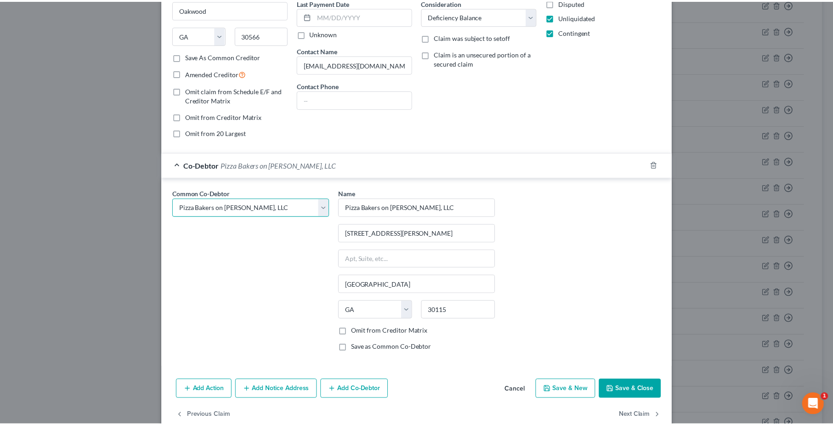
scroll to position [147, 0]
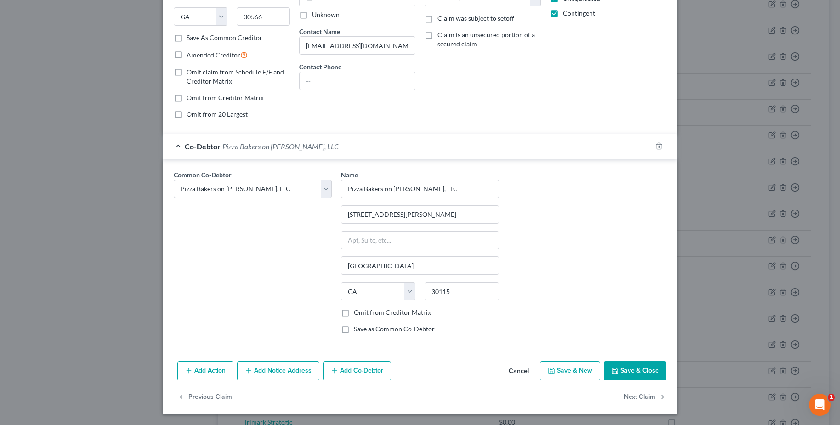
click at [377, 312] on label "Omit from Creditor Matrix" at bounding box center [392, 312] width 77 height 9
click at [364, 312] on input "Omit from Creditor Matrix" at bounding box center [361, 311] width 6 height 6
checkbox input "true"
click at [637, 366] on button "Save & Close" at bounding box center [635, 370] width 63 height 19
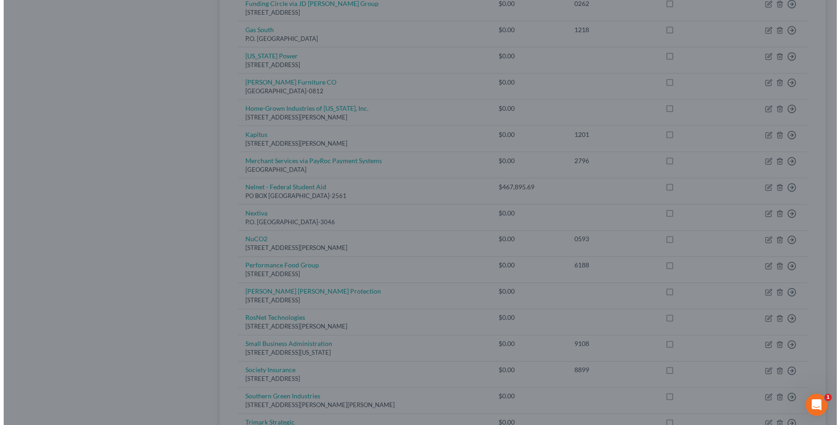
scroll to position [0, 0]
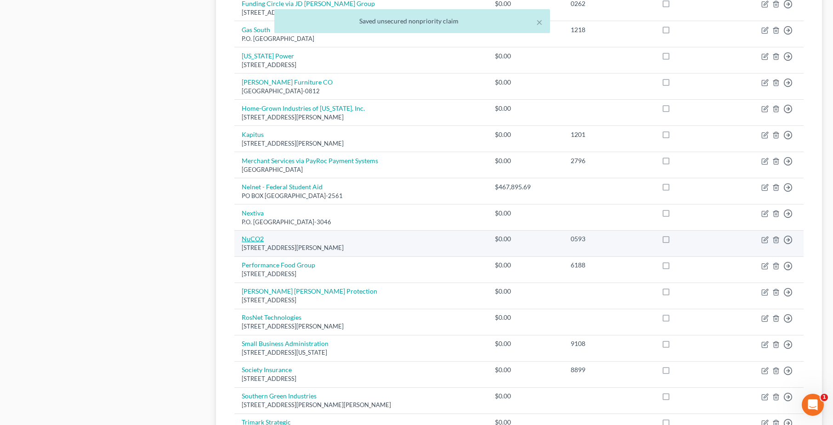
click at [256, 240] on link "NuCO2" at bounding box center [253, 239] width 22 height 8
select select "9"
select select "4"
select select "0"
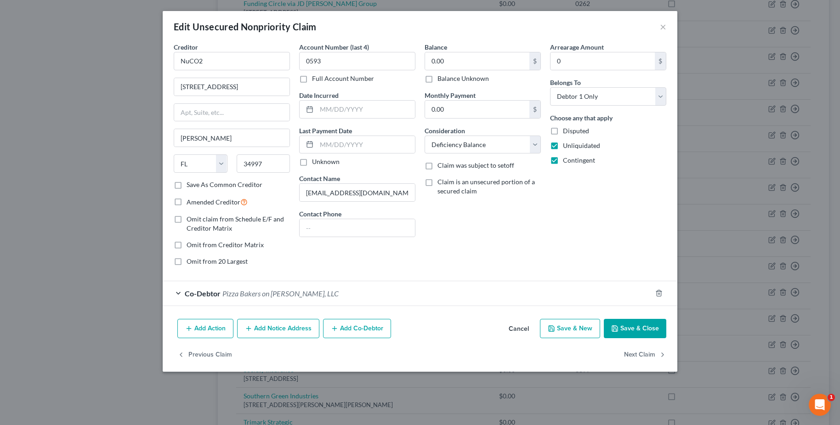
click at [521, 331] on button "Cancel" at bounding box center [518, 329] width 35 height 18
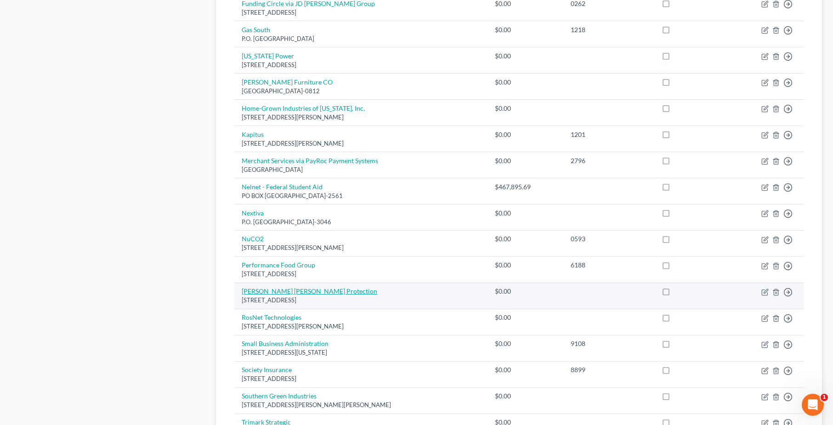
click at [288, 290] on link "[PERSON_NAME] [PERSON_NAME] Protection" at bounding box center [310, 291] width 136 height 8
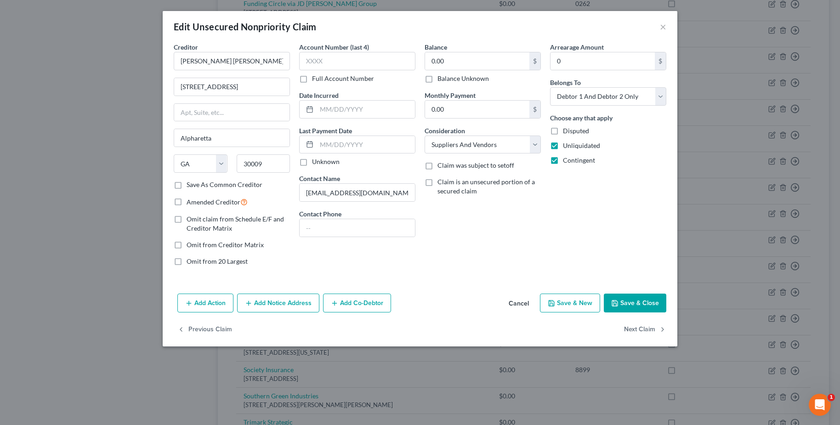
click at [360, 306] on button "Add Co-Debtor" at bounding box center [357, 303] width 68 height 19
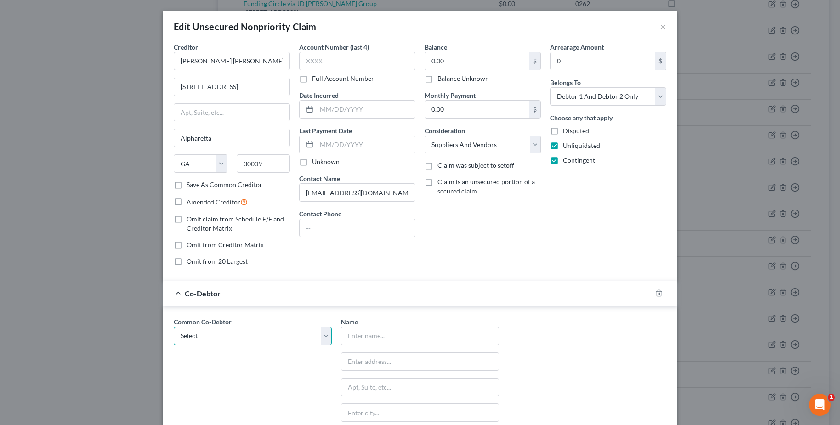
click at [308, 330] on select "Select Pizza Bakers on [PERSON_NAME], LLC" at bounding box center [253, 336] width 158 height 18
click at [174, 327] on select "Select Pizza Bakers on [PERSON_NAME], LLC" at bounding box center [253, 336] width 158 height 18
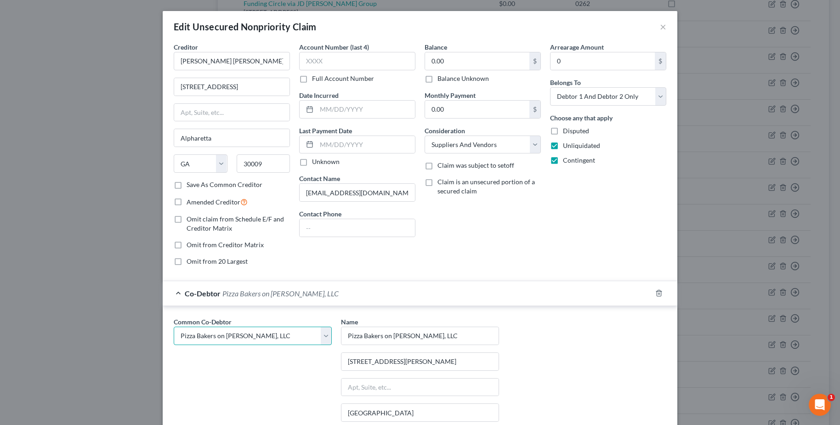
scroll to position [147, 0]
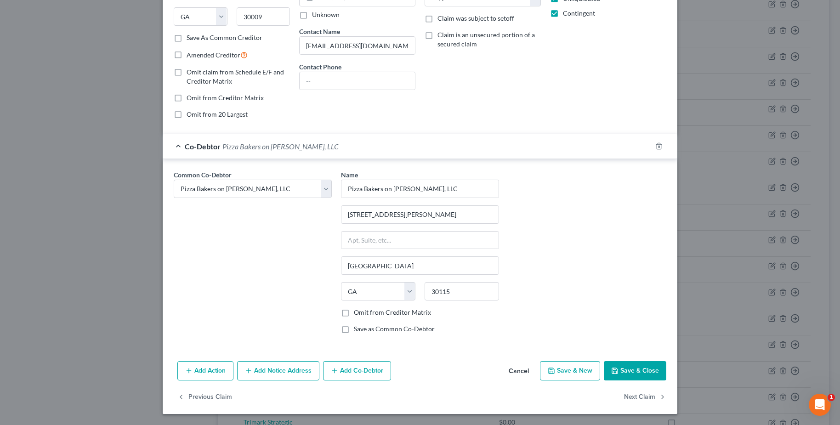
click at [395, 314] on label "Omit from Creditor Matrix" at bounding box center [392, 312] width 77 height 9
click at [364, 314] on input "Omit from Creditor Matrix" at bounding box center [361, 311] width 6 height 6
click at [621, 370] on button "Save & Close" at bounding box center [635, 370] width 63 height 19
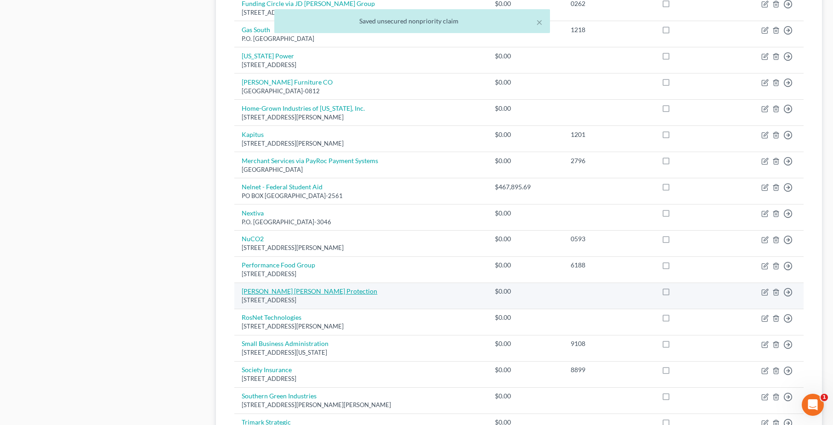
click at [275, 289] on link "[PERSON_NAME] [PERSON_NAME] Protection" at bounding box center [310, 291] width 136 height 8
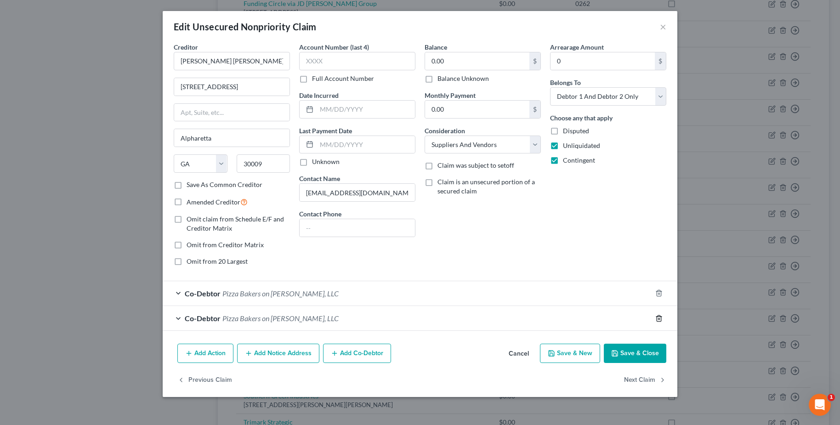
click at [661, 319] on icon "button" at bounding box center [659, 318] width 4 height 6
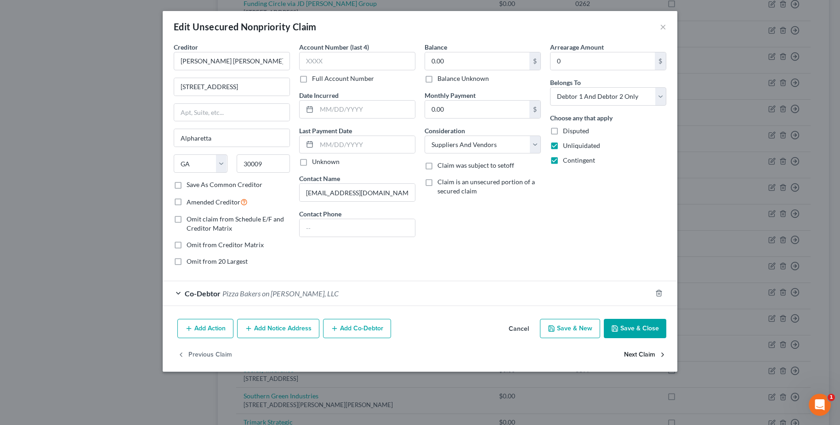
click at [648, 353] on button "Next Claim" at bounding box center [645, 355] width 42 height 19
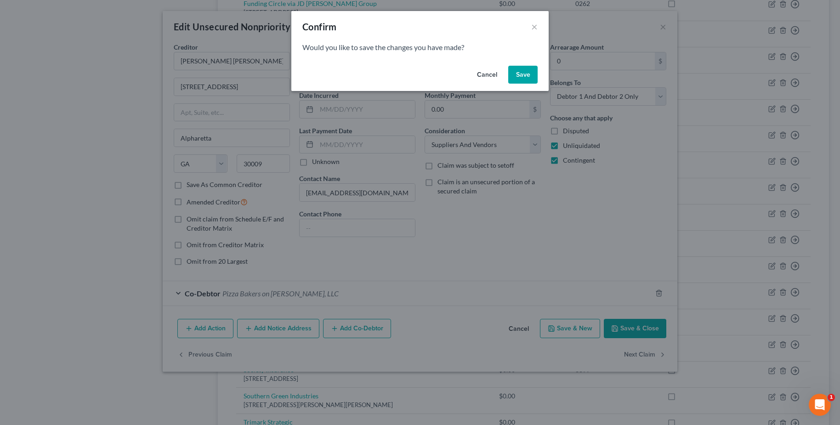
click at [532, 71] on button "Save" at bounding box center [522, 75] width 29 height 18
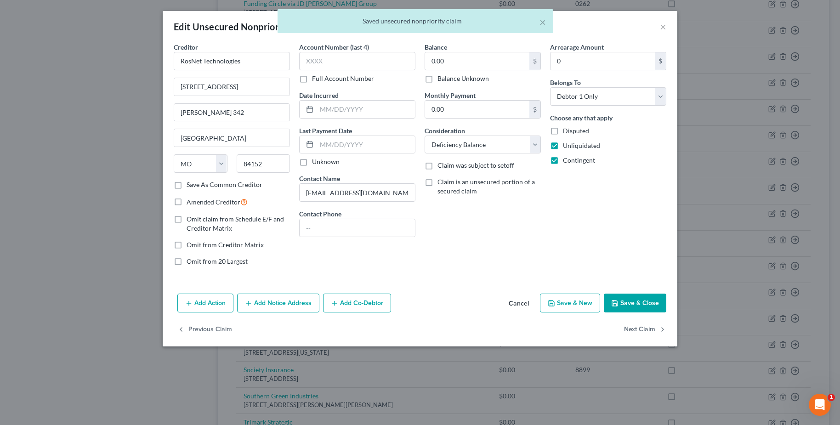
click at [366, 299] on button "Add Co-Debtor" at bounding box center [357, 303] width 68 height 19
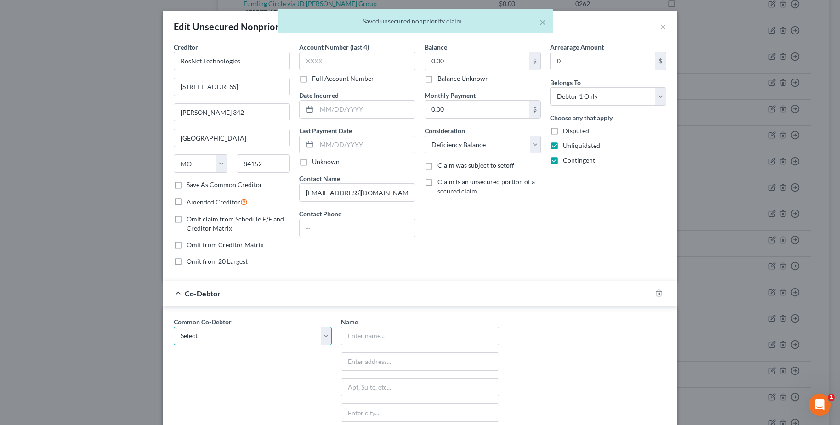
drag, startPoint x: 303, startPoint y: 328, endPoint x: 231, endPoint y: 364, distance: 80.6
click at [231, 364] on div "Common Co-Debtor Select Pizza Bakers on [PERSON_NAME], LLC" at bounding box center [252, 402] width 167 height 171
click at [174, 327] on select "Select Pizza Bakers on [PERSON_NAME], LLC" at bounding box center [253, 336] width 158 height 18
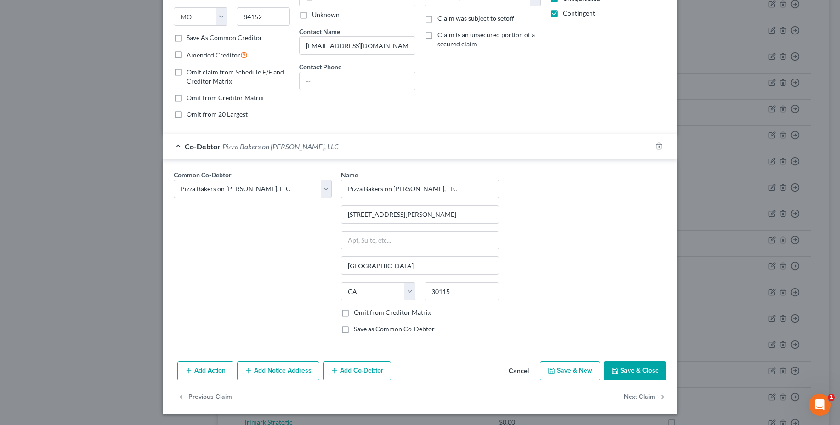
click at [387, 317] on label "Omit from Creditor Matrix" at bounding box center [392, 312] width 77 height 9
click at [364, 314] on input "Omit from Creditor Matrix" at bounding box center [361, 311] width 6 height 6
click at [642, 393] on button "Next Claim" at bounding box center [645, 397] width 42 height 19
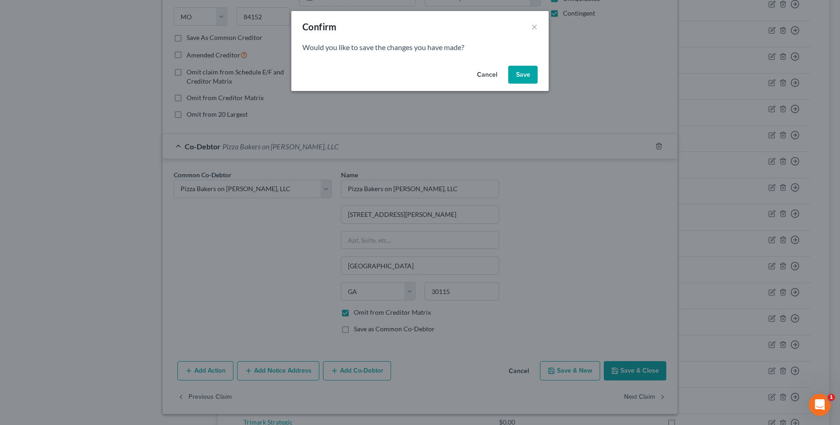
click at [531, 72] on button "Save" at bounding box center [522, 75] width 29 height 18
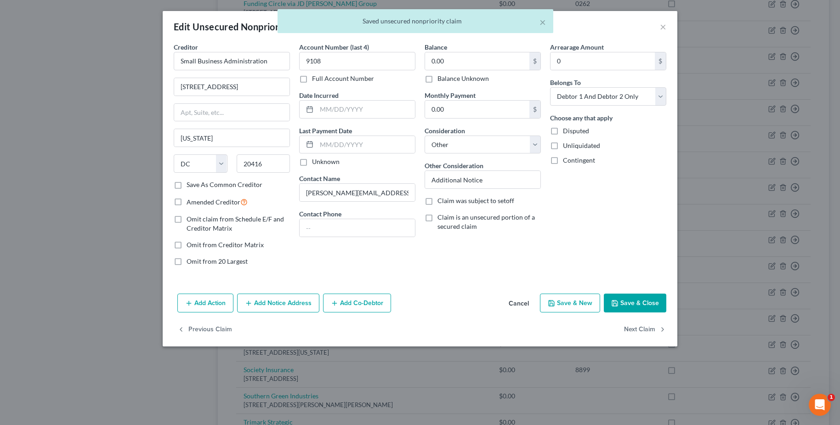
click at [353, 302] on button "Add Co-Debtor" at bounding box center [357, 303] width 68 height 19
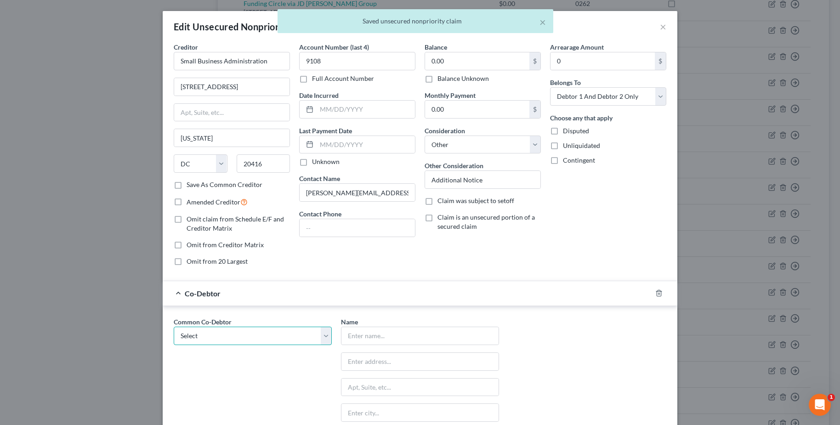
click at [307, 330] on select "Select Pizza Bakers on [PERSON_NAME], LLC" at bounding box center [253, 336] width 158 height 18
click at [174, 327] on select "Select Pizza Bakers on [PERSON_NAME], LLC" at bounding box center [253, 336] width 158 height 18
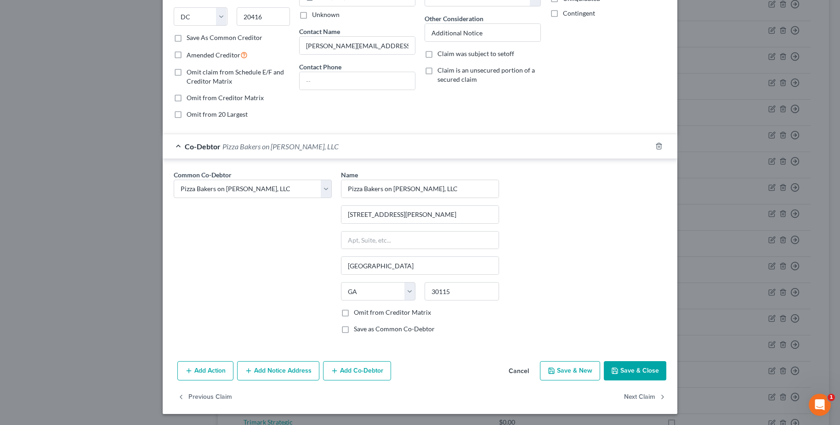
click at [404, 310] on label "Omit from Creditor Matrix" at bounding box center [392, 312] width 77 height 9
click at [364, 310] on input "Omit from Creditor Matrix" at bounding box center [361, 311] width 6 height 6
click at [638, 374] on button "Save & Close" at bounding box center [635, 370] width 63 height 19
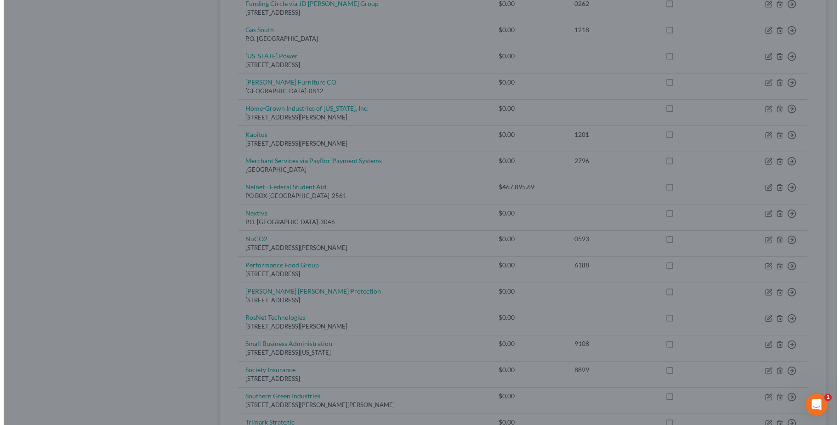
scroll to position [0, 0]
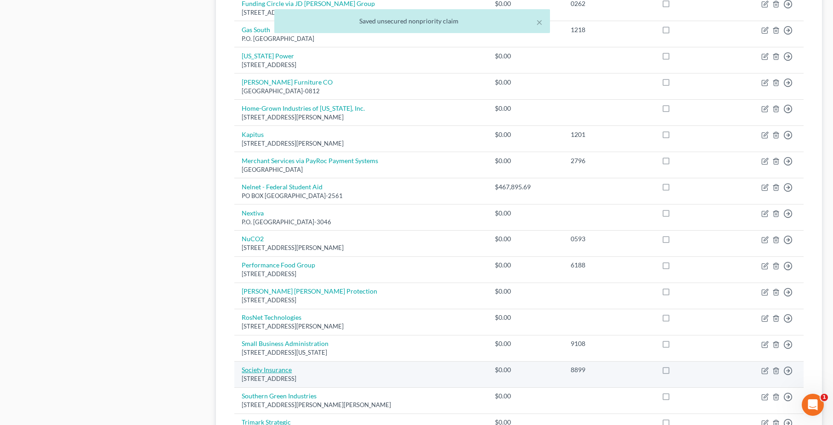
click at [276, 372] on link "Society Insurance" at bounding box center [267, 370] width 50 height 8
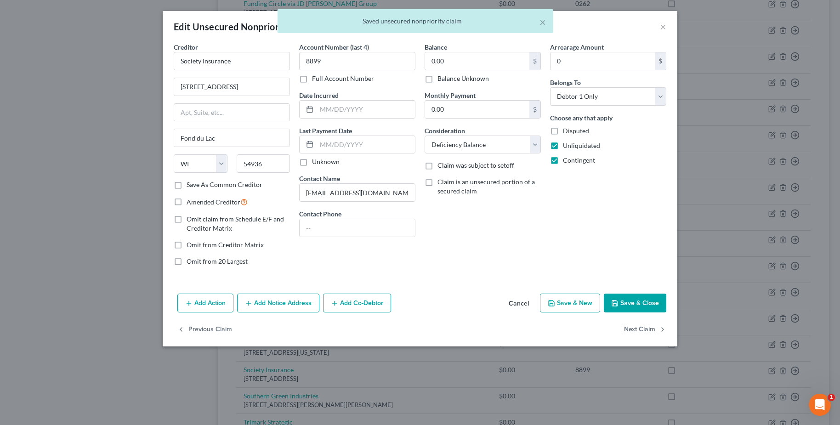
click at [366, 307] on button "Add Co-Debtor" at bounding box center [357, 303] width 68 height 19
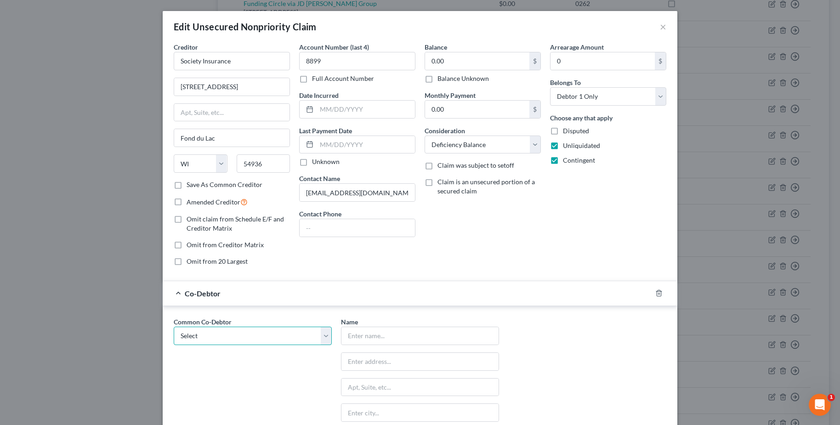
click at [290, 330] on select "Select Pizza Bakers on [PERSON_NAME], LLC" at bounding box center [253, 336] width 158 height 18
click at [174, 327] on select "Select Pizza Bakers on [PERSON_NAME], LLC" at bounding box center [253, 336] width 158 height 18
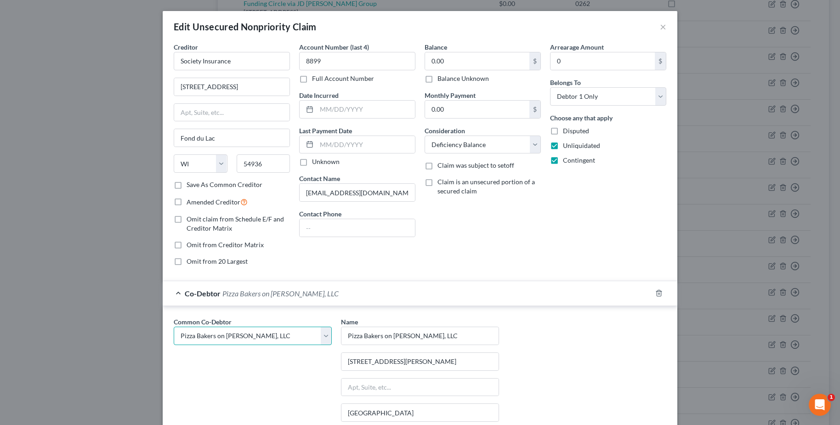
scroll to position [147, 0]
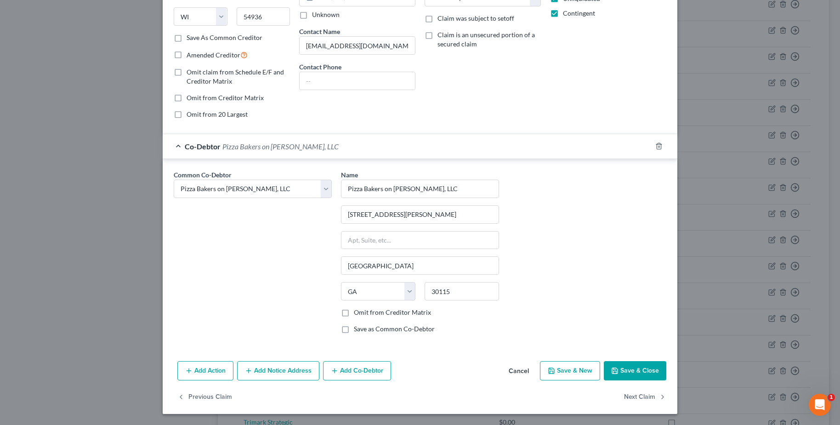
click at [378, 312] on label "Omit from Creditor Matrix" at bounding box center [392, 312] width 77 height 9
click at [364, 312] on input "Omit from Creditor Matrix" at bounding box center [361, 311] width 6 height 6
click at [645, 398] on button "Next Claim" at bounding box center [645, 397] width 42 height 19
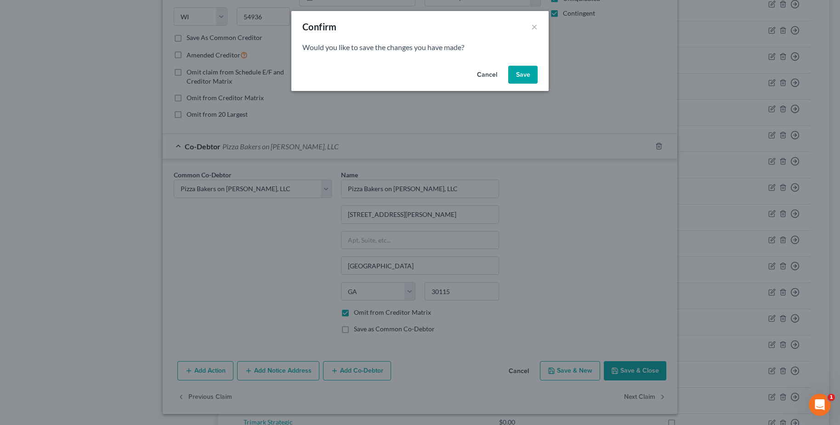
click at [522, 78] on button "Save" at bounding box center [522, 75] width 29 height 18
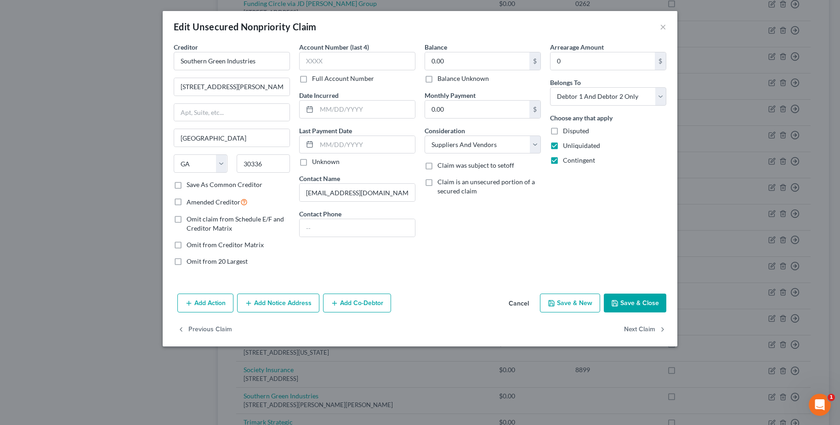
click at [364, 305] on button "Add Co-Debtor" at bounding box center [357, 303] width 68 height 19
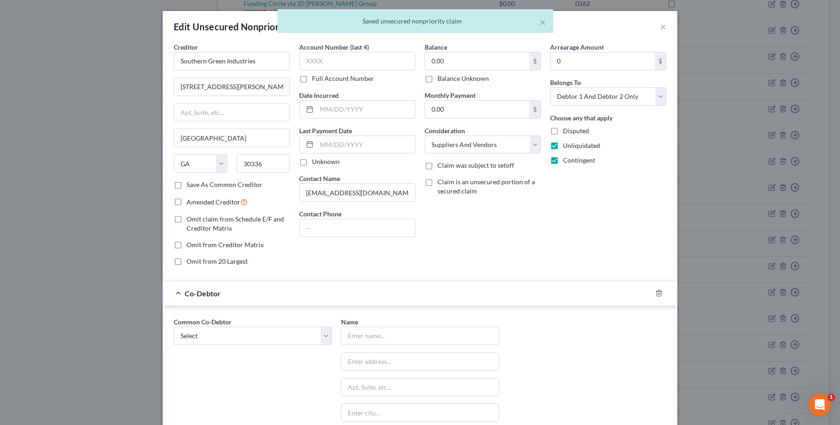
click at [311, 325] on div "Common Co-Debtor Select Pizza Bakers on [PERSON_NAME], LLC" at bounding box center [253, 331] width 158 height 28
click at [311, 341] on select "Select Pizza Bakers on [PERSON_NAME], LLC" at bounding box center [253, 336] width 158 height 18
click at [174, 327] on select "Select Pizza Bakers on [PERSON_NAME], LLC" at bounding box center [253, 336] width 158 height 18
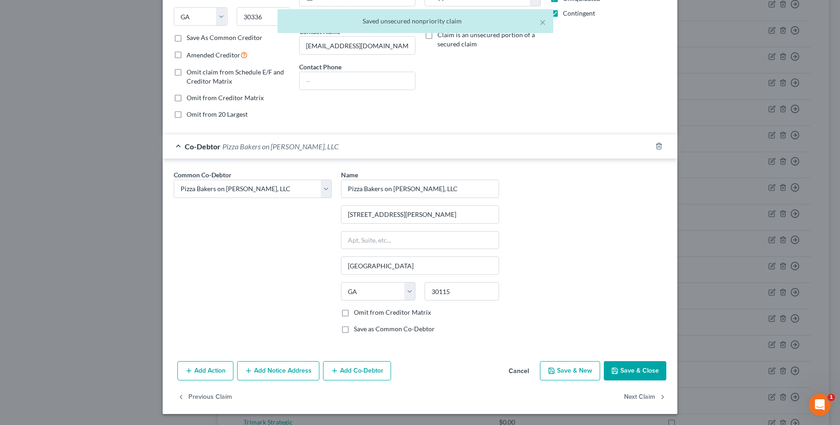
click at [388, 312] on label "Omit from Creditor Matrix" at bounding box center [392, 312] width 77 height 9
click at [364, 312] on input "Omit from Creditor Matrix" at bounding box center [361, 311] width 6 height 6
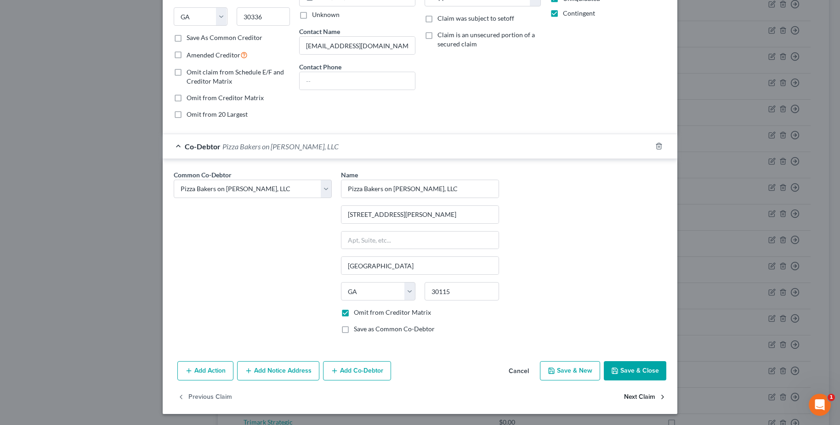
click at [651, 393] on button "Next Claim" at bounding box center [645, 397] width 42 height 19
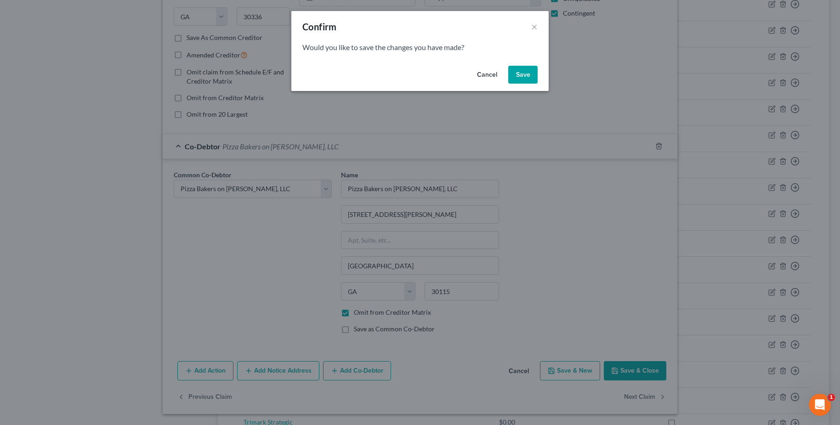
click at [522, 73] on button "Save" at bounding box center [522, 75] width 29 height 18
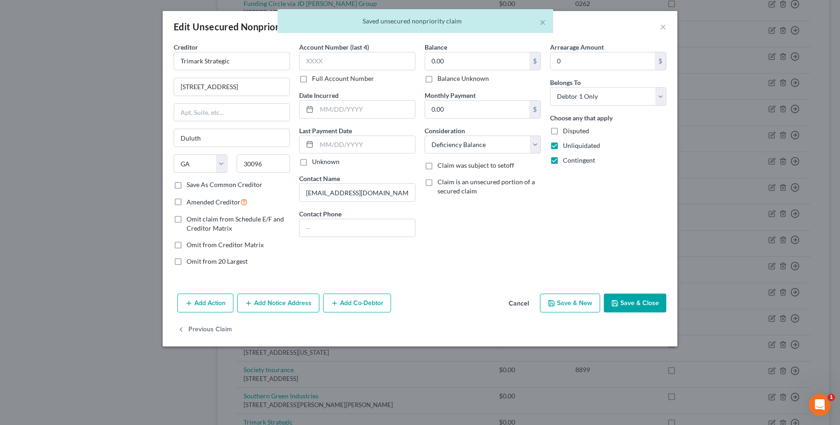
scroll to position [0, 0]
click at [362, 305] on button "Add Co-Debtor" at bounding box center [357, 303] width 68 height 19
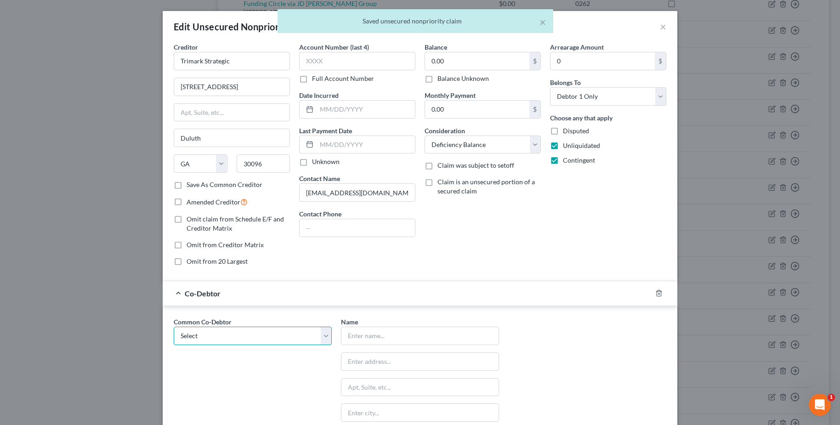
click at [297, 332] on select "Select Pizza Bakers on [PERSON_NAME], LLC" at bounding box center [253, 336] width 158 height 18
click at [174, 327] on select "Select Pizza Bakers on [PERSON_NAME], LLC" at bounding box center [253, 336] width 158 height 18
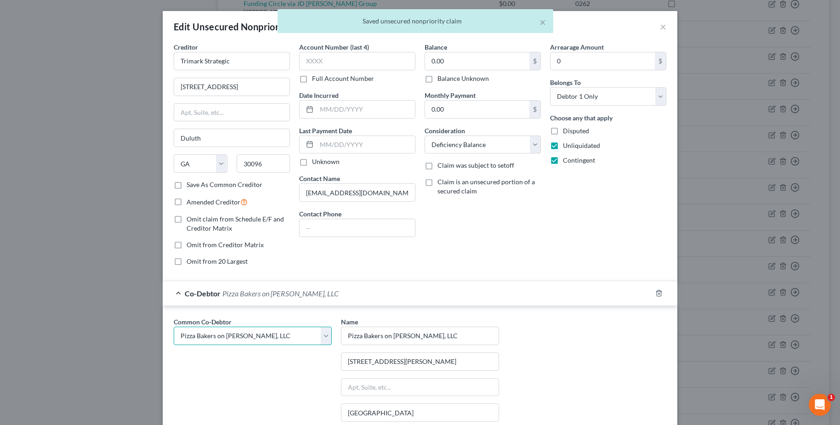
scroll to position [147, 0]
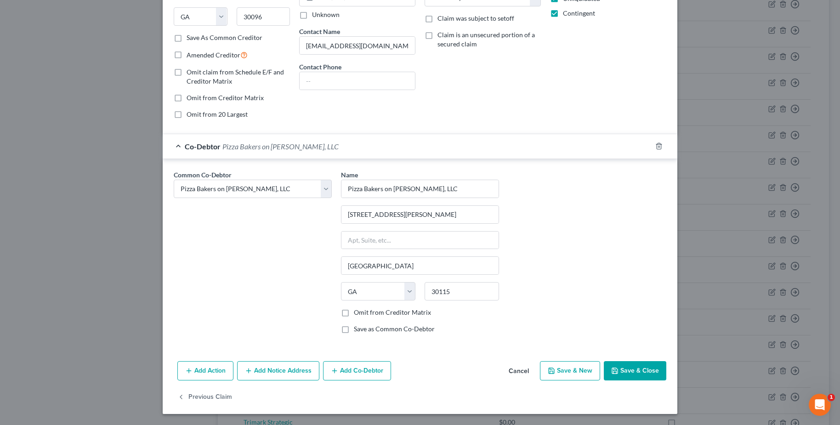
click at [372, 308] on label "Omit from Creditor Matrix" at bounding box center [392, 312] width 77 height 9
click at [364, 308] on input "Omit from Creditor Matrix" at bounding box center [361, 311] width 6 height 6
click at [634, 374] on button "Save & Close" at bounding box center [635, 370] width 63 height 19
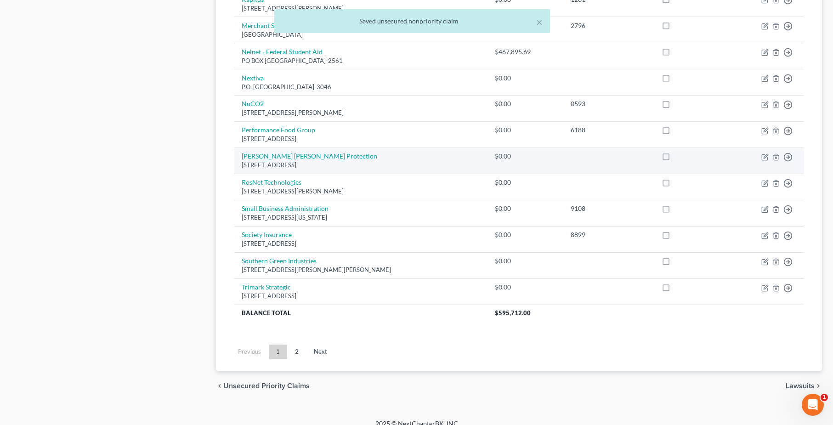
scroll to position [639, 0]
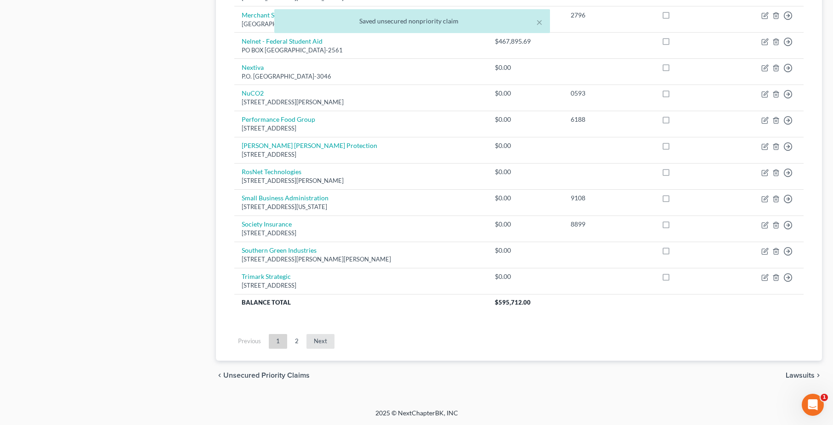
click at [313, 343] on link "Next" at bounding box center [321, 341] width 28 height 15
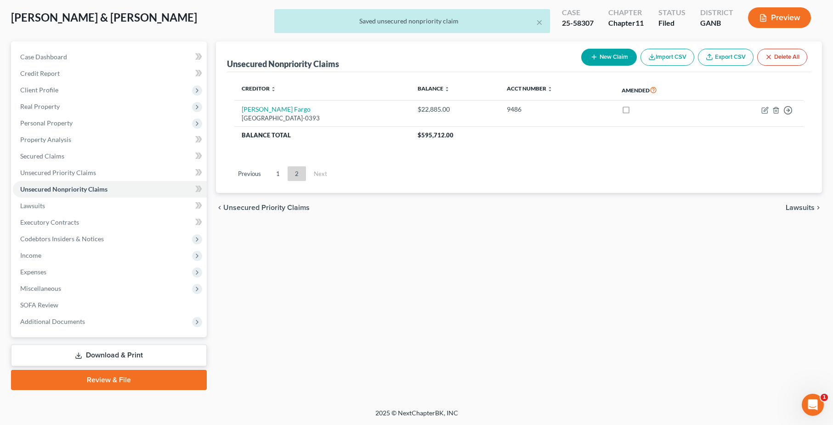
scroll to position [0, 0]
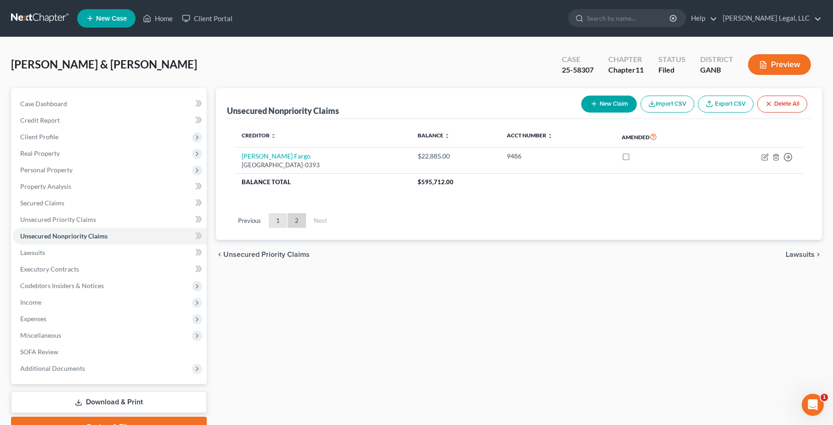
click at [271, 220] on link "1" at bounding box center [278, 220] width 18 height 15
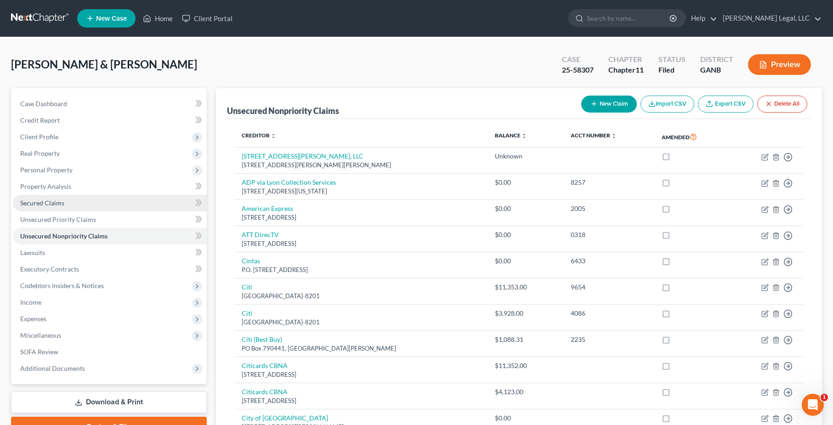
click at [68, 201] on link "Secured Claims" at bounding box center [110, 203] width 194 height 17
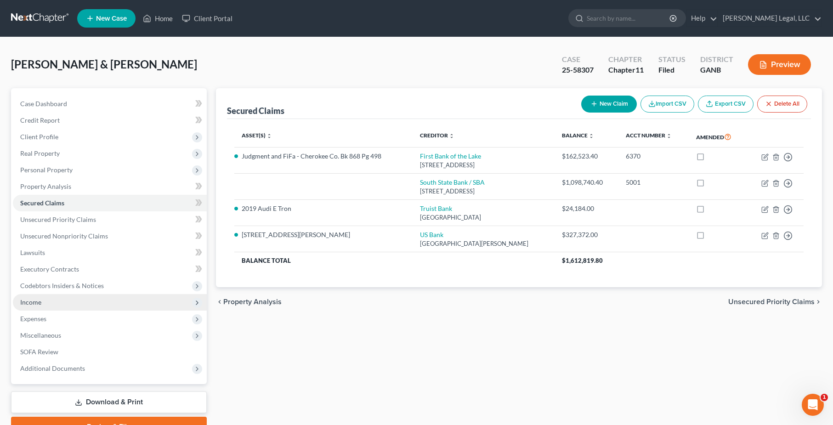
click at [59, 303] on span "Income" at bounding box center [110, 302] width 194 height 17
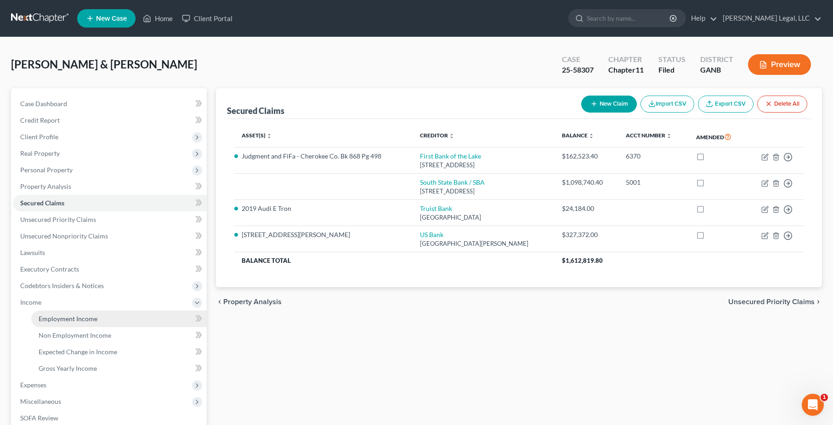
click at [87, 322] on span "Employment Income" at bounding box center [68, 319] width 59 height 8
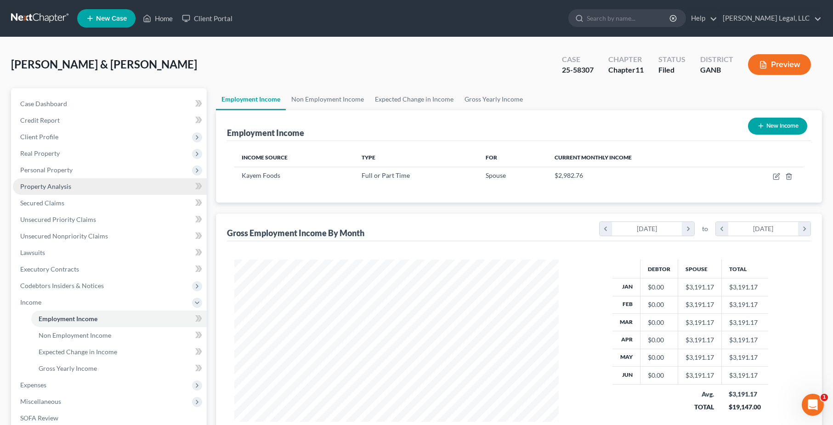
click at [65, 184] on span "Property Analysis" at bounding box center [45, 186] width 51 height 8
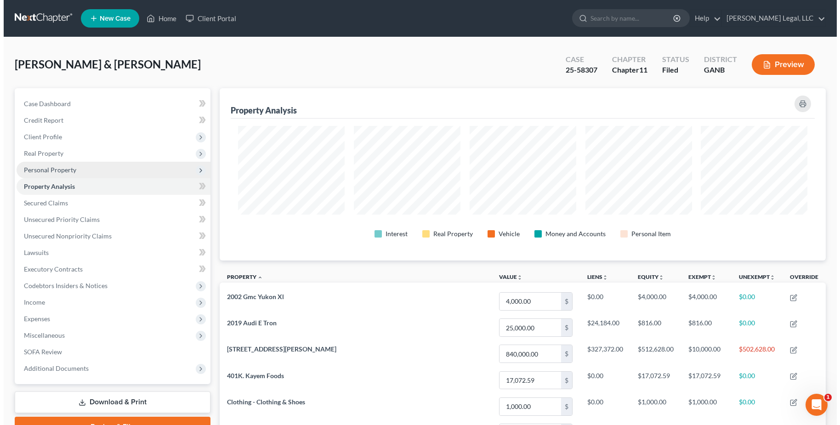
scroll to position [172, 606]
click at [65, 167] on span "Personal Property" at bounding box center [46, 170] width 52 height 8
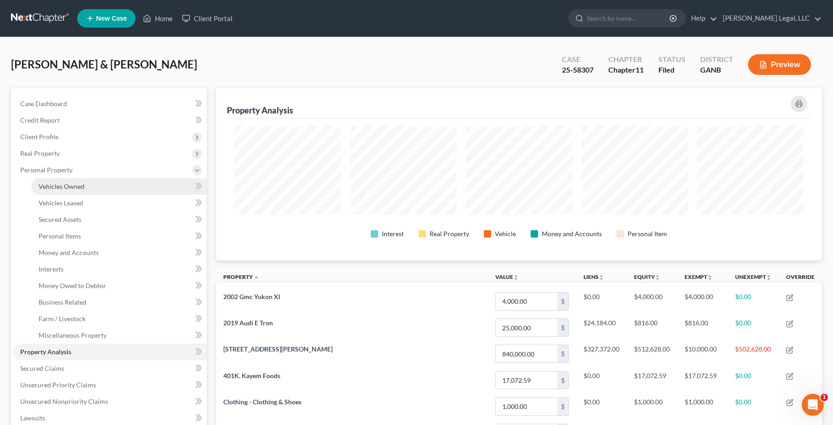
click at [67, 186] on span "Vehicles Owned" at bounding box center [62, 186] width 46 height 8
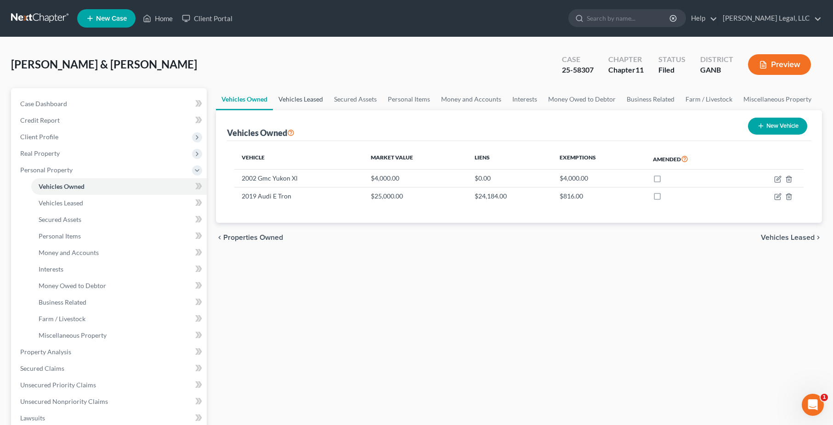
click at [306, 100] on link "Vehicles Leased" at bounding box center [301, 99] width 56 height 22
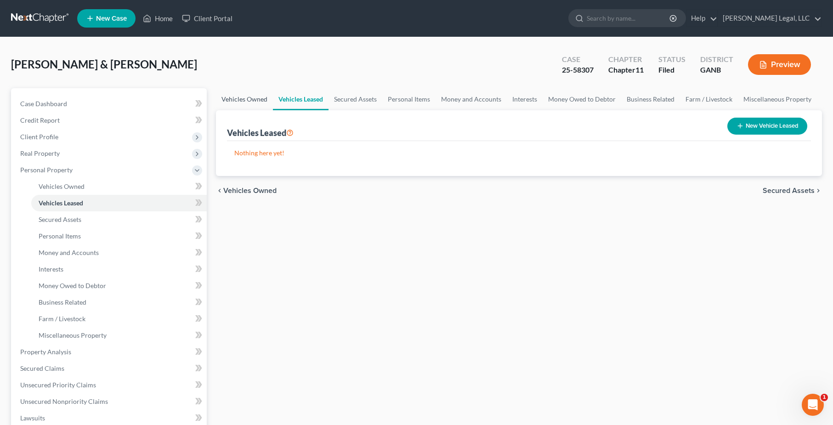
click at [256, 92] on link "Vehicles Owned" at bounding box center [244, 99] width 57 height 22
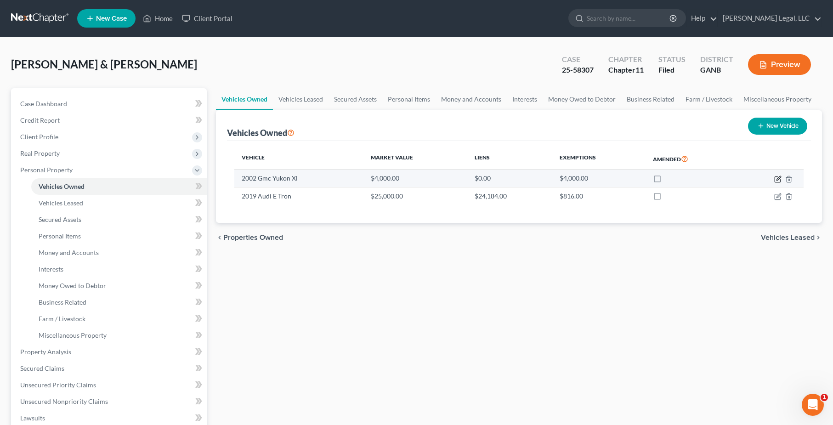
click at [778, 182] on icon "button" at bounding box center [777, 179] width 7 height 7
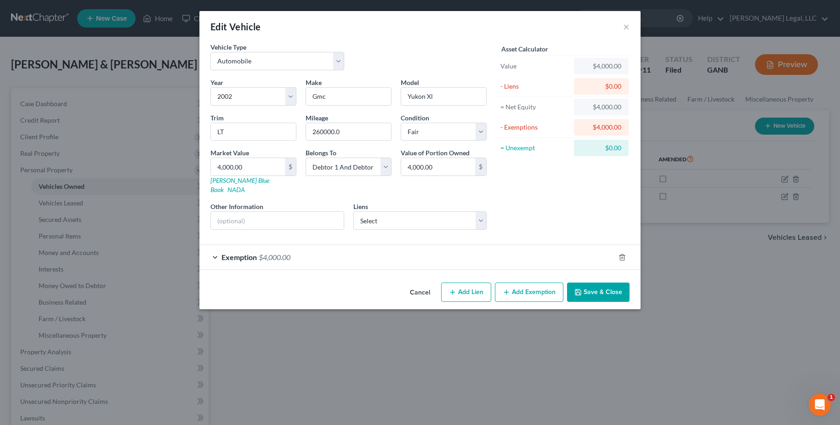
click at [212, 249] on div "Exemption $4,000.00" at bounding box center [407, 257] width 416 height 24
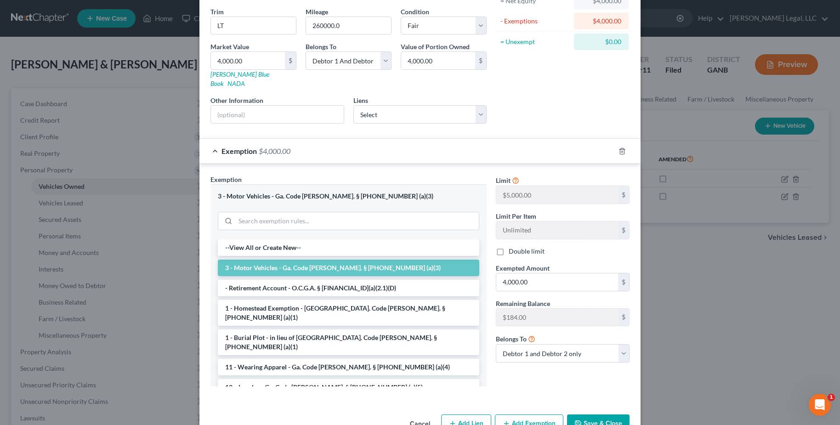
scroll to position [124, 0]
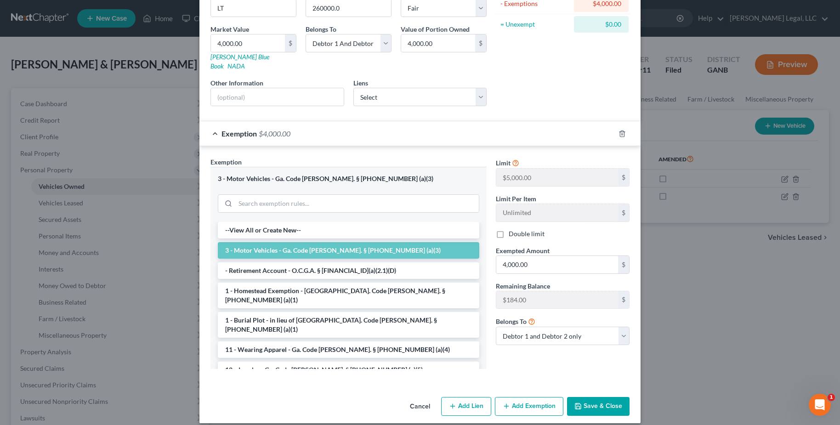
click at [416, 398] on button "Cancel" at bounding box center [420, 407] width 35 height 18
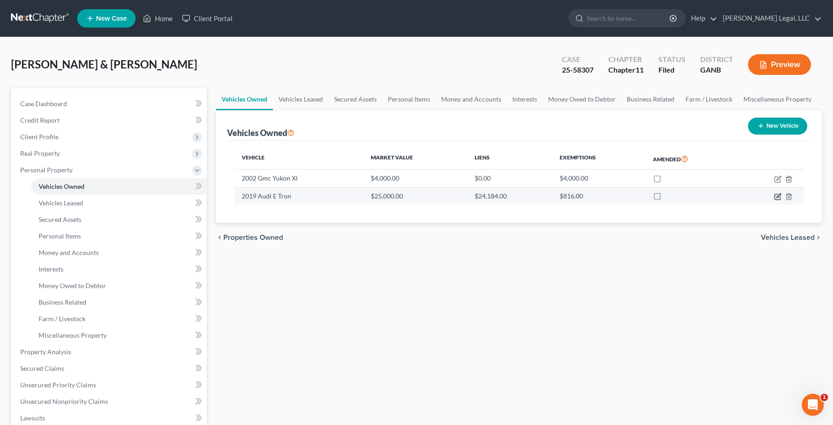
click at [779, 196] on icon "button" at bounding box center [777, 196] width 7 height 7
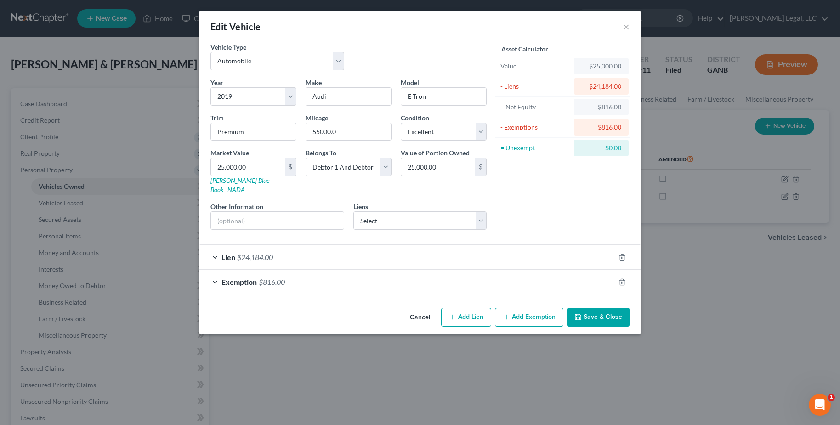
click at [218, 280] on div "Exemption $816.00" at bounding box center [407, 282] width 416 height 24
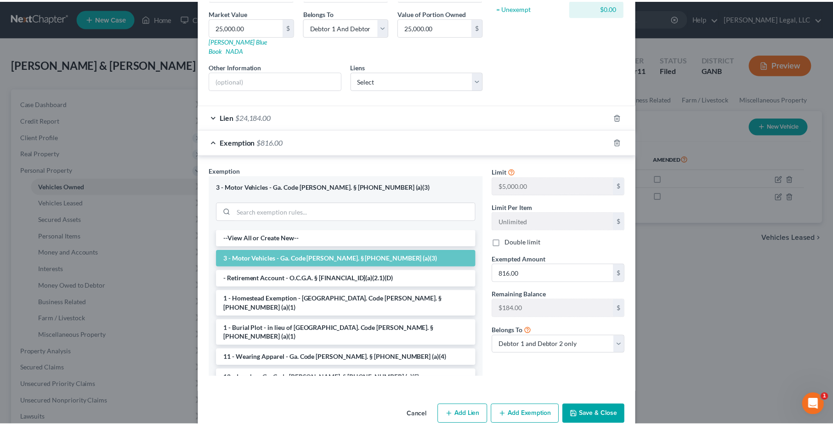
scroll to position [148, 0]
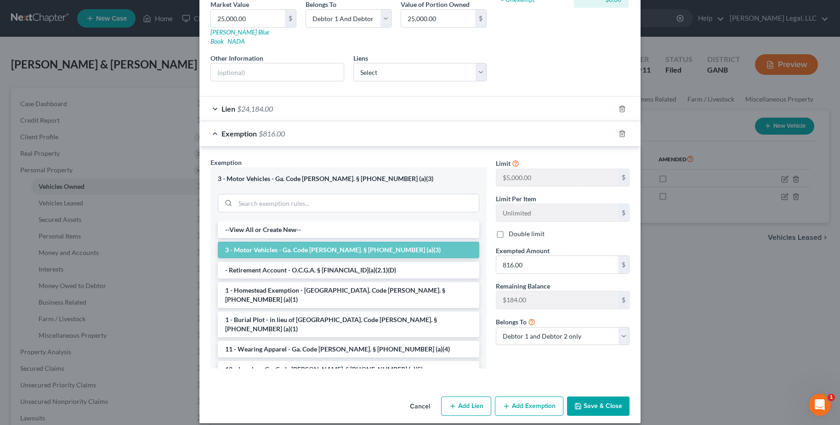
click at [411, 398] on button "Cancel" at bounding box center [420, 407] width 35 height 18
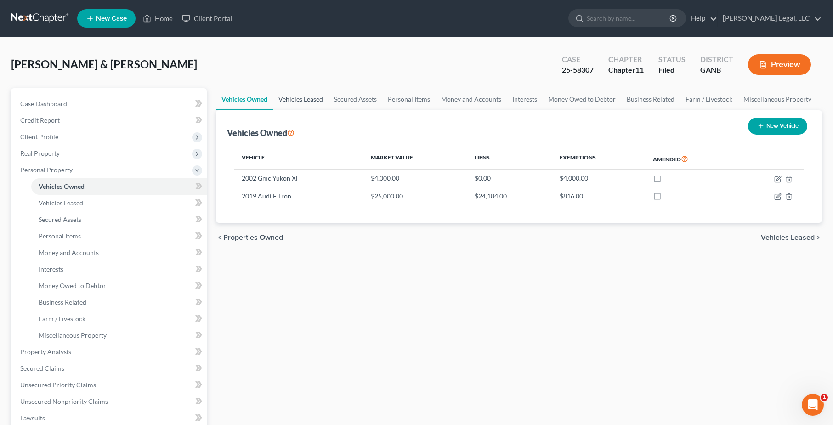
click at [305, 97] on link "Vehicles Leased" at bounding box center [301, 99] width 56 height 22
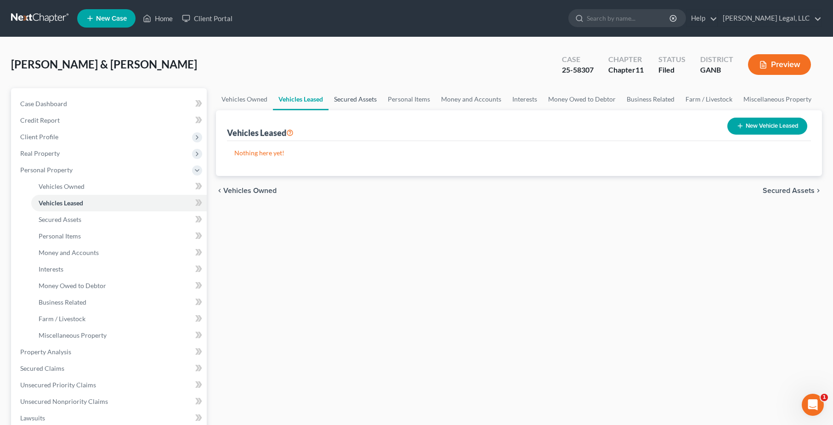
click at [338, 99] on link "Secured Assets" at bounding box center [356, 99] width 54 height 22
click at [415, 93] on link "Personal Items" at bounding box center [409, 99] width 53 height 22
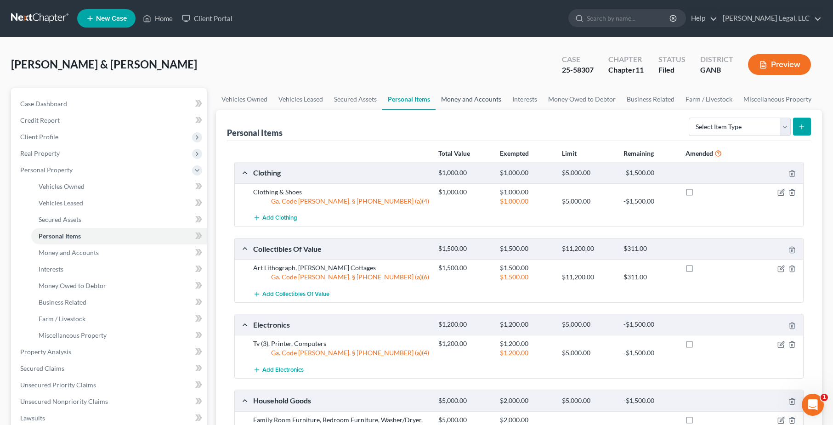
click at [468, 96] on link "Money and Accounts" at bounding box center [471, 99] width 71 height 22
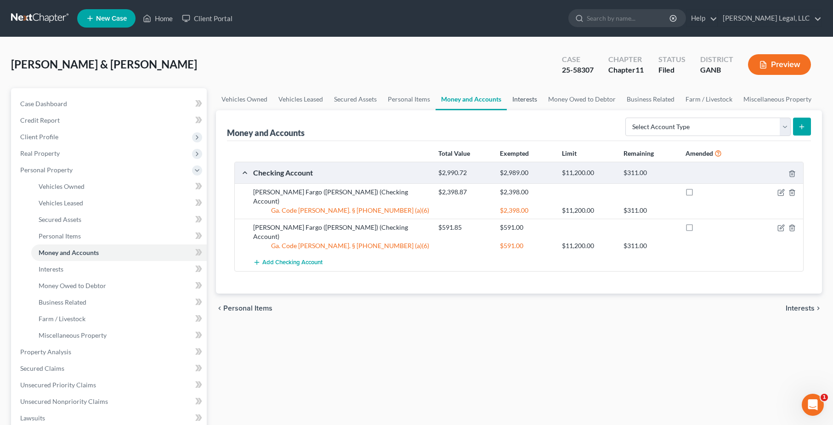
click at [528, 103] on link "Interests" at bounding box center [525, 99] width 36 height 22
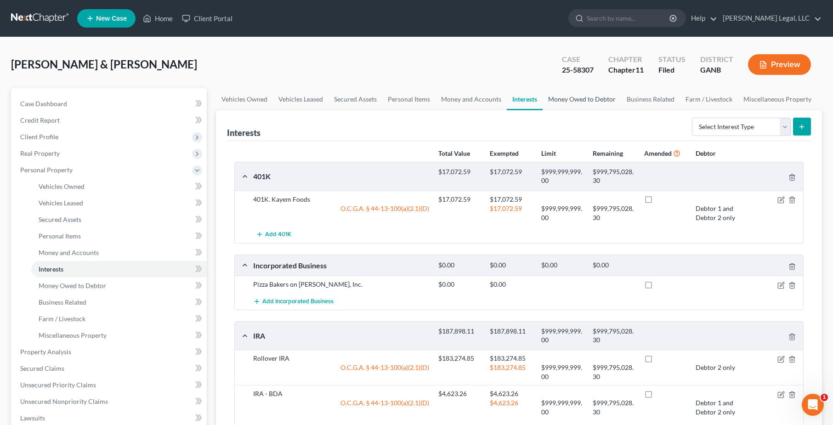
click at [579, 101] on link "Money Owed to Debtor" at bounding box center [582, 99] width 79 height 22
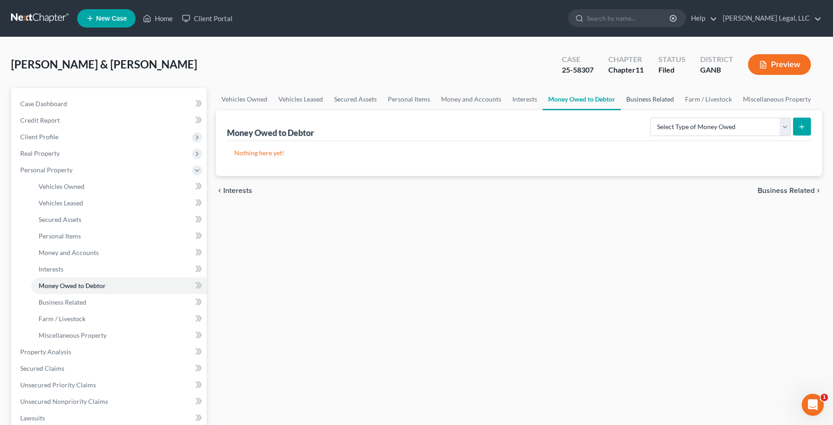
click at [637, 98] on link "Business Related" at bounding box center [650, 99] width 59 height 22
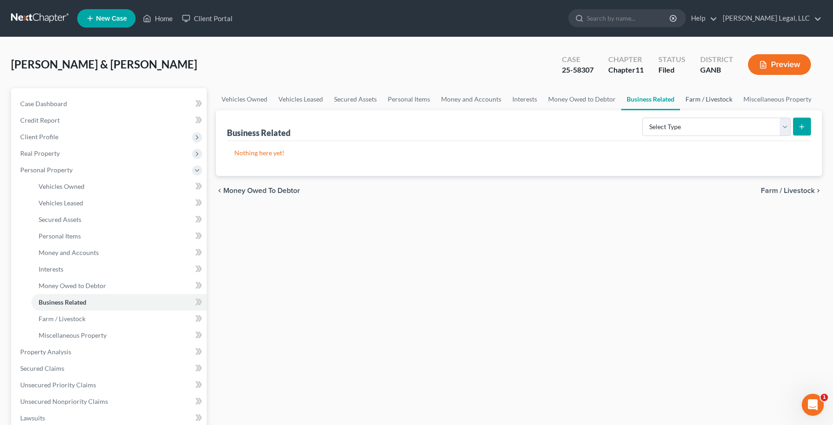
click at [699, 100] on link "Farm / Livestock" at bounding box center [709, 99] width 58 height 22
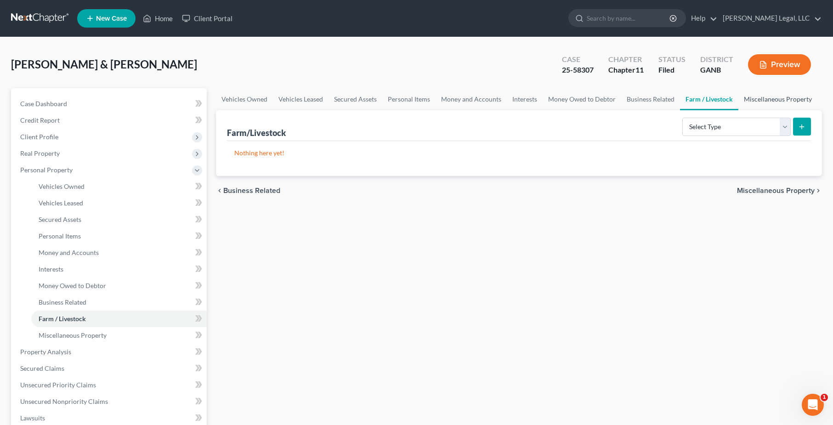
click at [796, 108] on link "Miscellaneous Property" at bounding box center [778, 99] width 79 height 22
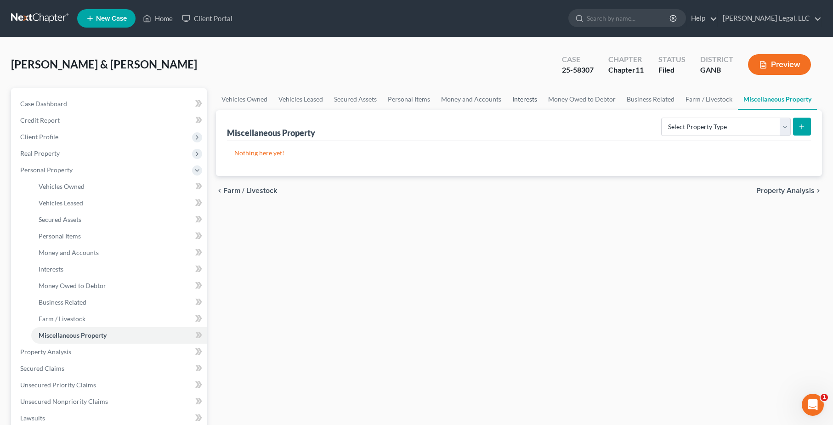
click at [512, 99] on link "Interests" at bounding box center [525, 99] width 36 height 22
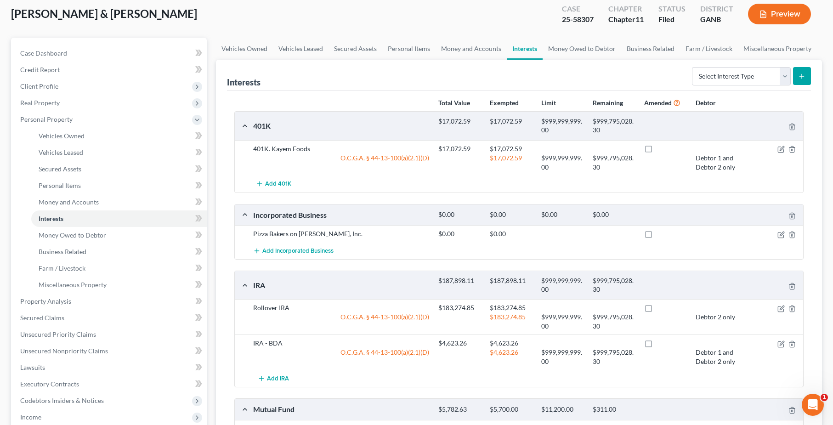
scroll to position [51, 0]
click at [781, 308] on icon "button" at bounding box center [781, 308] width 7 height 7
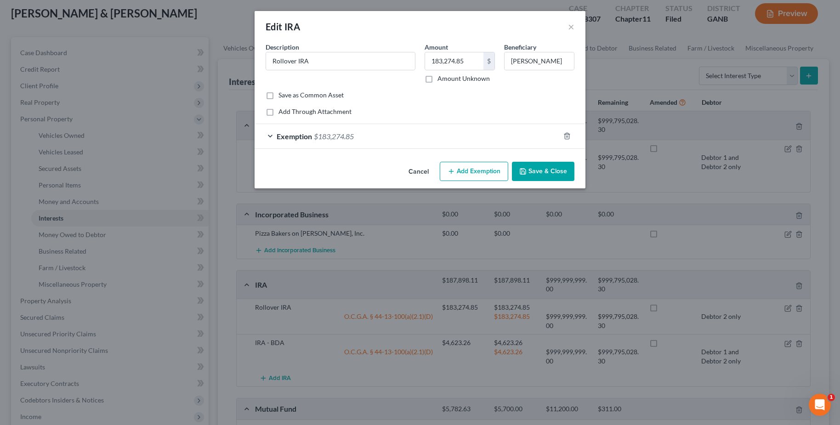
click at [269, 137] on div "Exemption $183,274.85" at bounding box center [407, 136] width 305 height 24
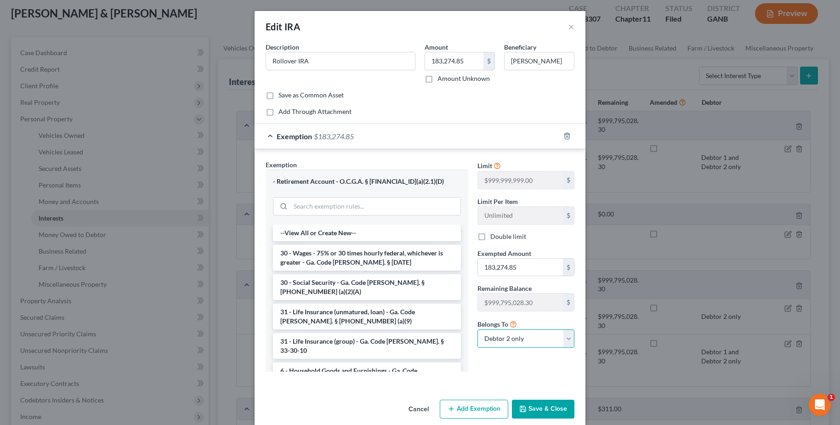
click at [545, 333] on select "Debtor 1 only Debtor 2 only Debtor 1 and Debtor 2 only" at bounding box center [526, 339] width 97 height 18
click at [478, 330] on select "Debtor 1 only Debtor 2 only Debtor 1 and Debtor 2 only" at bounding box center [526, 339] width 97 height 18
click at [541, 407] on button "Save & Close" at bounding box center [543, 409] width 63 height 19
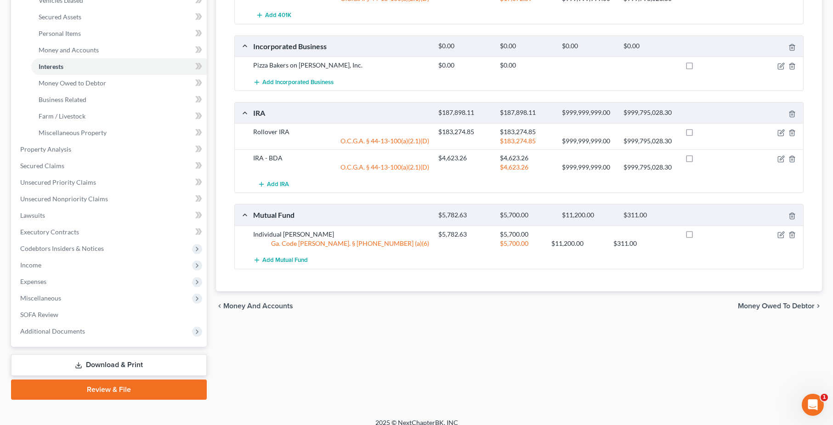
scroll to position [203, 0]
click at [130, 367] on link "Download & Print" at bounding box center [109, 365] width 196 height 22
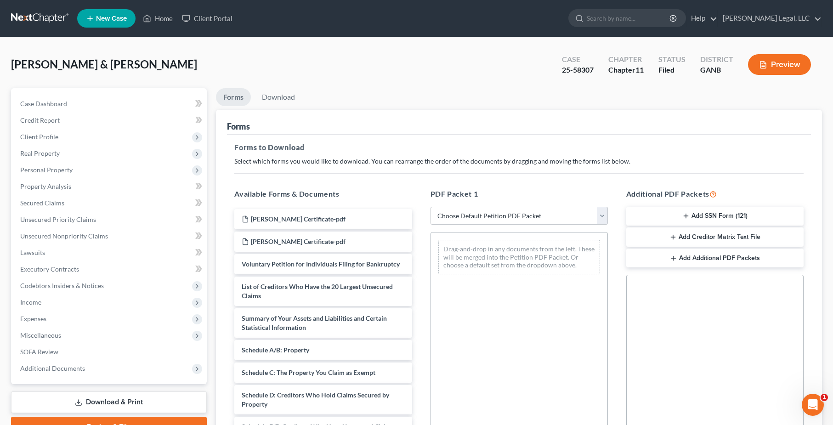
click at [568, 212] on select "Choose Default Petition PDF Packet Complete Bankruptcy Petition (all forms and …" at bounding box center [519, 216] width 177 height 18
click at [431, 207] on select "Choose Default Petition PDF Packet Complete Bankruptcy Petition (all forms and …" at bounding box center [519, 216] width 177 height 18
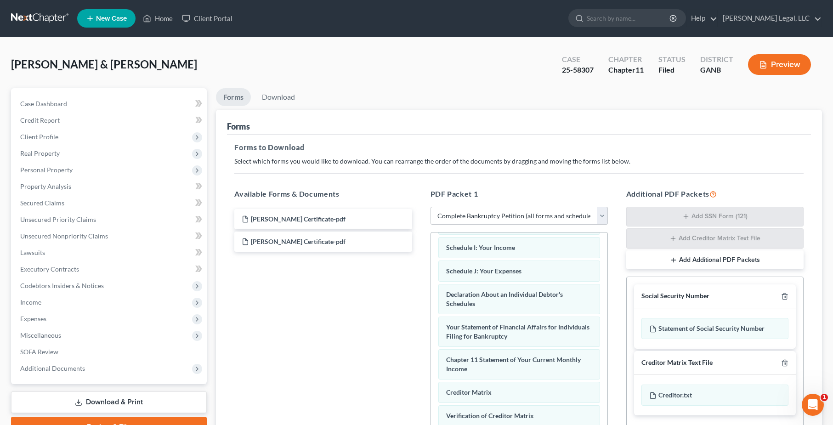
scroll to position [311, 0]
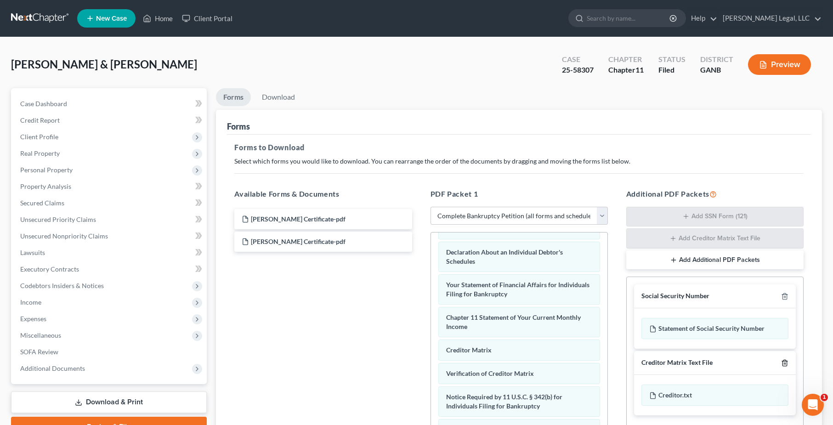
click at [788, 363] on icon "button" at bounding box center [784, 362] width 7 height 7
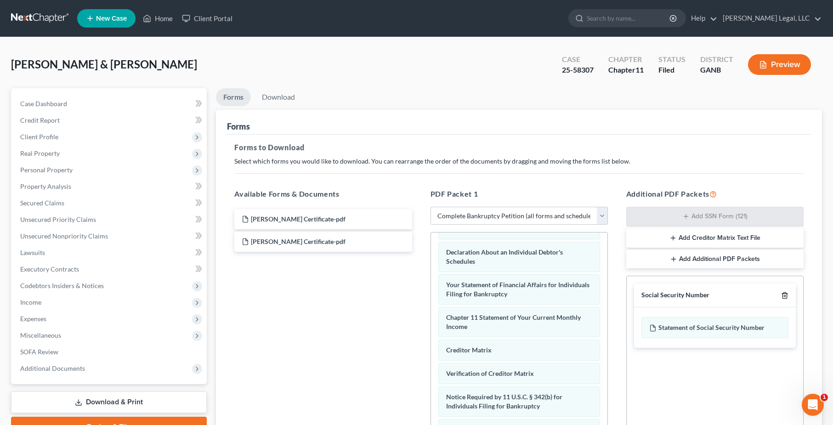
click at [786, 295] on icon "button" at bounding box center [784, 295] width 7 height 7
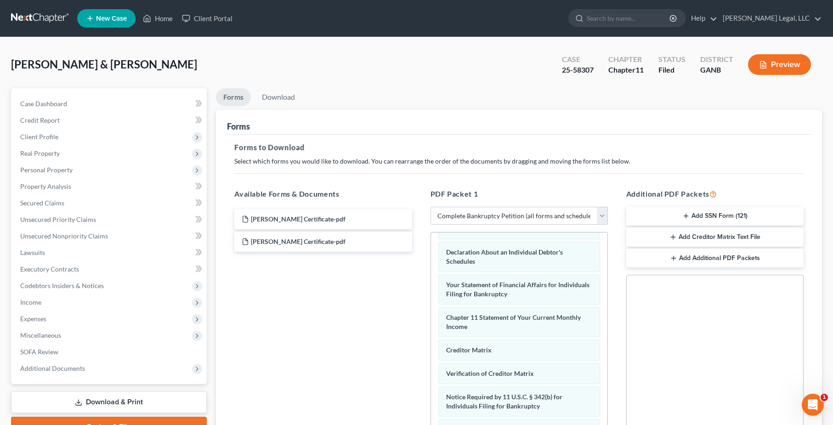
scroll to position [142, 0]
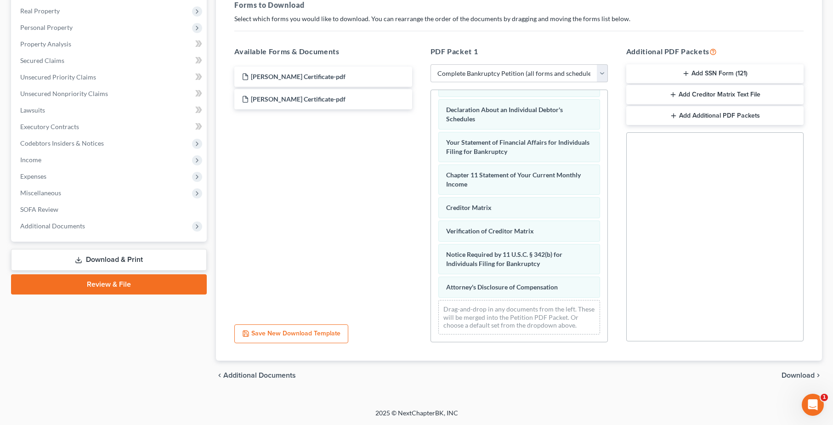
click at [786, 376] on span "Download" at bounding box center [798, 375] width 33 height 7
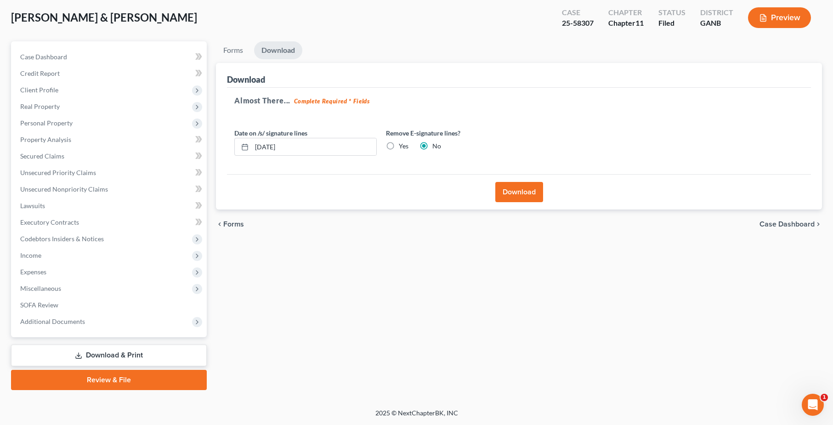
scroll to position [47, 0]
click at [507, 195] on button "Download" at bounding box center [519, 192] width 48 height 20
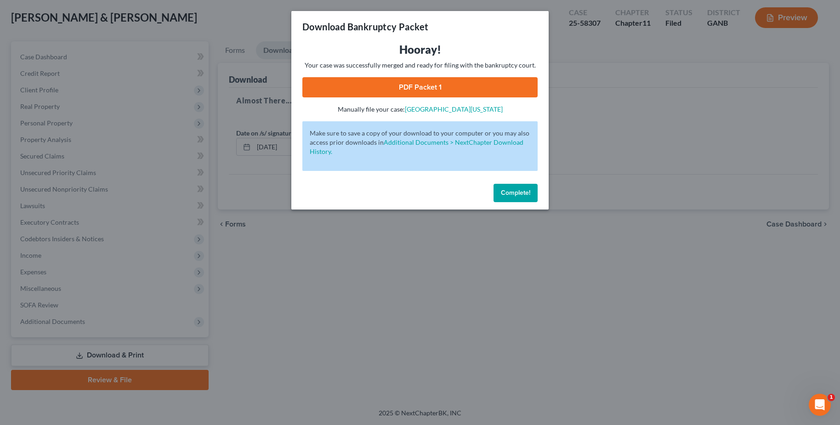
click at [443, 91] on link "PDF Packet 1" at bounding box center [419, 87] width 235 height 20
click at [522, 196] on span "Complete!" at bounding box center [515, 193] width 29 height 8
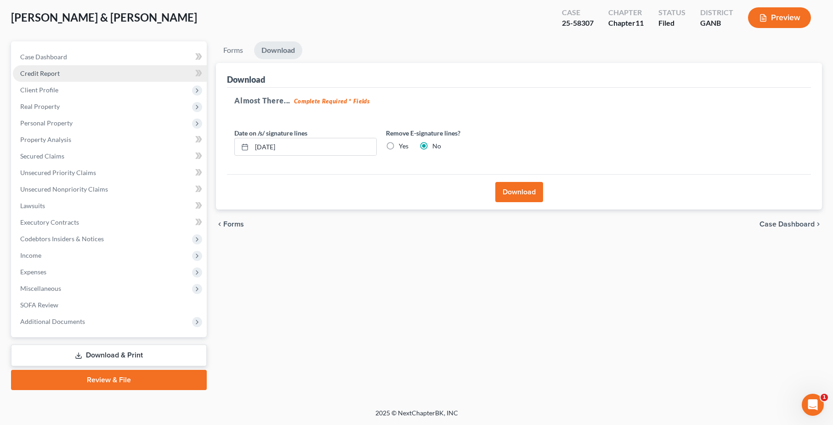
scroll to position [0, 0]
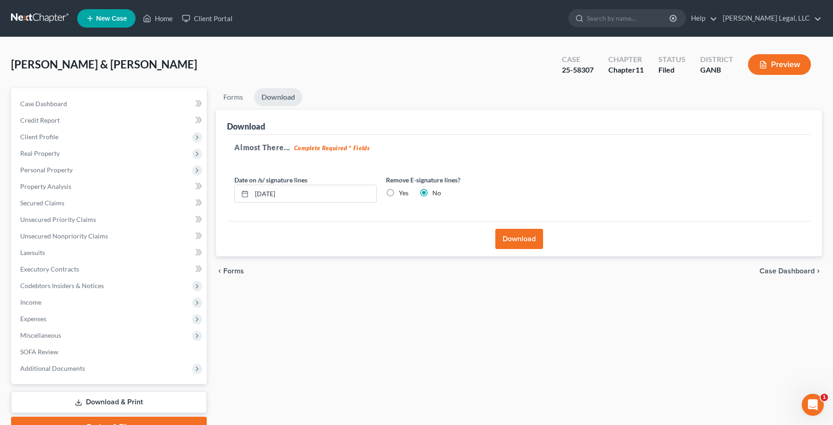
click at [33, 17] on link at bounding box center [40, 18] width 59 height 17
